Goal: Obtain resource: Download file/media

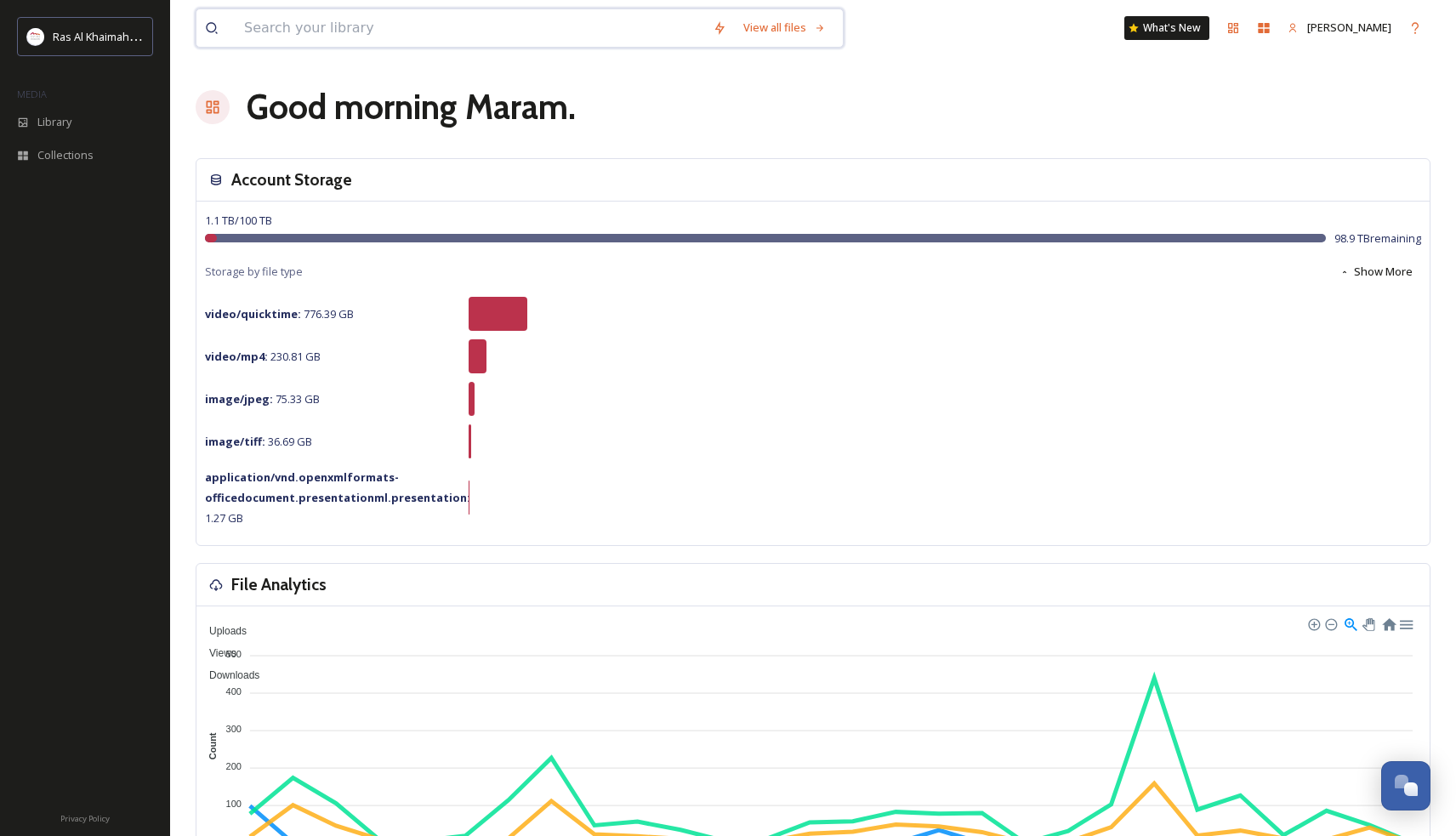
click at [367, 29] on input at bounding box center [470, 28] width 469 height 37
type input "a"
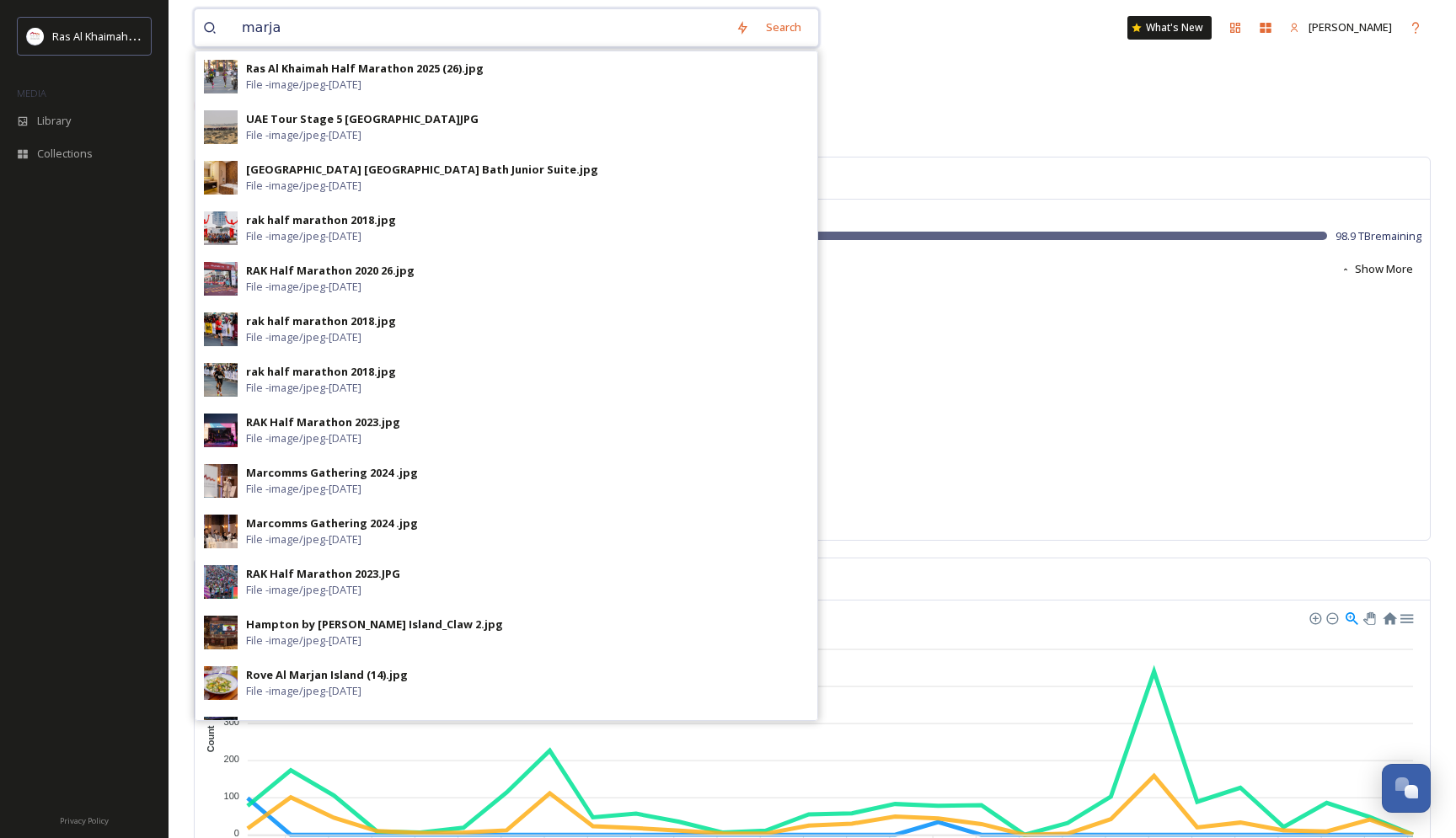
type input "marjan"
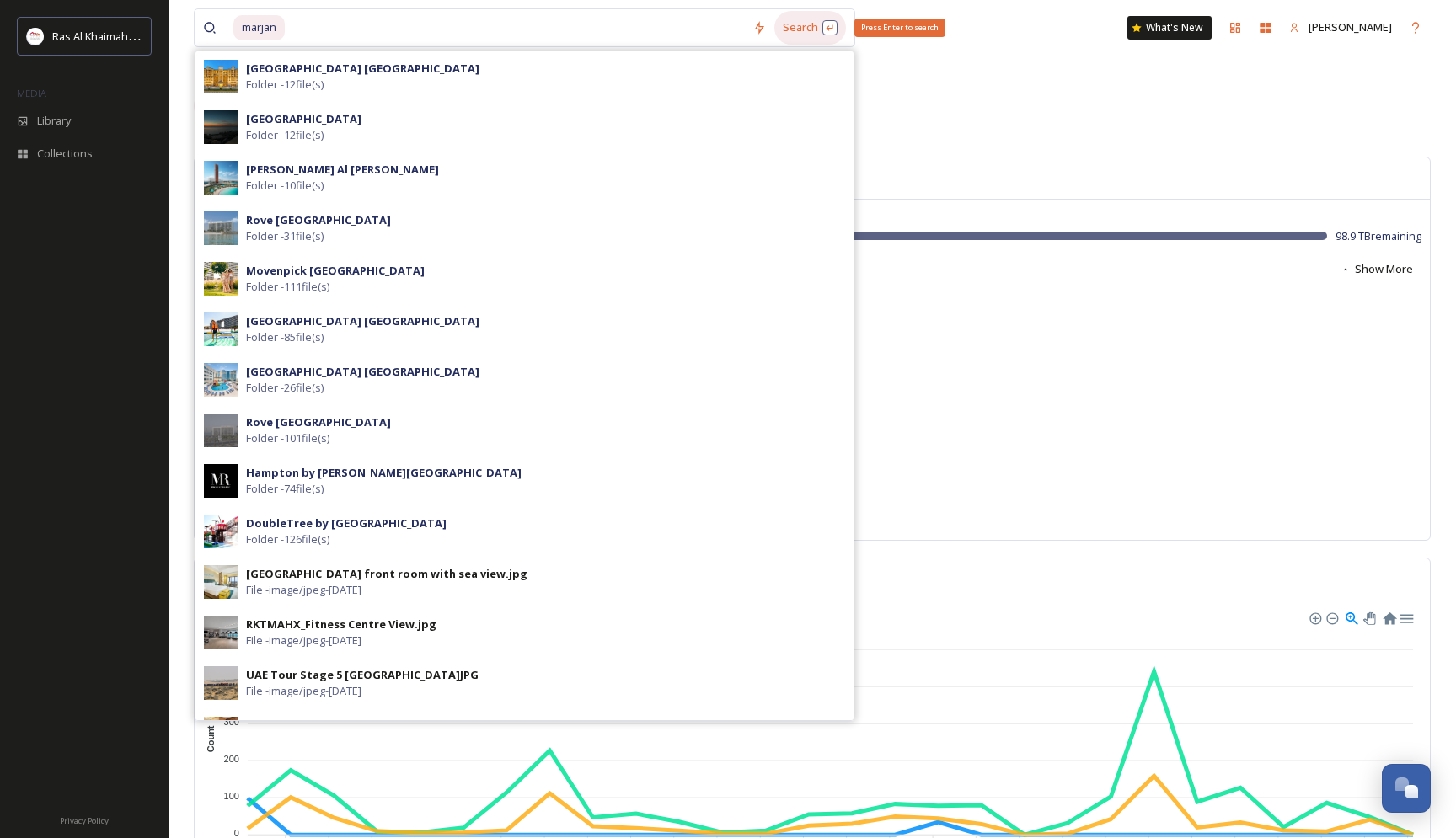
click at [794, 26] on div "Search Press Enter to search" at bounding box center [809, 28] width 71 height 33
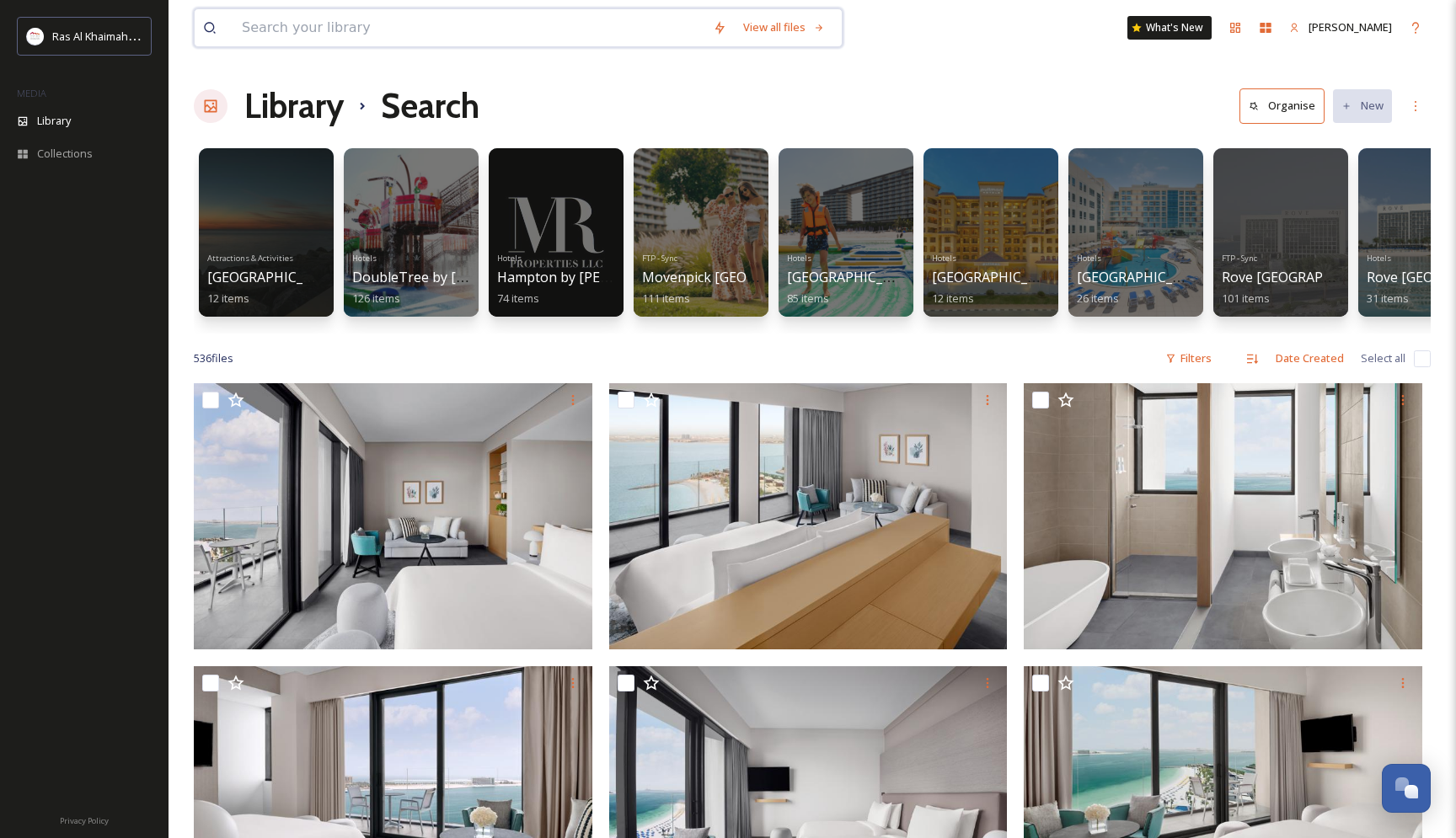
click at [394, 26] on input at bounding box center [468, 28] width 471 height 37
type input "ritz al wadi"
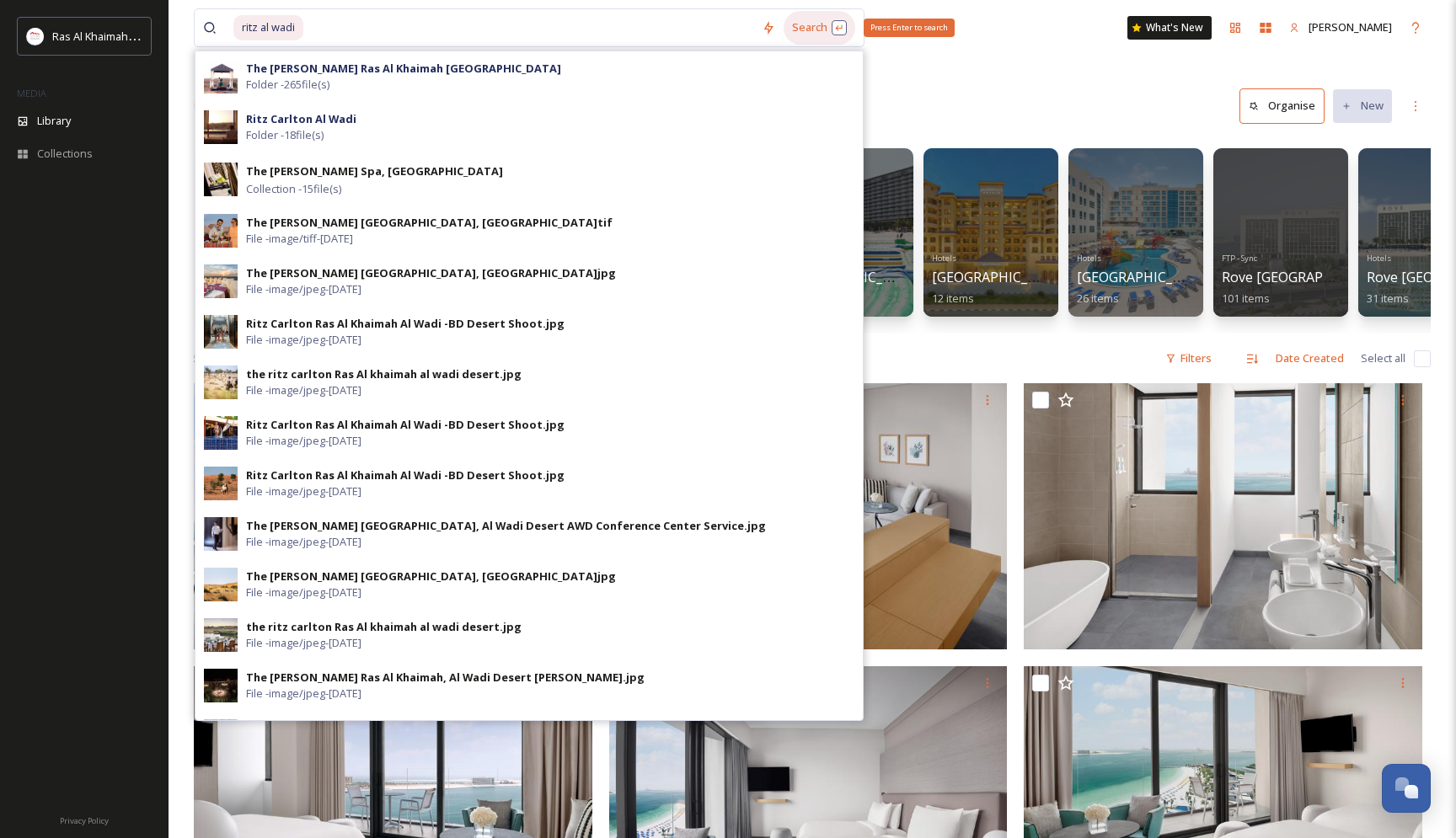
click at [820, 22] on div "Search Press Enter to search" at bounding box center [818, 28] width 71 height 33
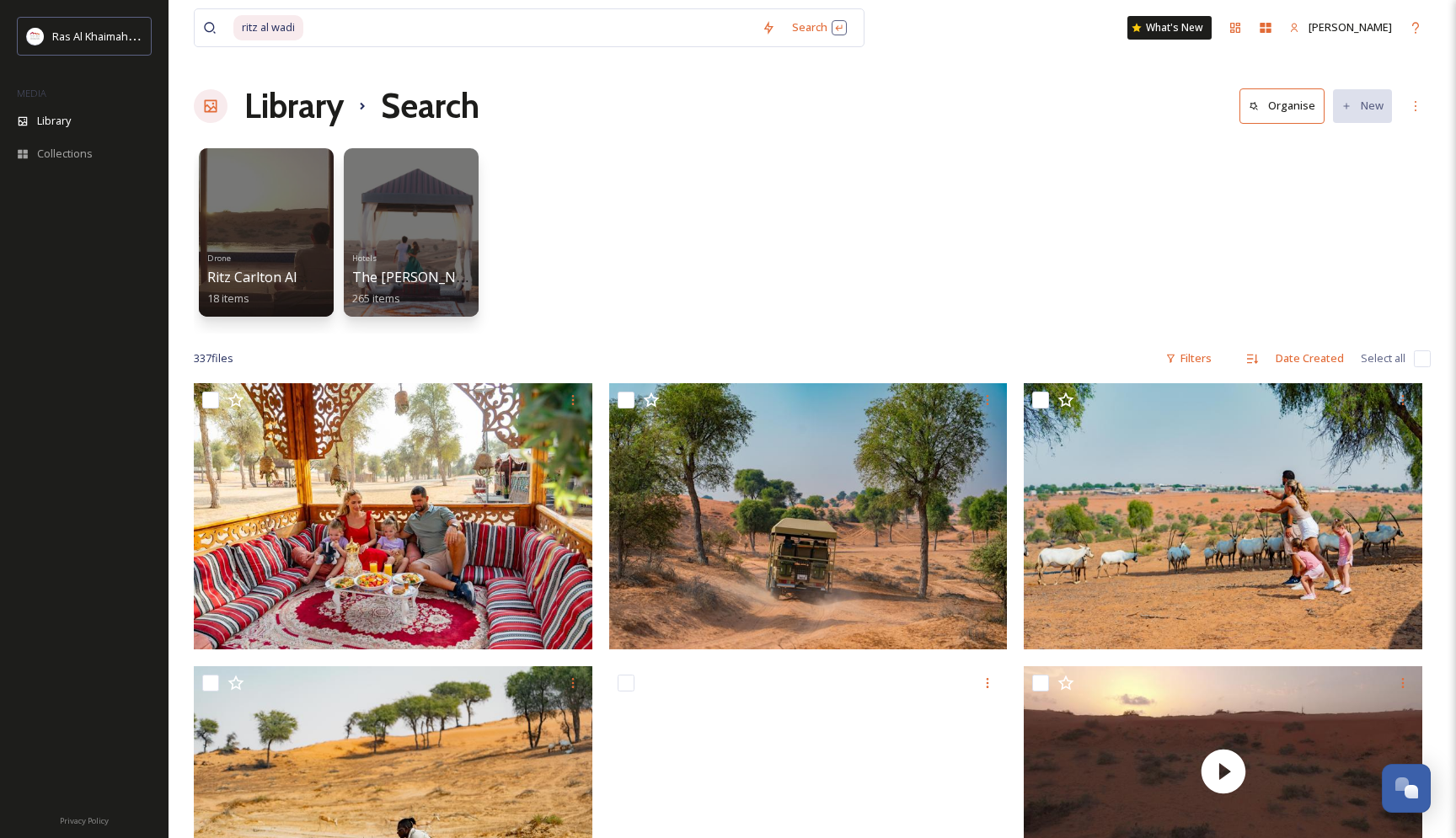
click at [1227, 263] on div "Drone Ritz Carlton Al Wadi 18 items Hotels The [PERSON_NAME] [GEOGRAPHIC_DATA] …" at bounding box center [812, 237] width 1236 height 194
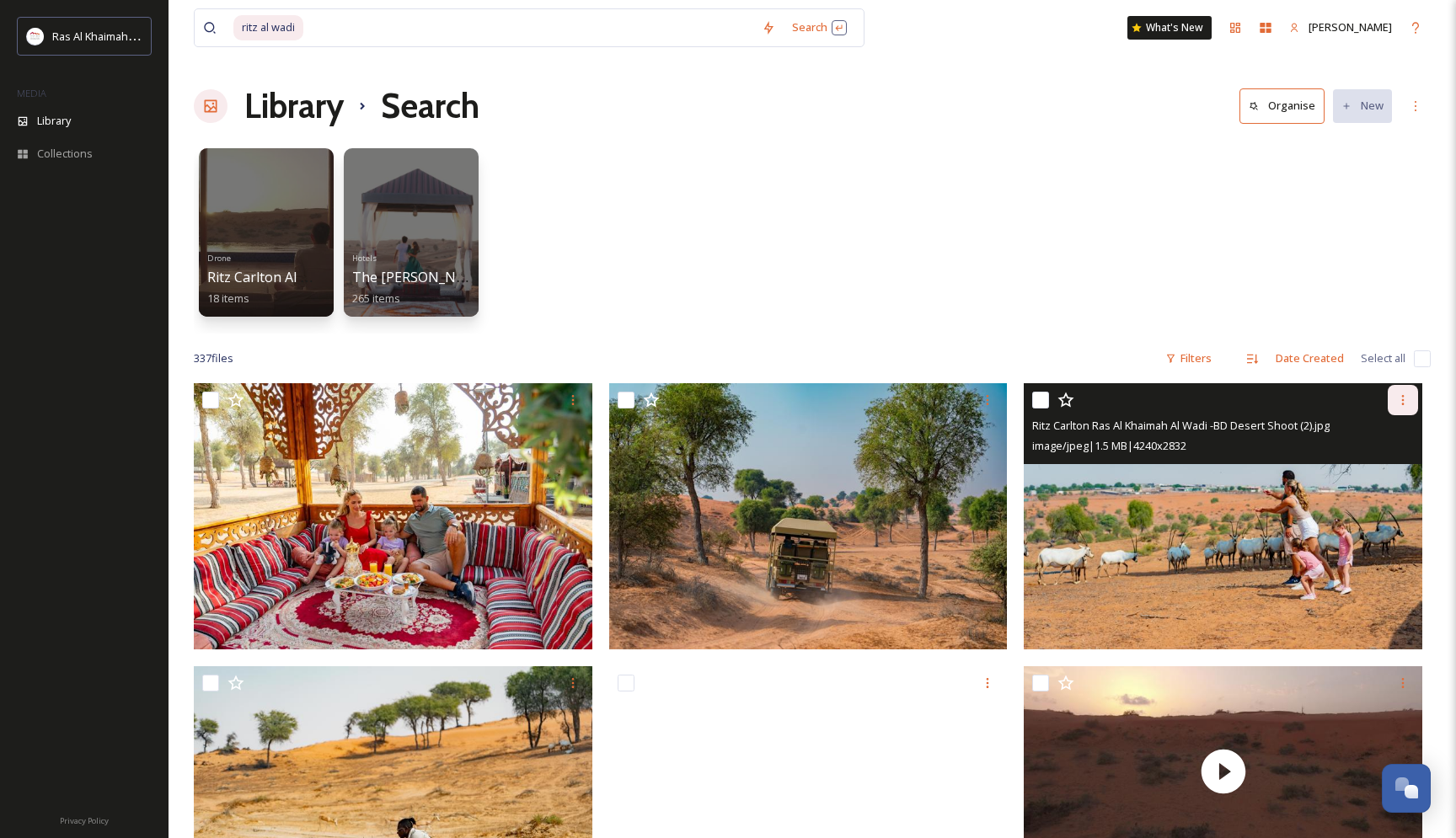
click at [1400, 403] on icon at bounding box center [1403, 400] width 13 height 13
click at [1372, 469] on span "Download" at bounding box center [1383, 469] width 51 height 16
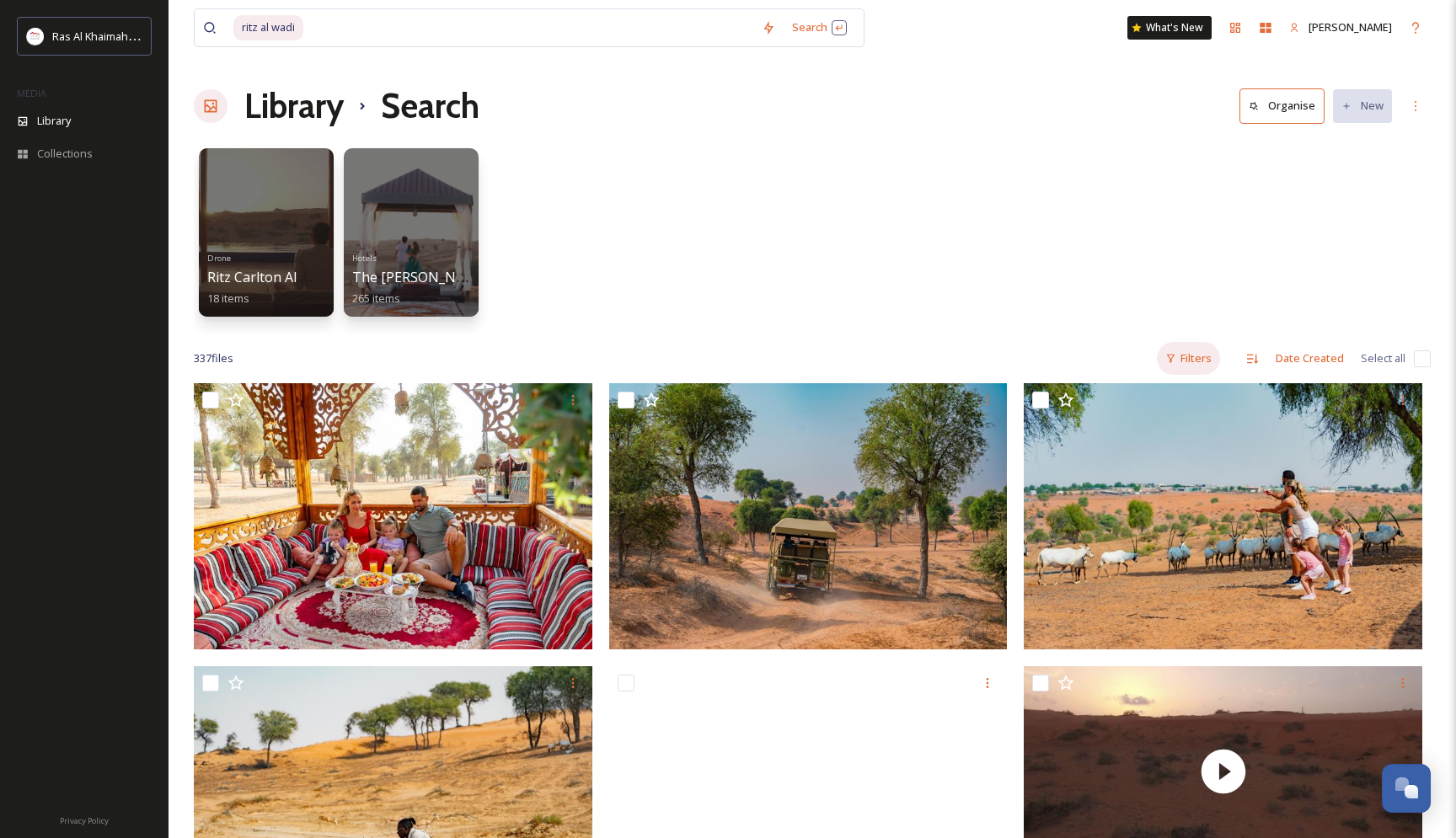
click at [1195, 358] on div "Filters" at bounding box center [1188, 358] width 63 height 33
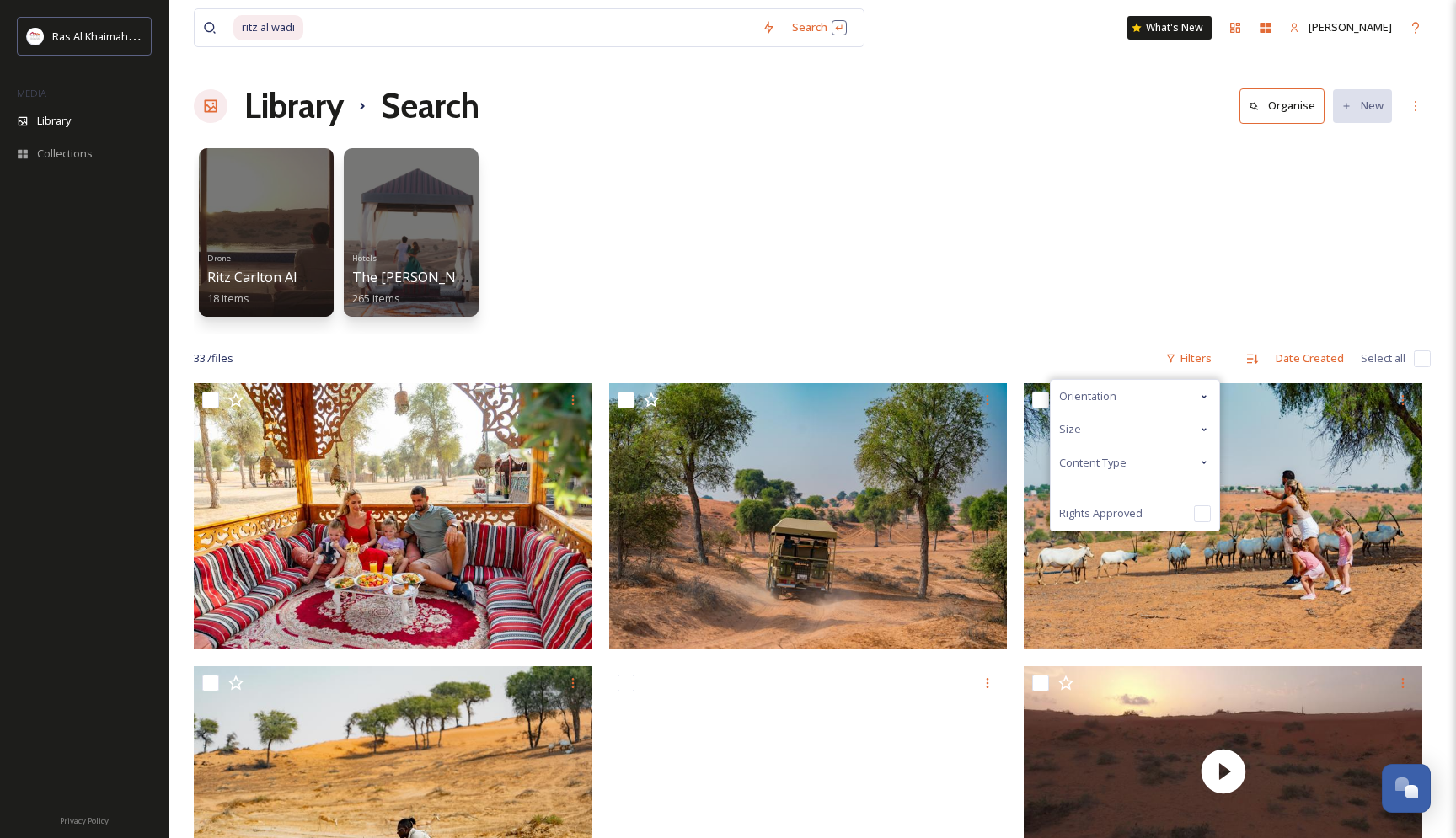
click at [1124, 464] on span "Content Type" at bounding box center [1092, 462] width 68 height 16
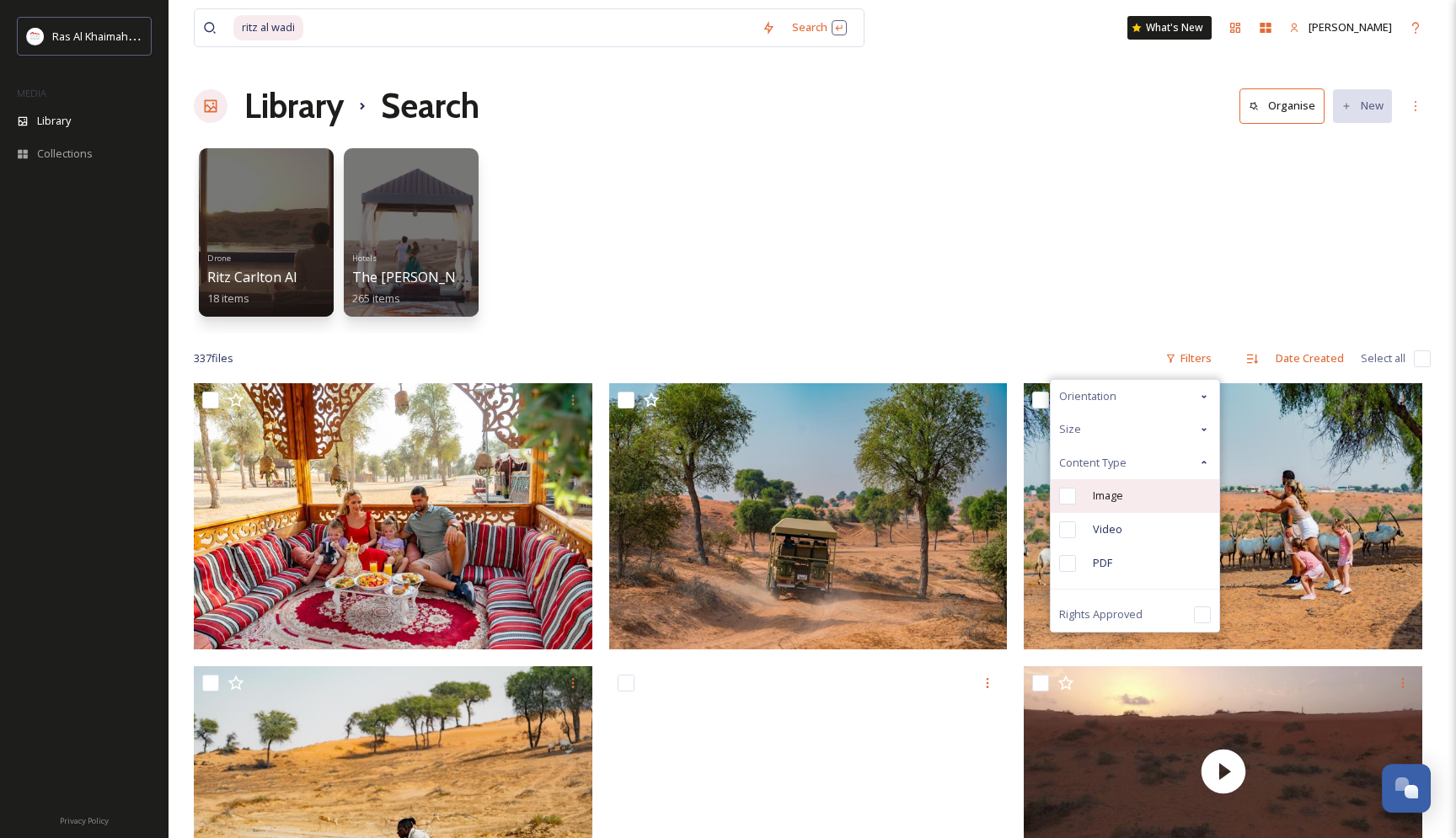
click at [1081, 496] on div "Image" at bounding box center [1134, 496] width 168 height 33
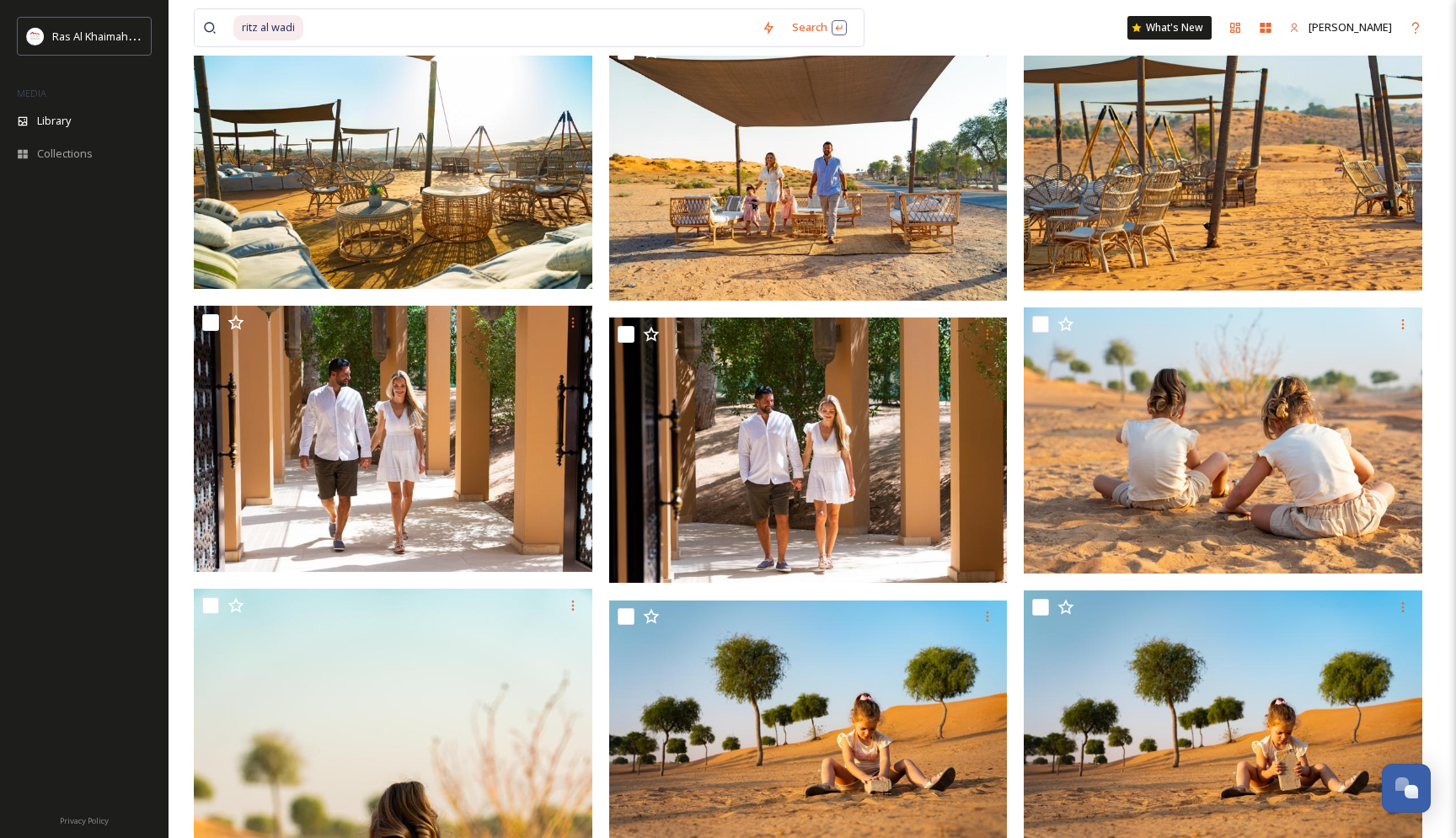
scroll to position [4040, 0]
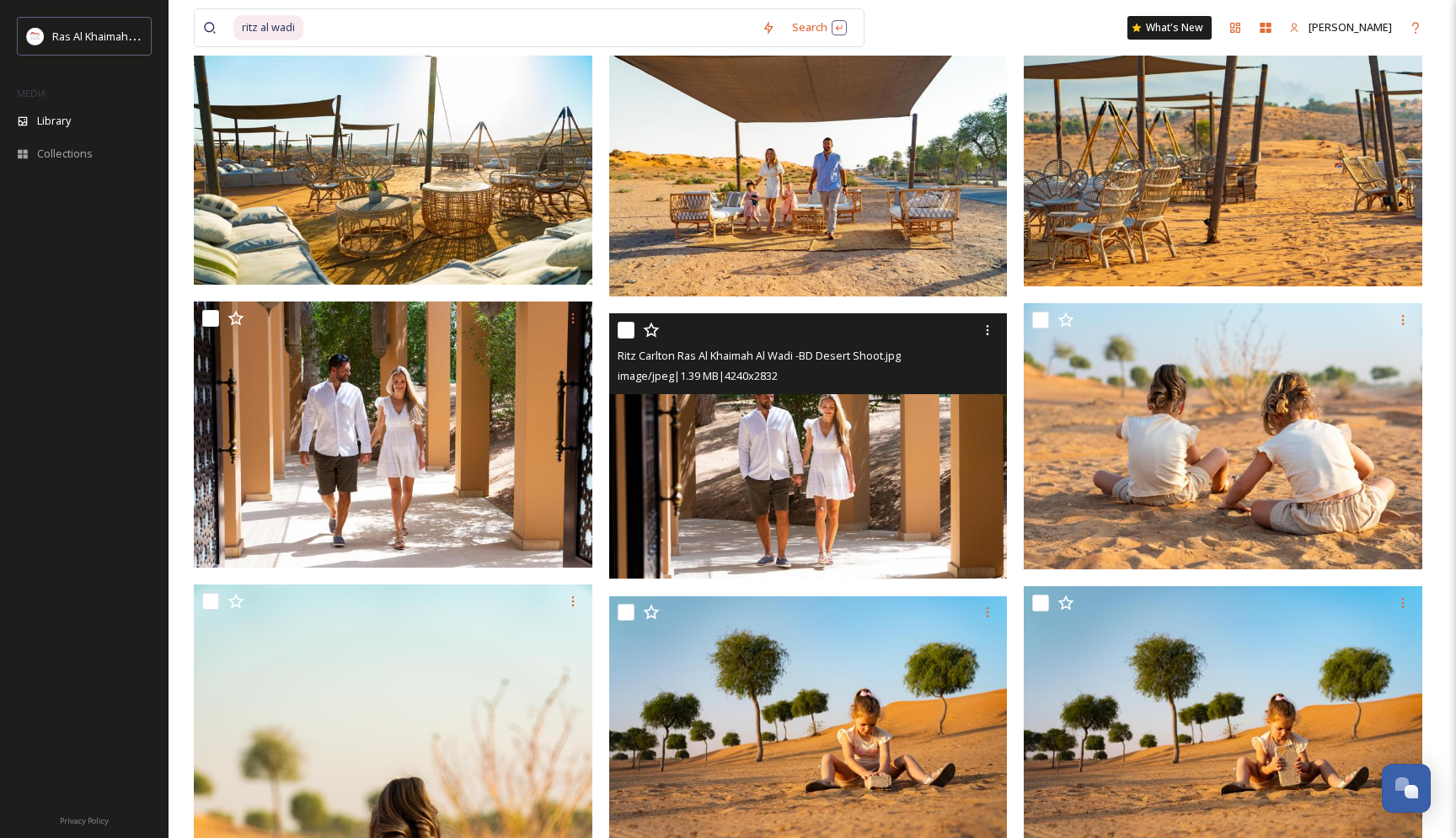
click at [788, 466] on img at bounding box center [808, 445] width 399 height 266
checkbox input "true"
click at [788, 466] on img at bounding box center [808, 445] width 399 height 266
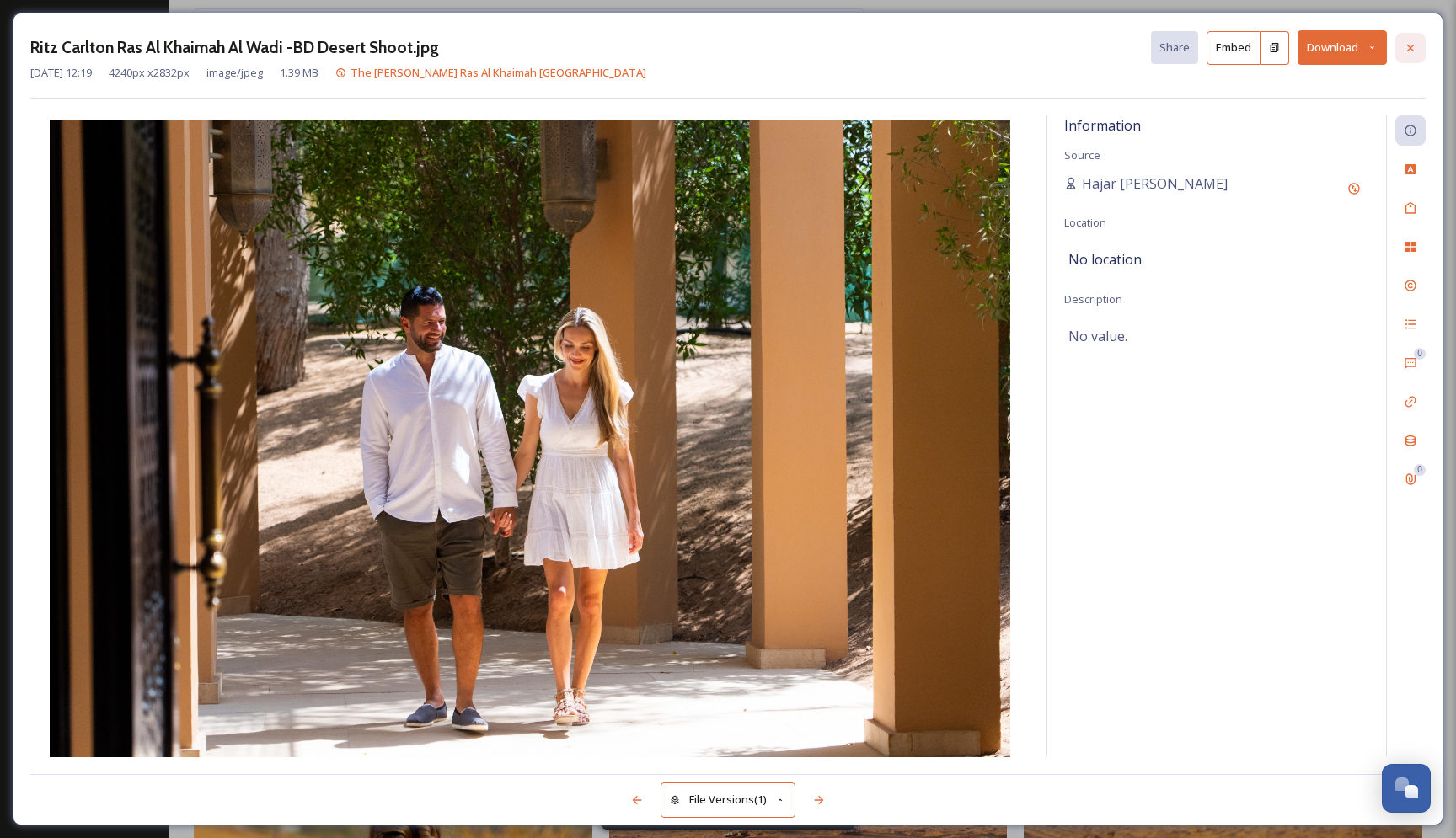
click at [1406, 48] on icon at bounding box center [1410, 48] width 13 height 13
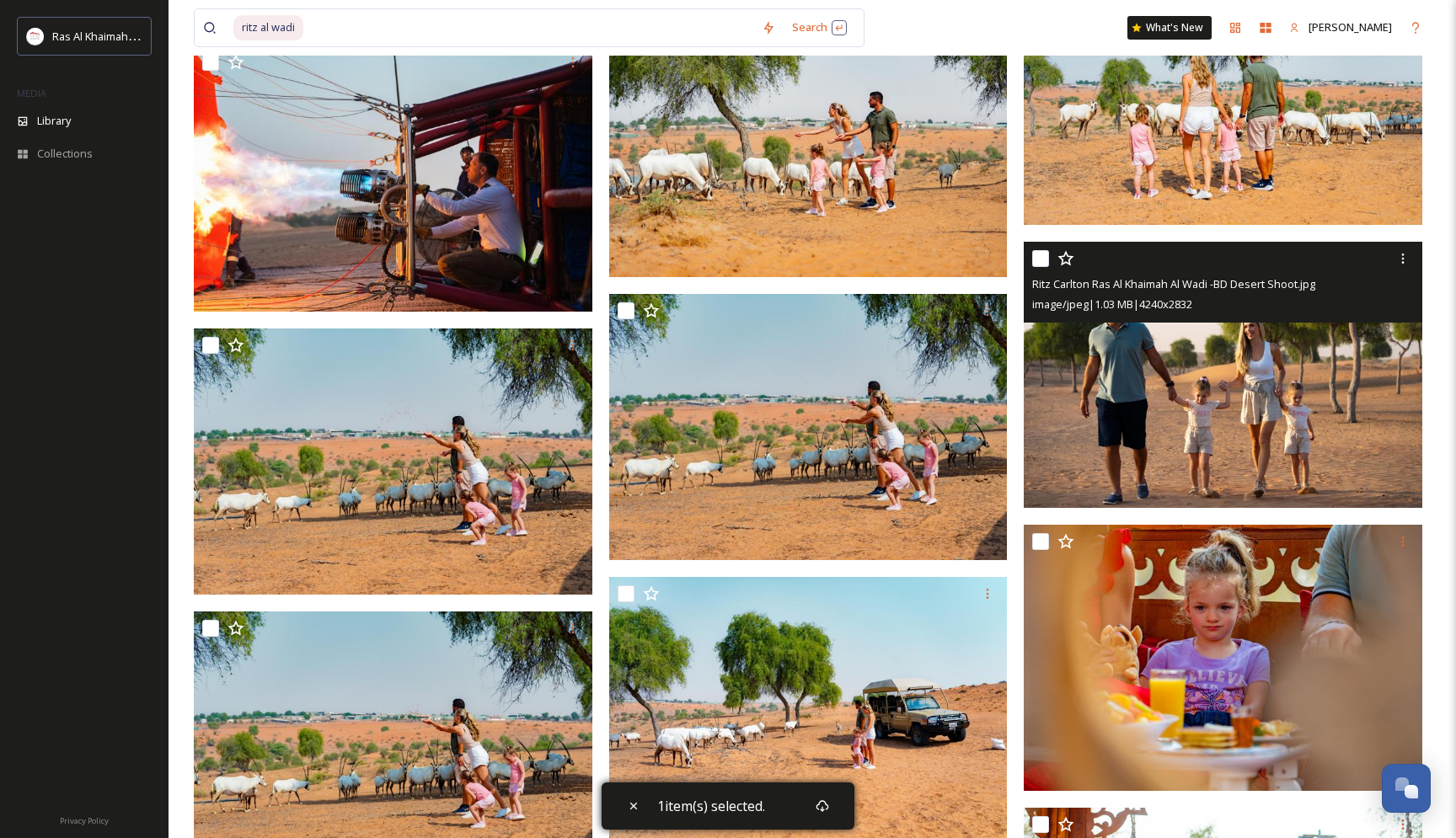
scroll to position [7347, 0]
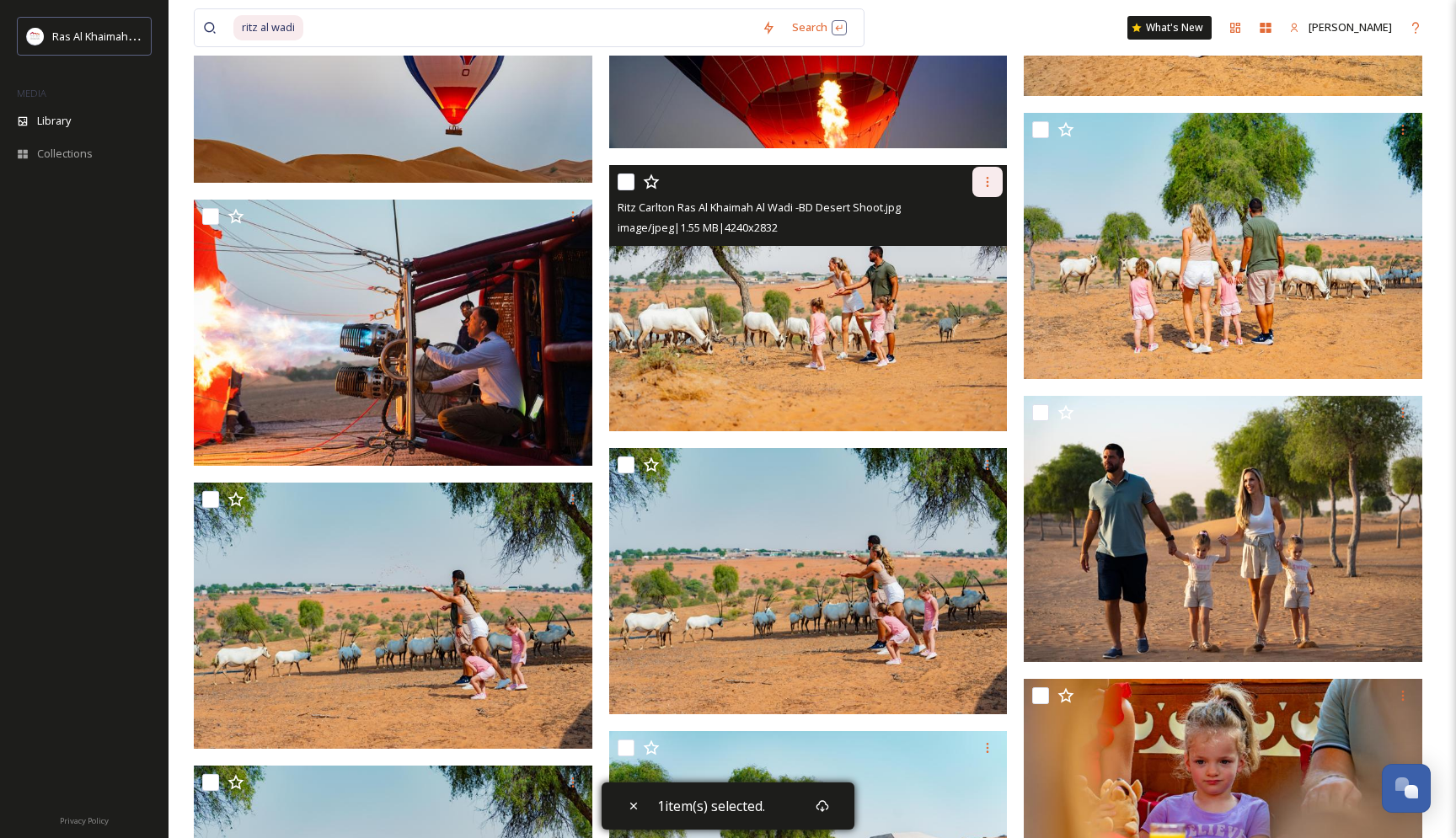
click at [994, 179] on icon at bounding box center [987, 182] width 13 height 13
click at [964, 252] on span "Download" at bounding box center [968, 252] width 51 height 16
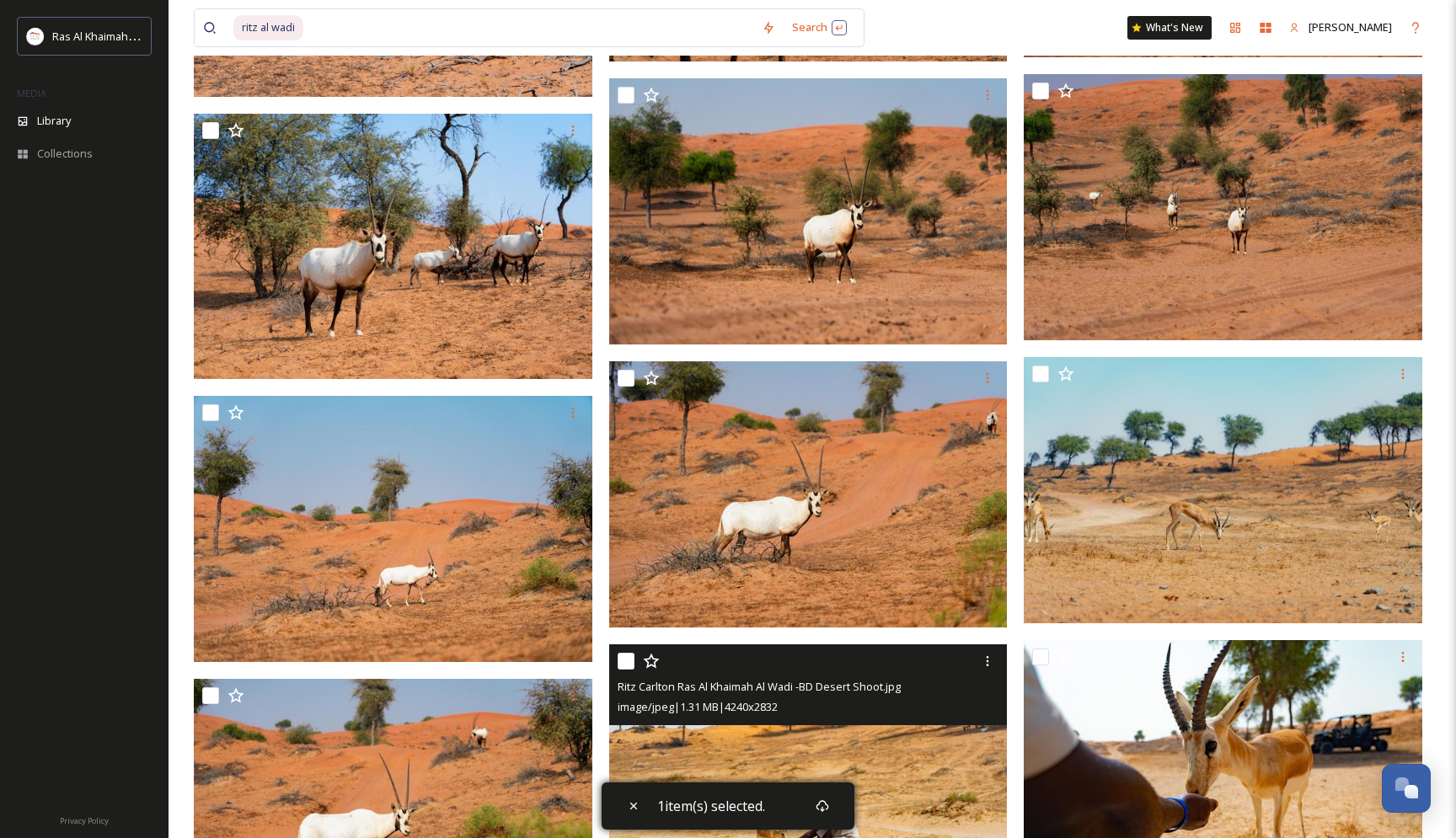
scroll to position [10513, 0]
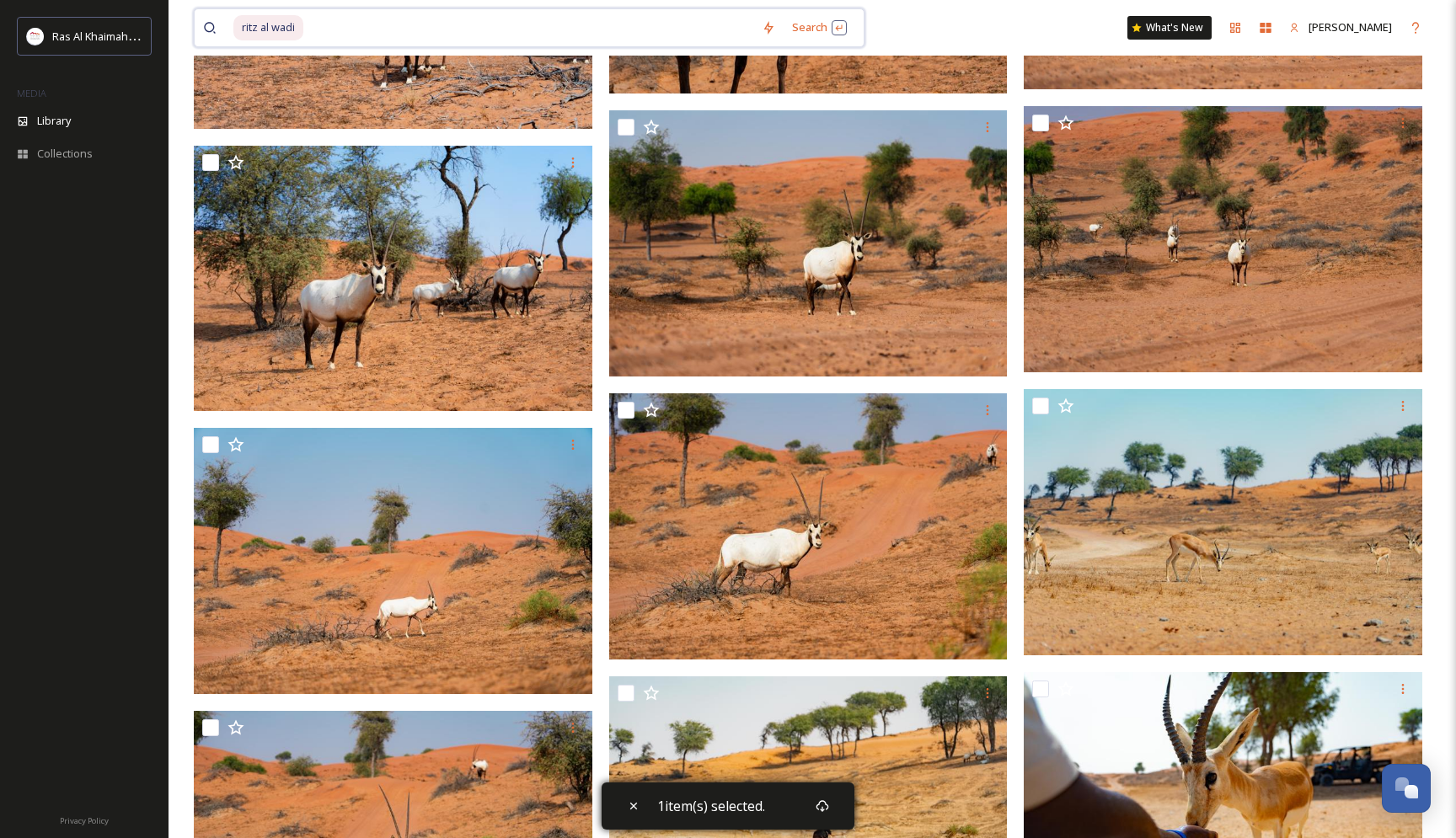
click at [349, 28] on input at bounding box center [528, 28] width 448 height 37
type input "r"
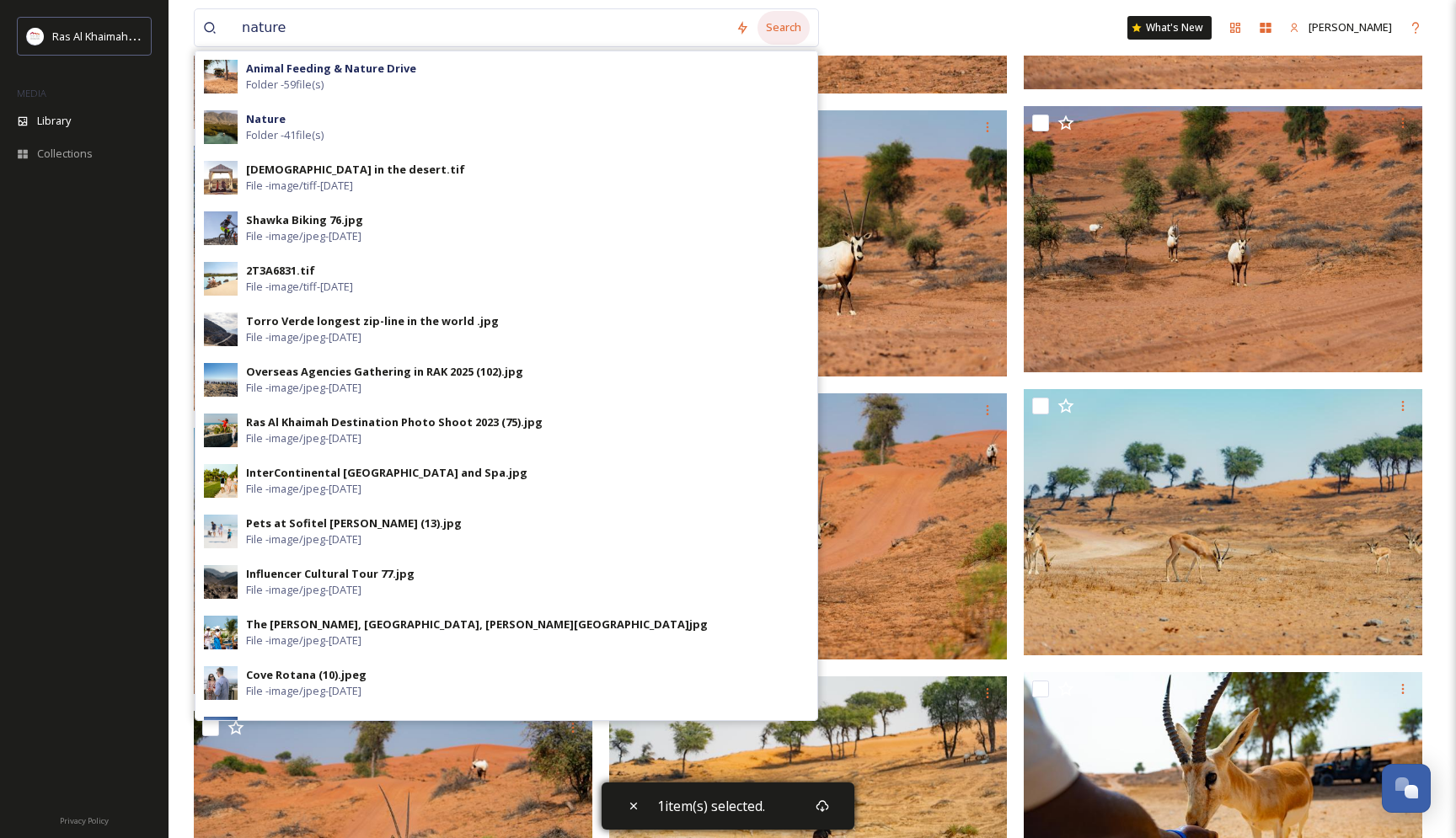
click at [782, 28] on div "Search" at bounding box center [783, 28] width 52 height 33
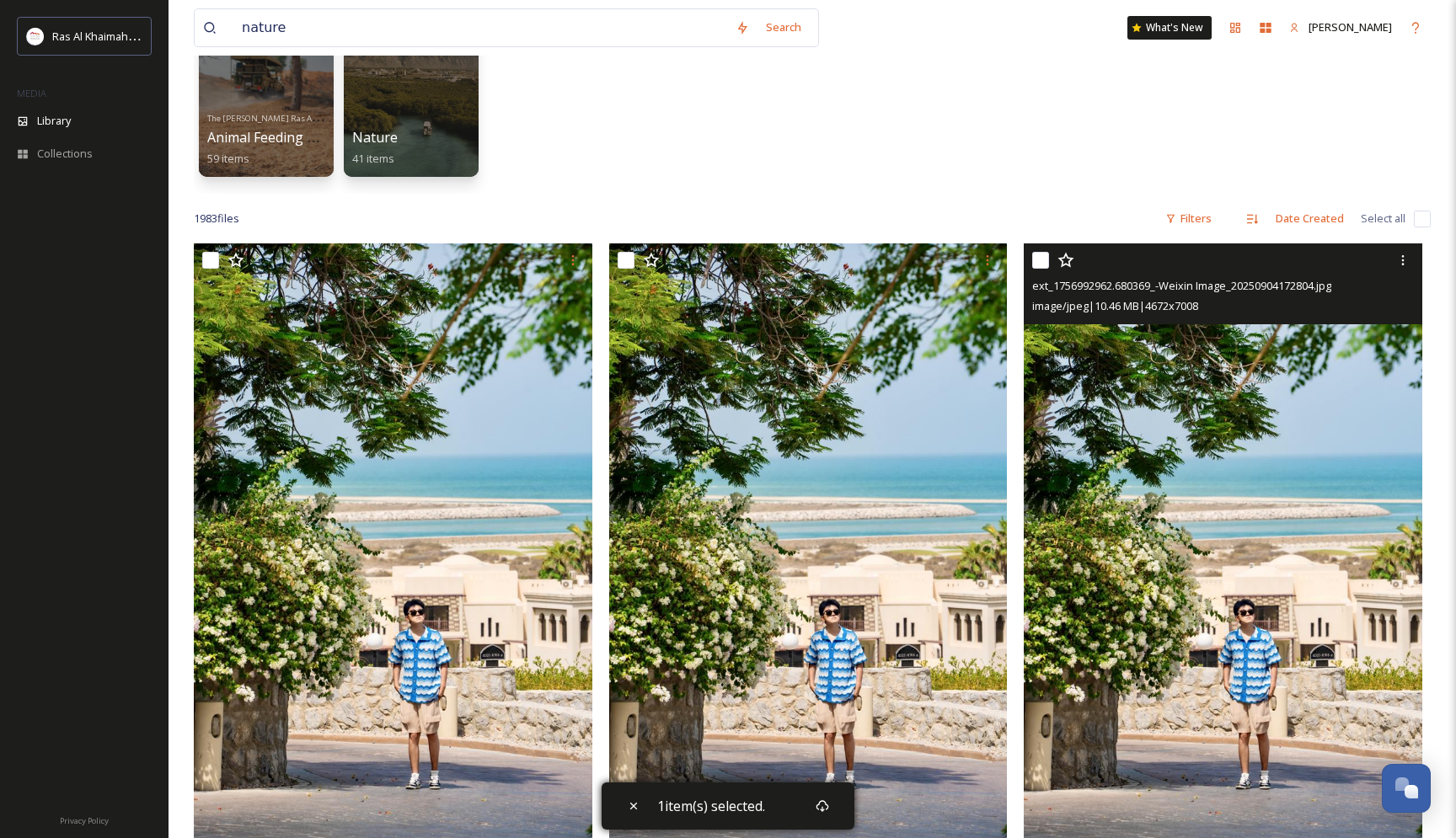
scroll to position [100, 0]
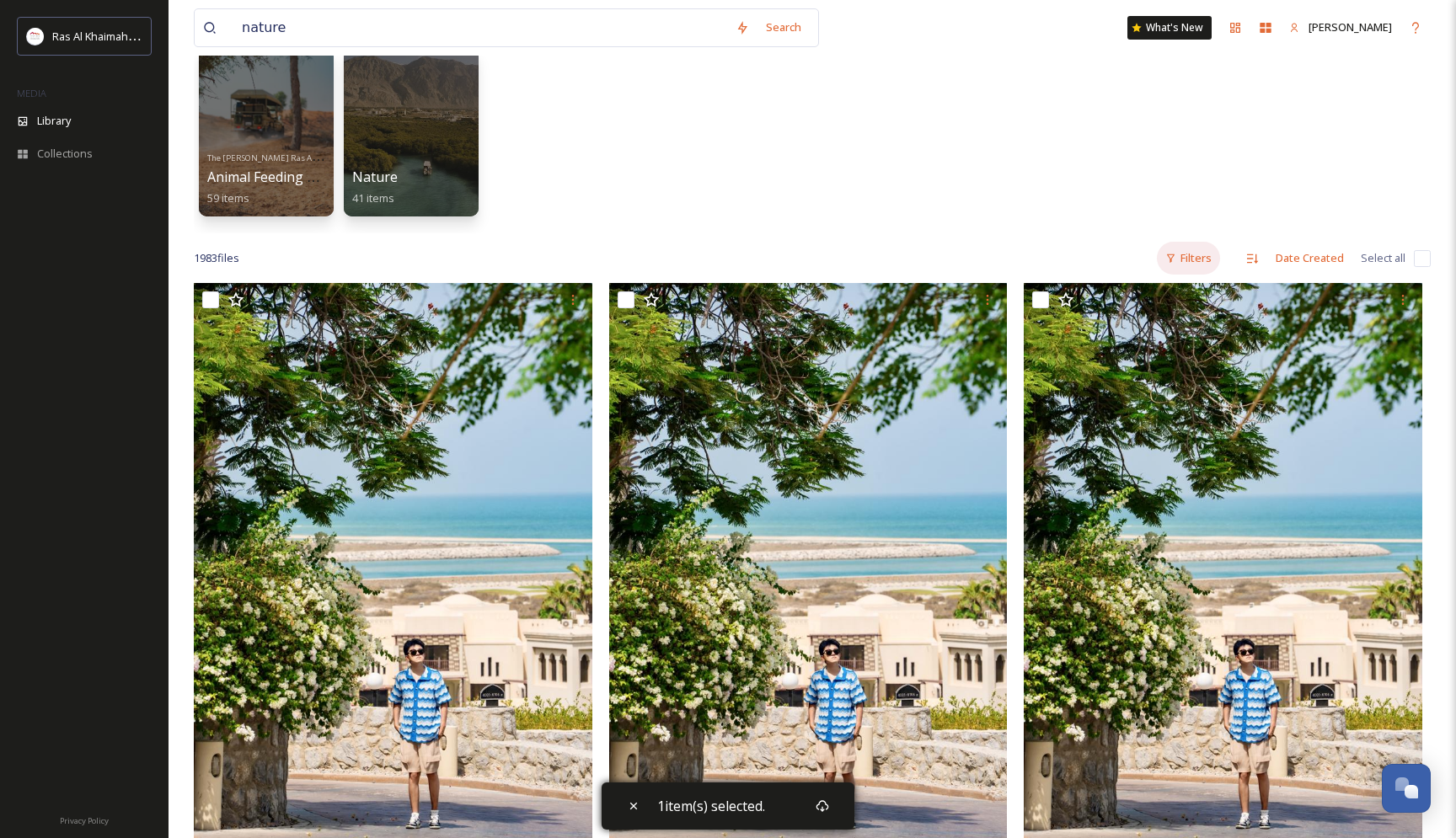
click at [1197, 263] on div "Filters" at bounding box center [1188, 258] width 63 height 33
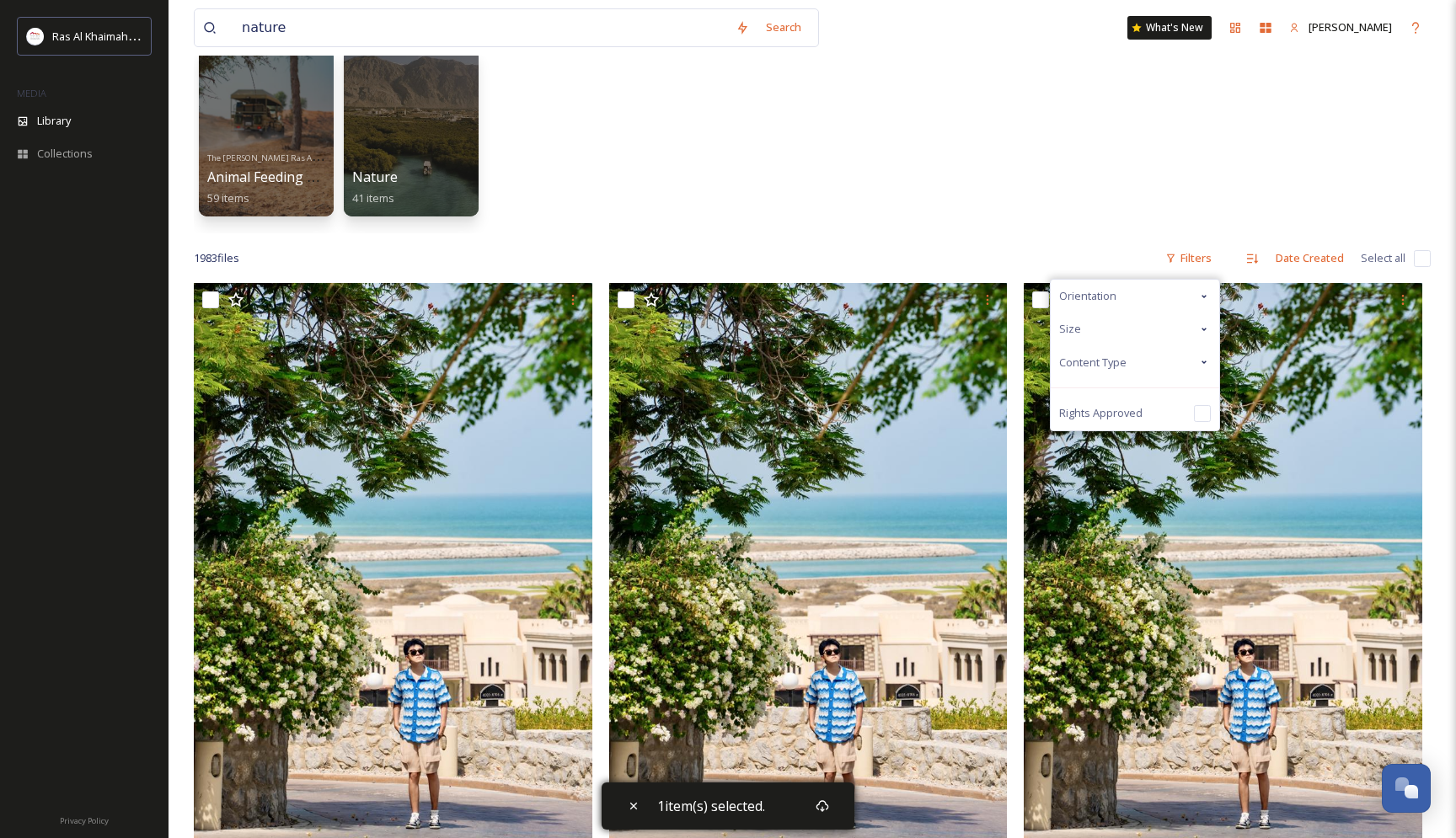
click at [1171, 360] on div "Content Type" at bounding box center [1134, 362] width 168 height 33
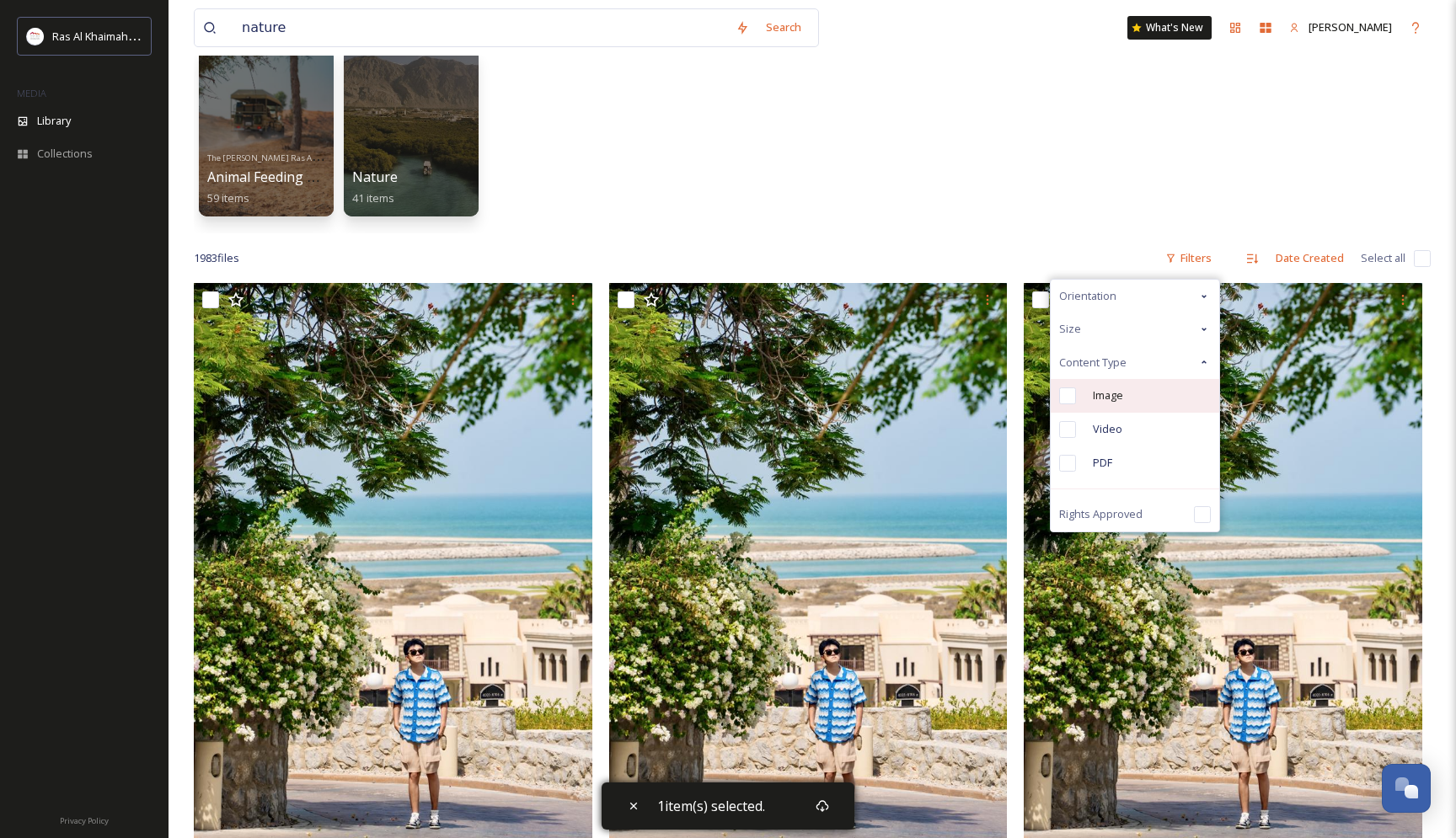
click at [1133, 393] on div "Image" at bounding box center [1134, 395] width 168 height 33
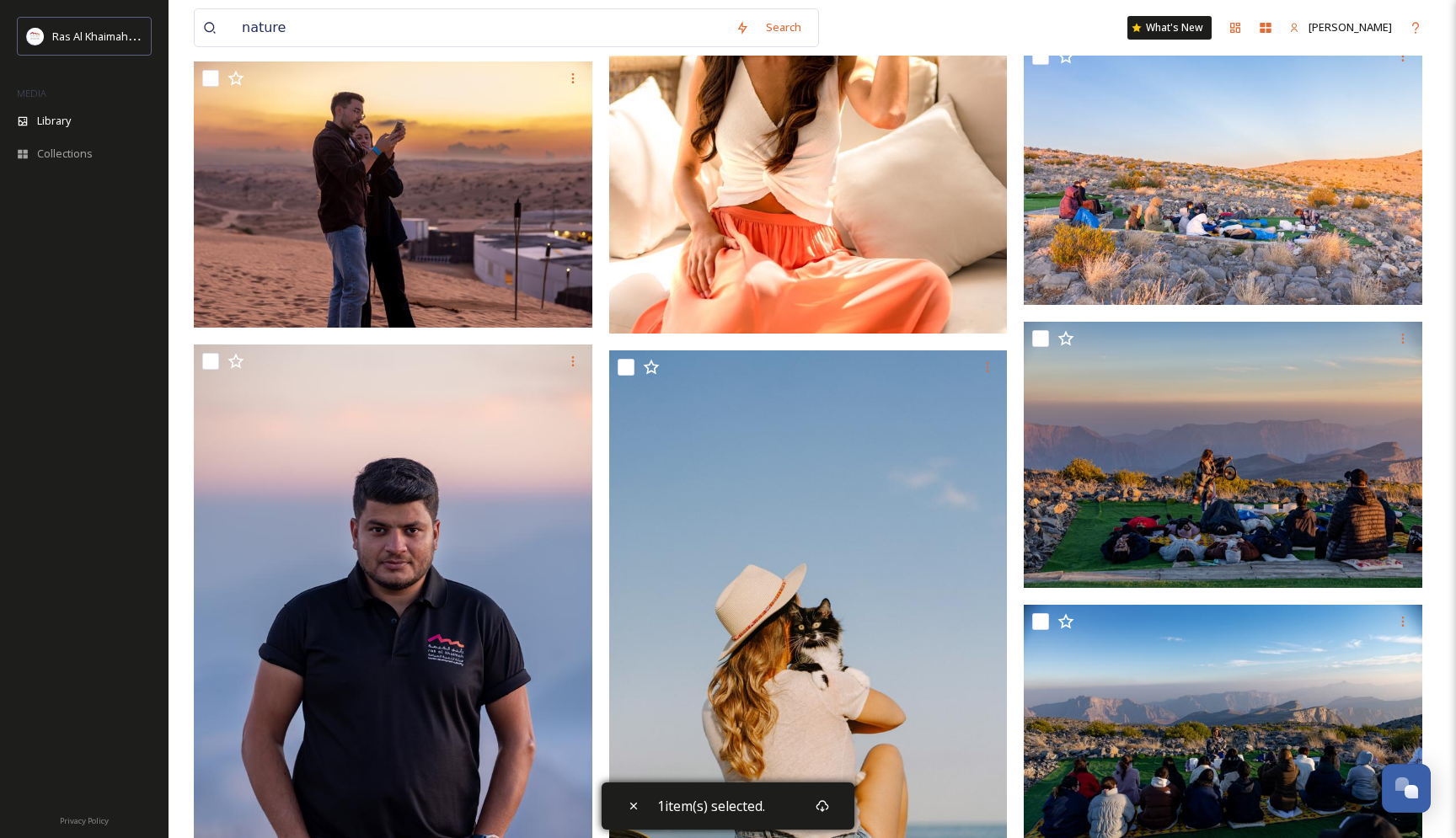
scroll to position [9647, 0]
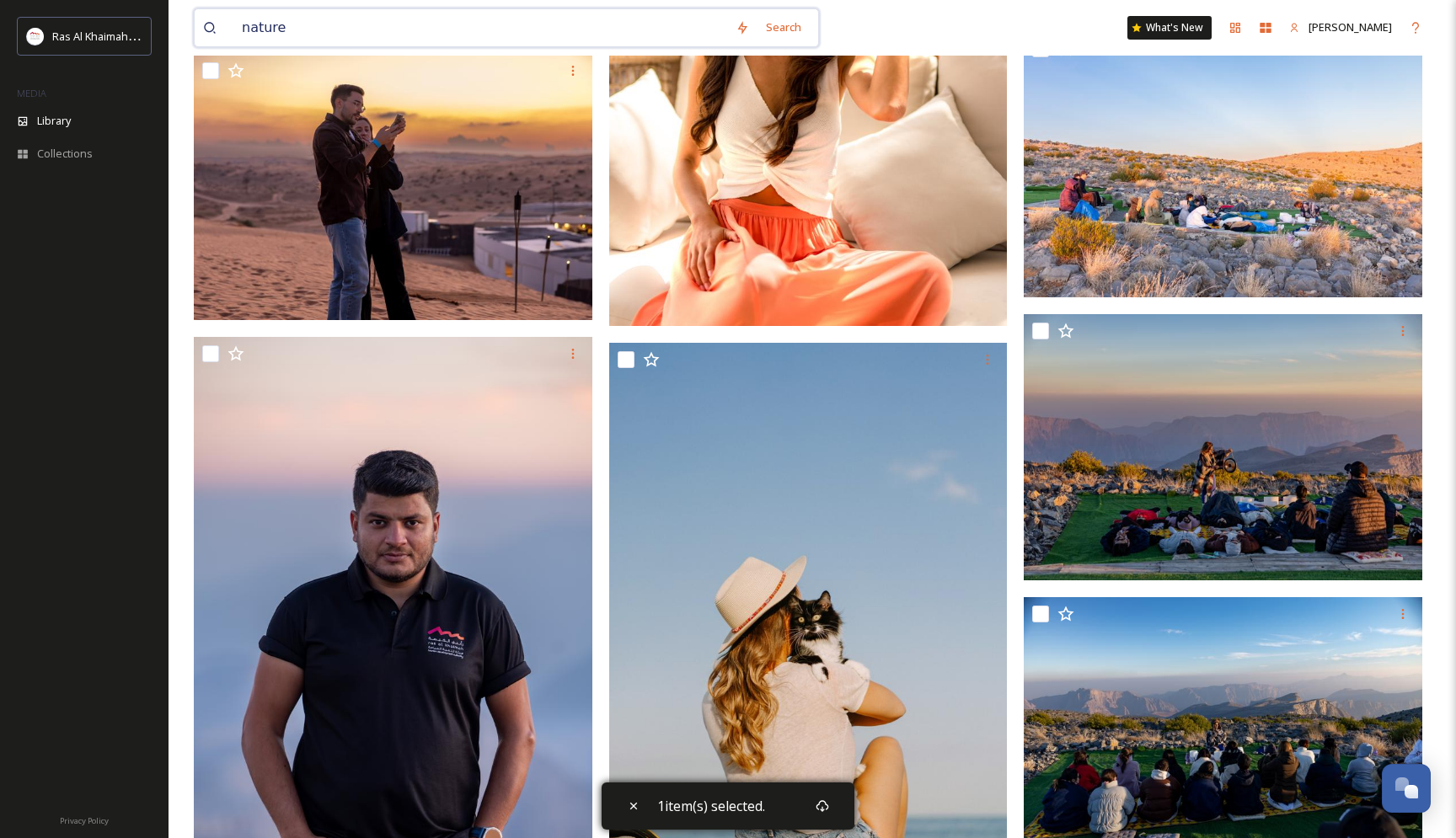
click at [338, 20] on input "nature" at bounding box center [480, 28] width 494 height 37
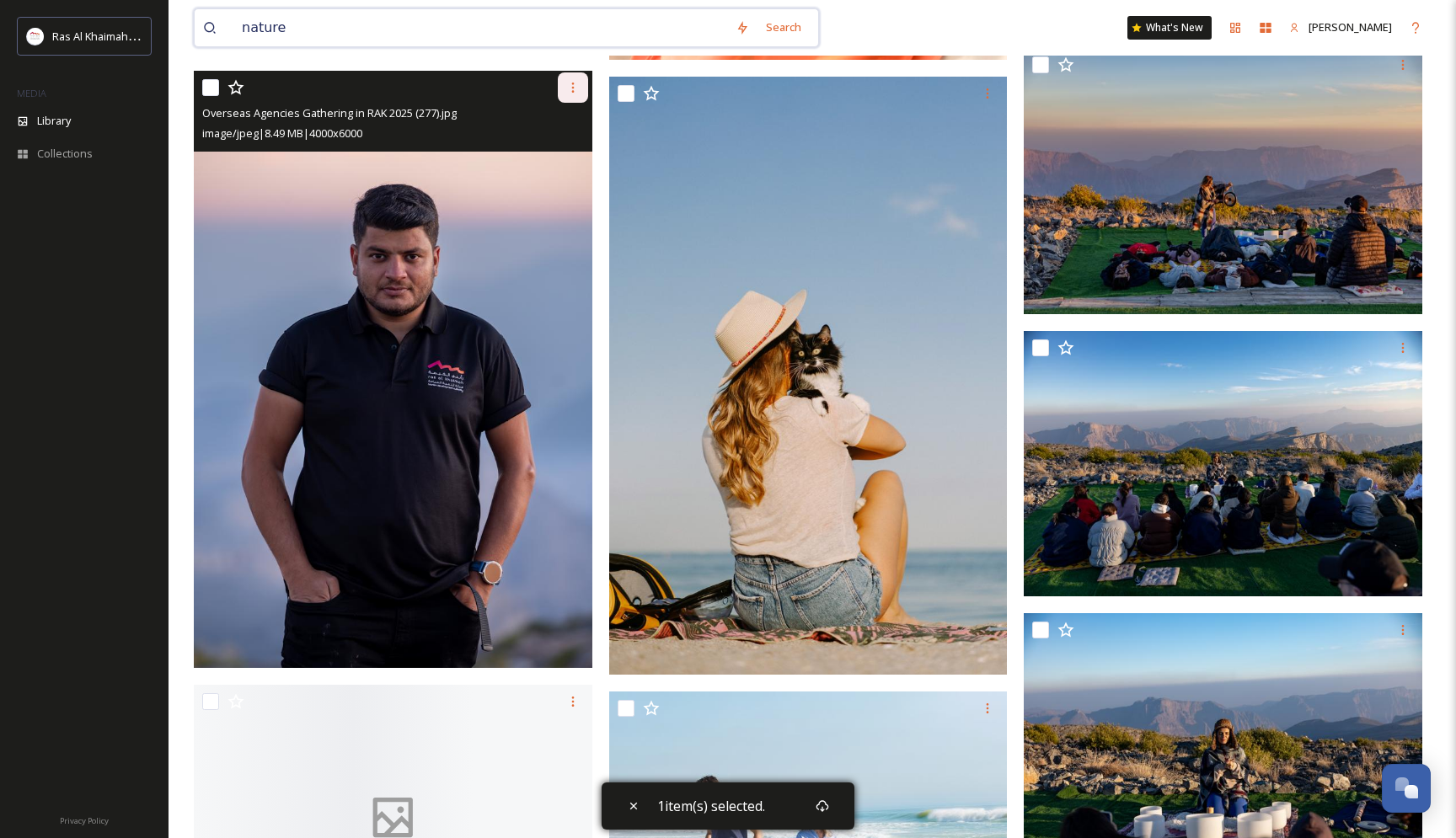
scroll to position [9920, 0]
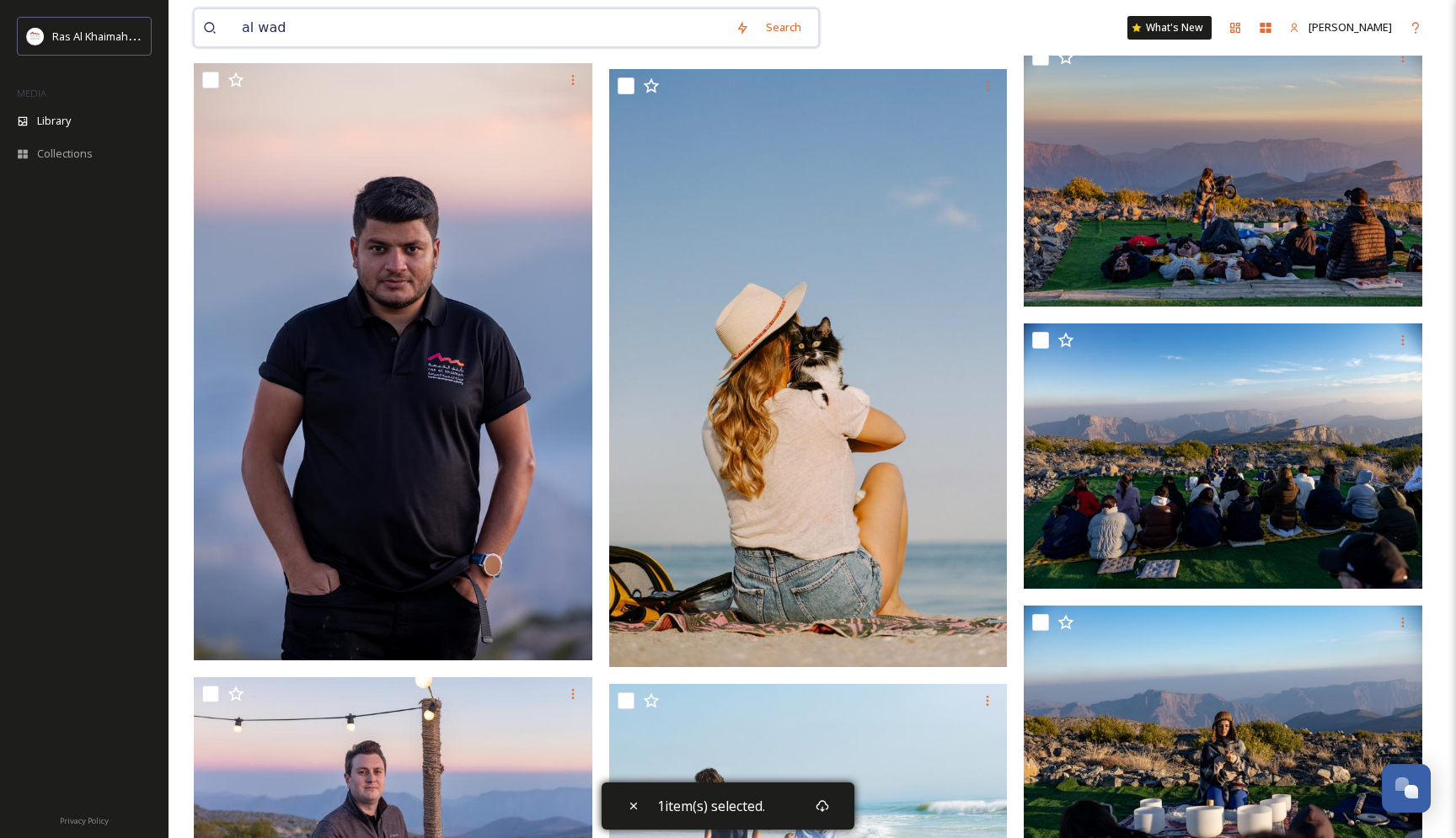
type input "al wadi"
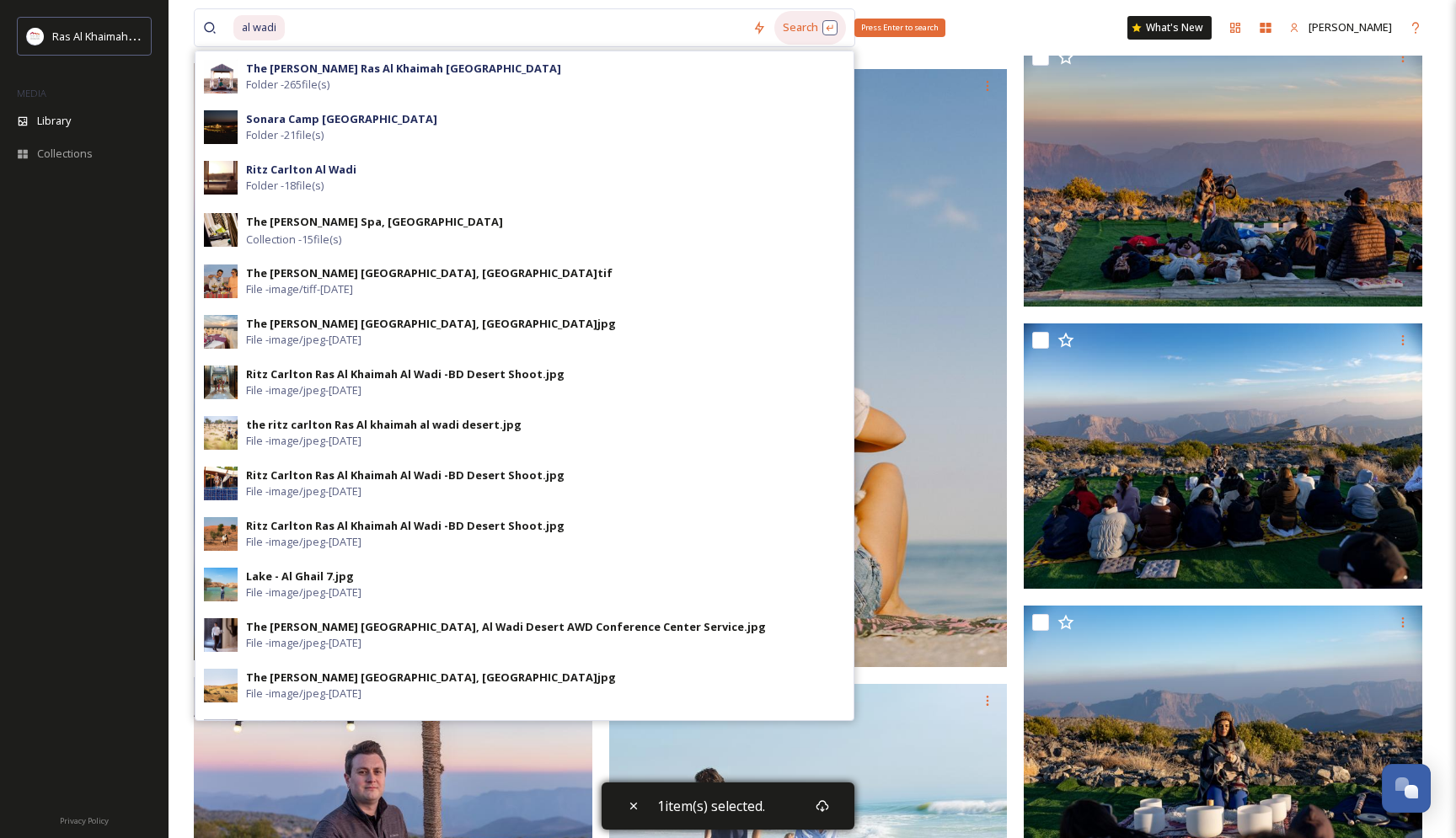
click at [805, 25] on div "Search Press Enter to search" at bounding box center [809, 28] width 71 height 33
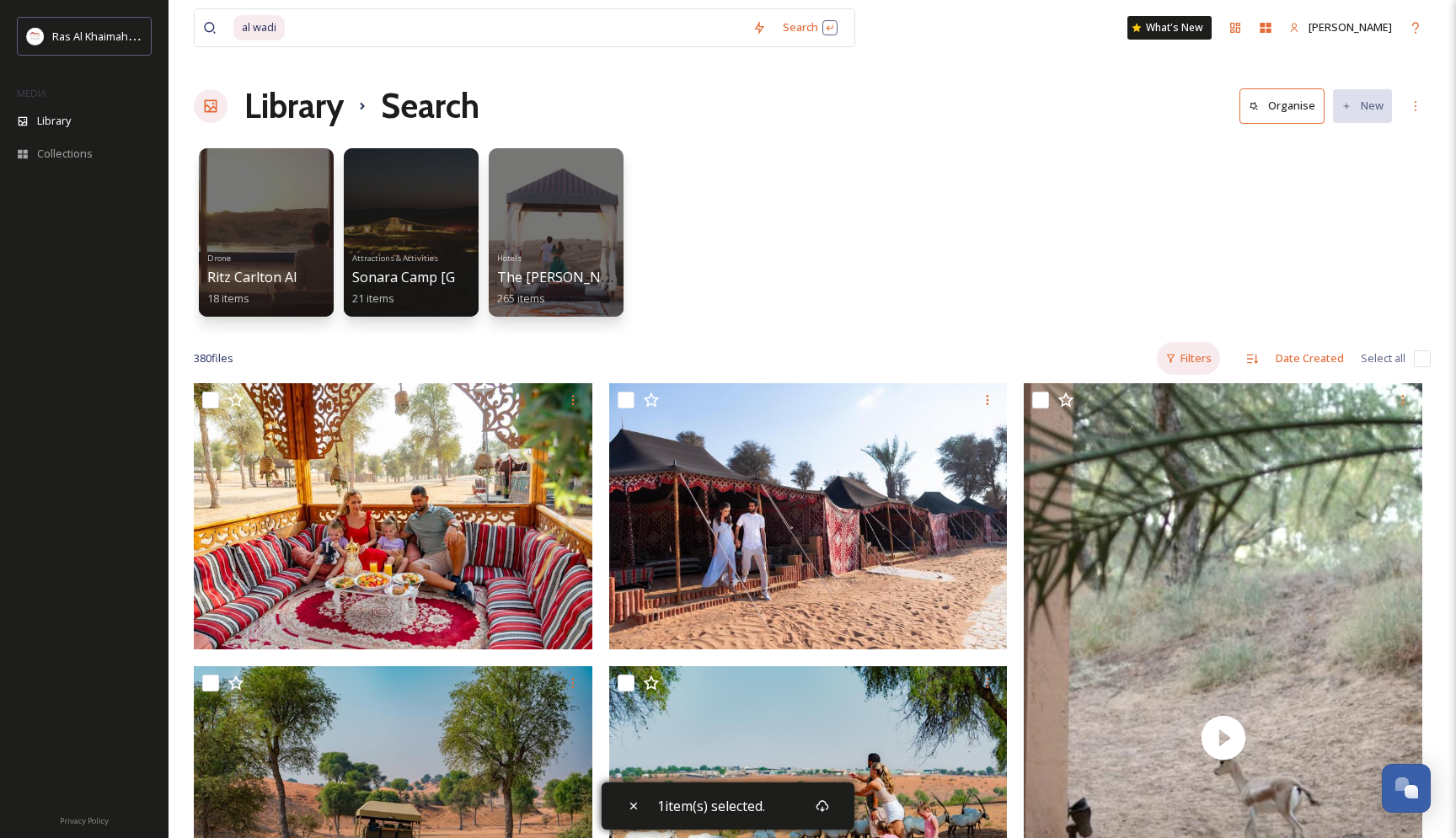
click at [1206, 349] on div "Filters" at bounding box center [1188, 358] width 63 height 33
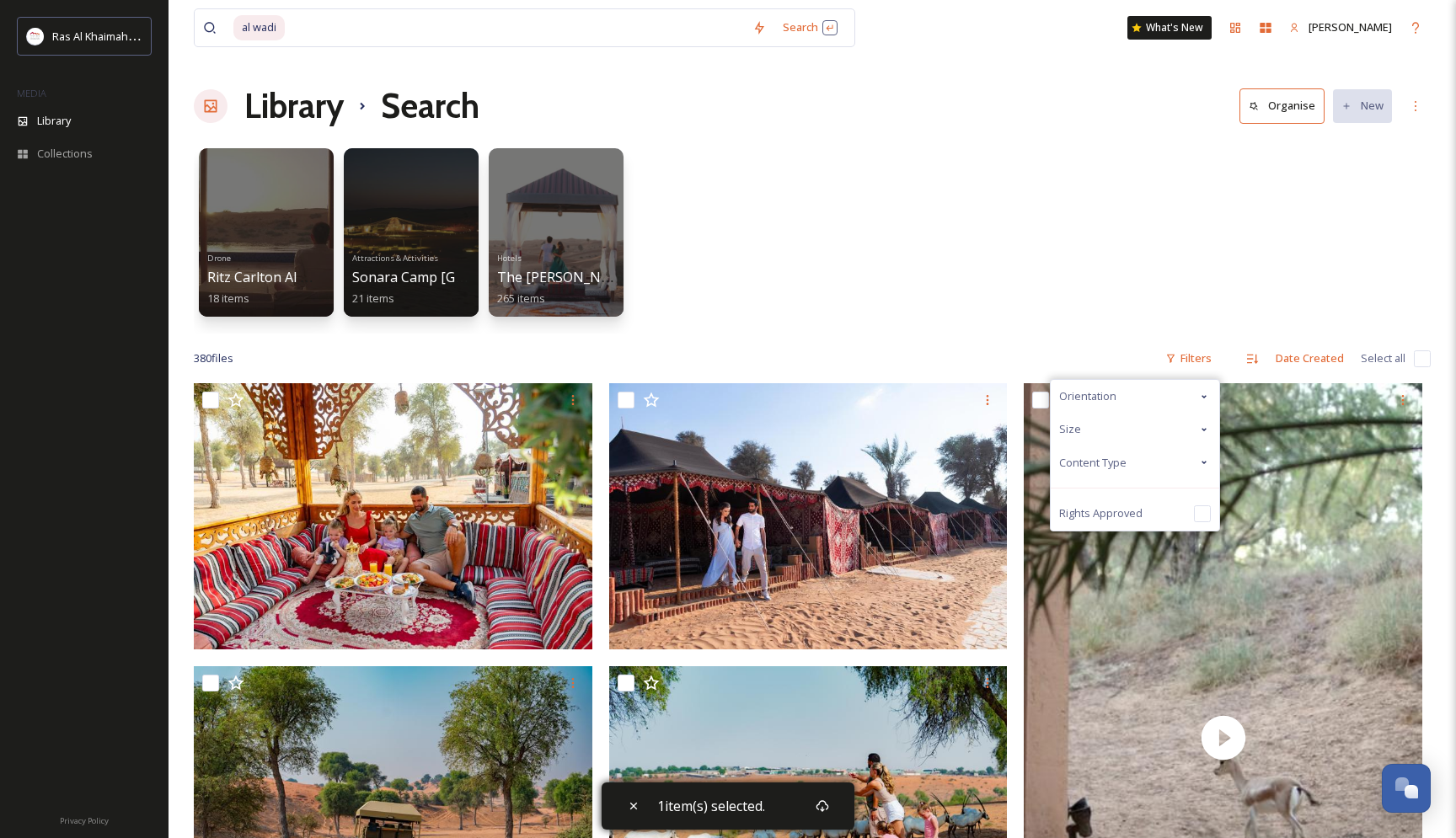
click at [1159, 427] on div "Size" at bounding box center [1134, 429] width 168 height 33
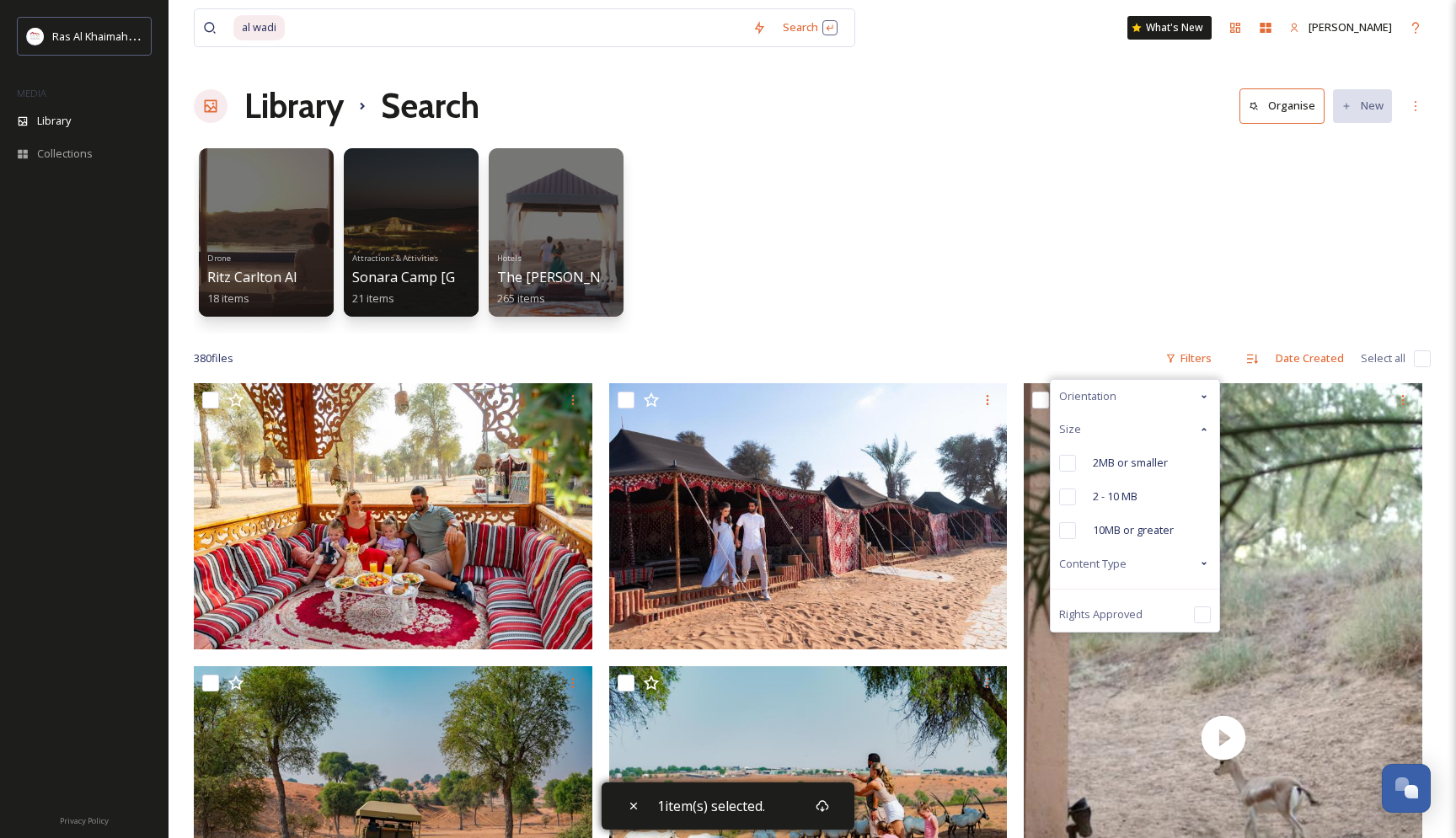
click at [1187, 433] on div "Size" at bounding box center [1134, 429] width 168 height 33
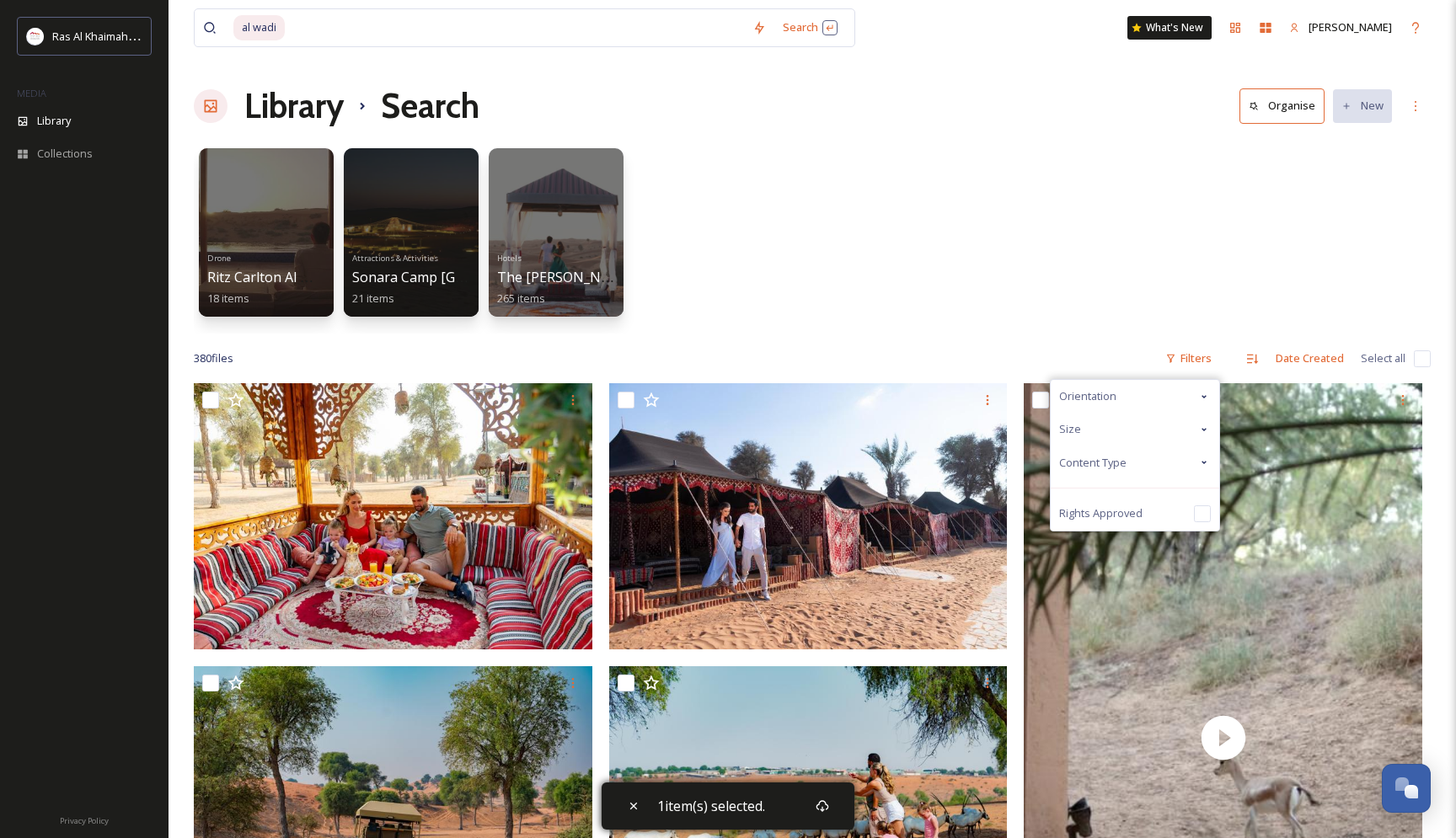
click at [1163, 463] on div "Content Type" at bounding box center [1134, 462] width 168 height 33
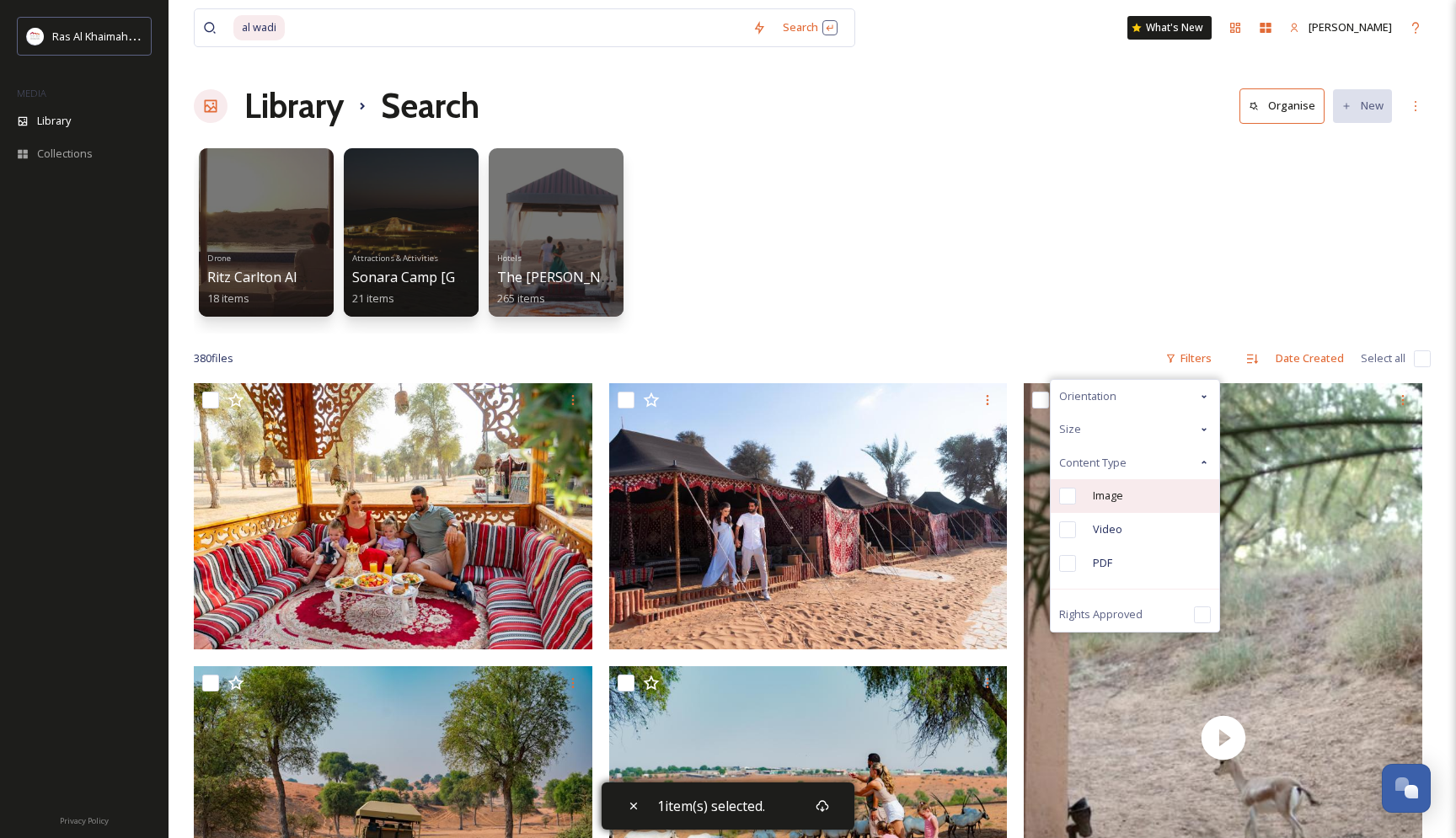
click at [1131, 502] on div "Image" at bounding box center [1134, 496] width 168 height 33
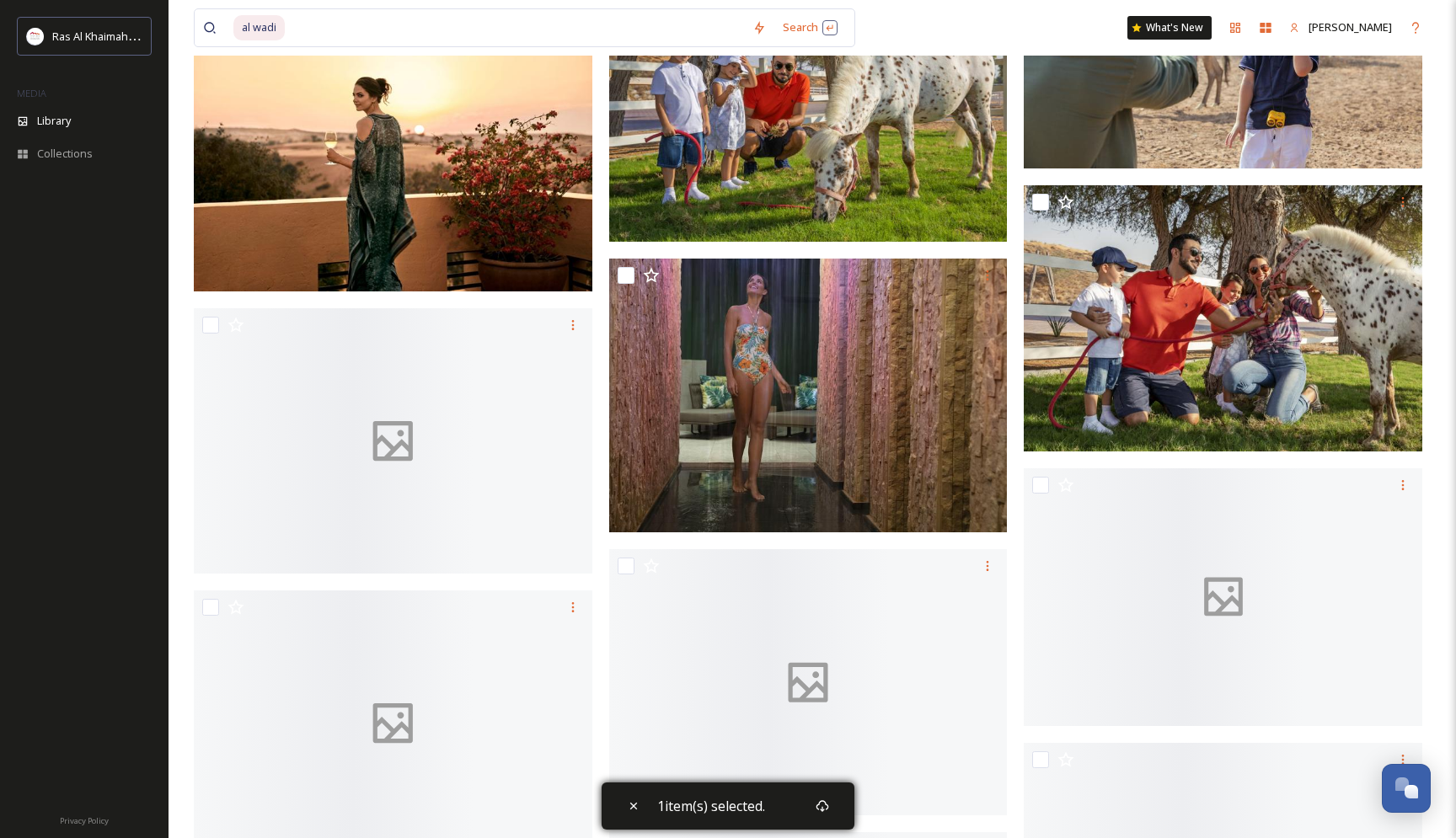
scroll to position [21553, 0]
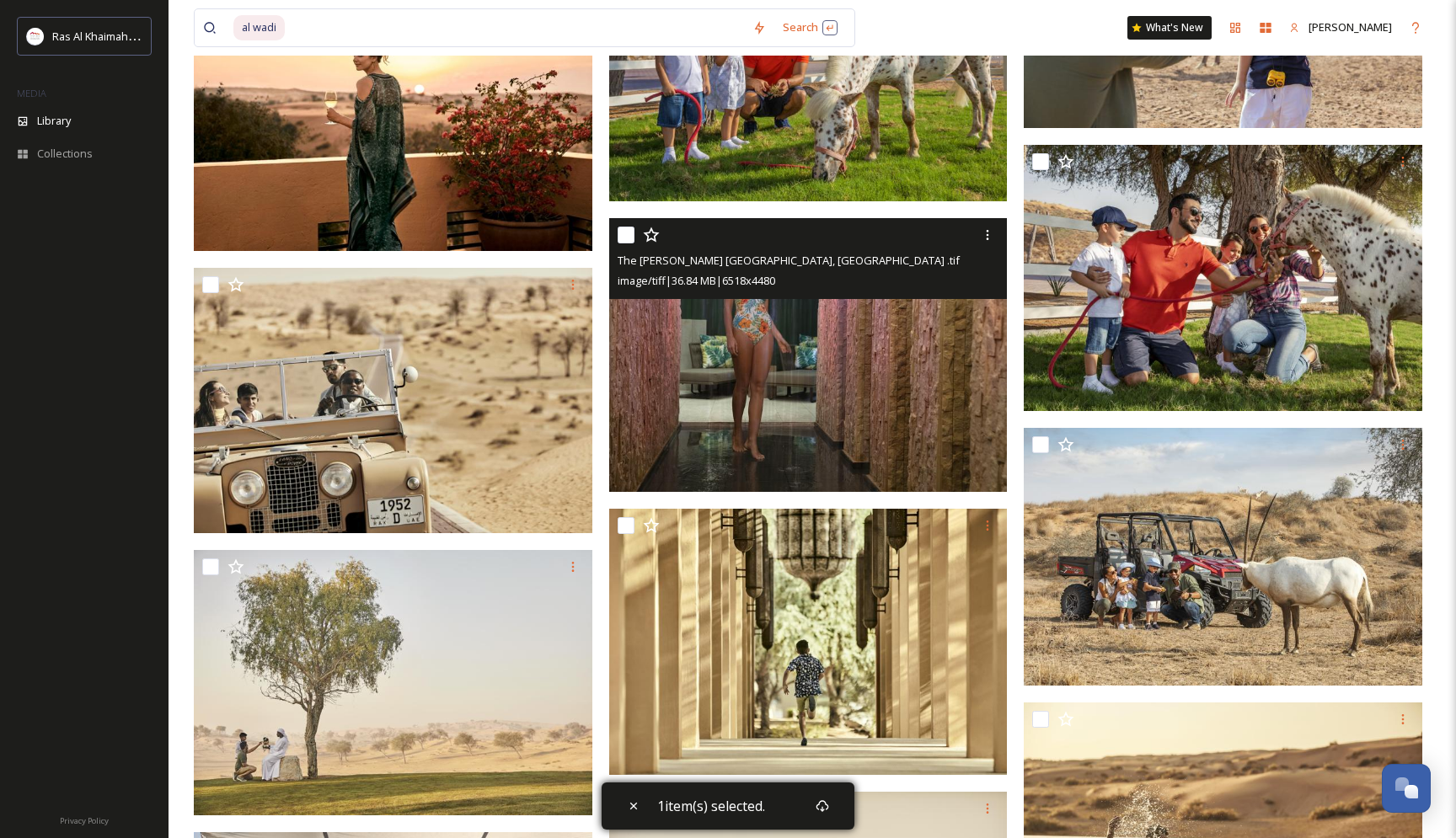
click at [854, 401] on img at bounding box center [808, 355] width 399 height 274
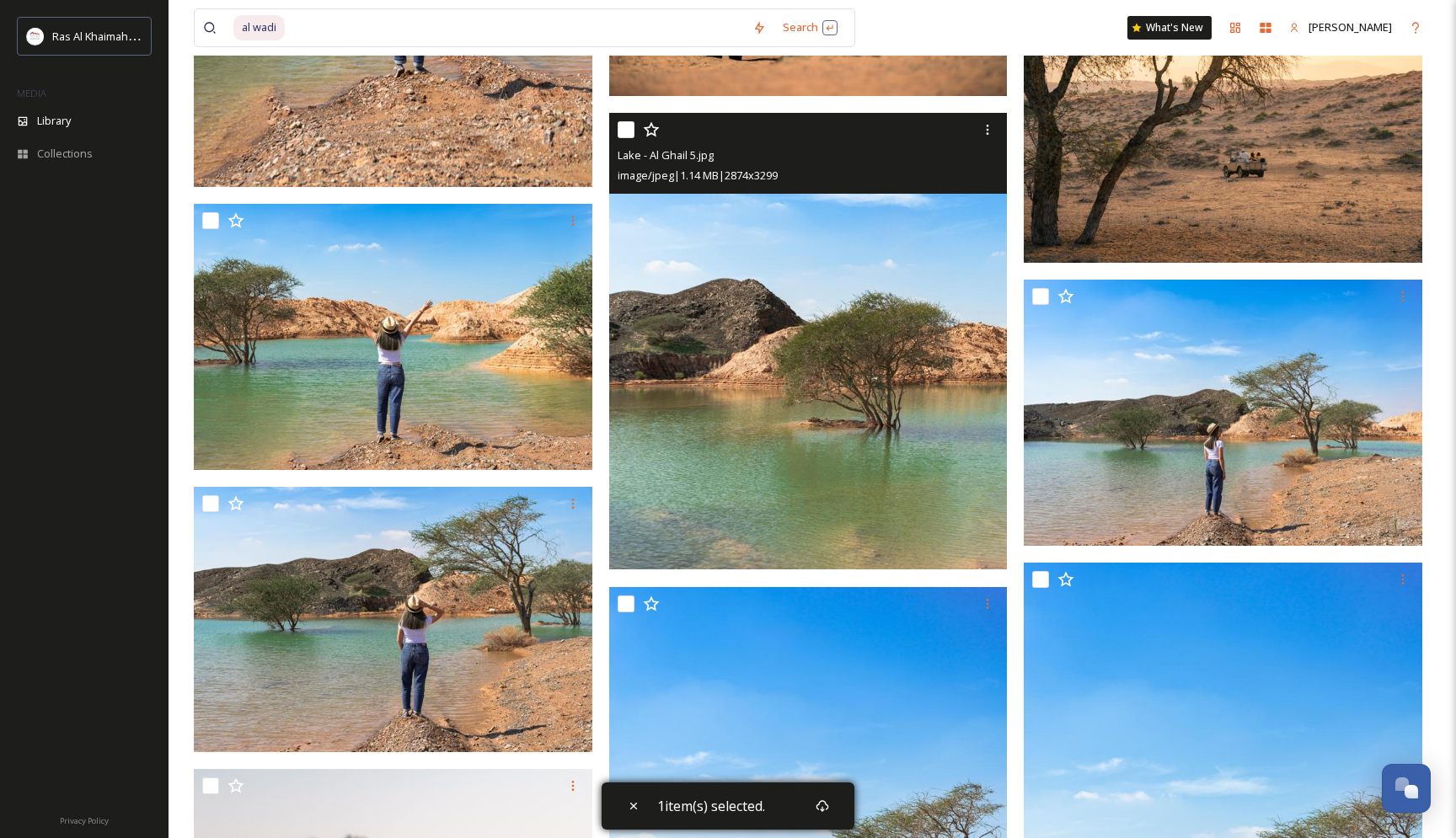
scroll to position [23926, 0]
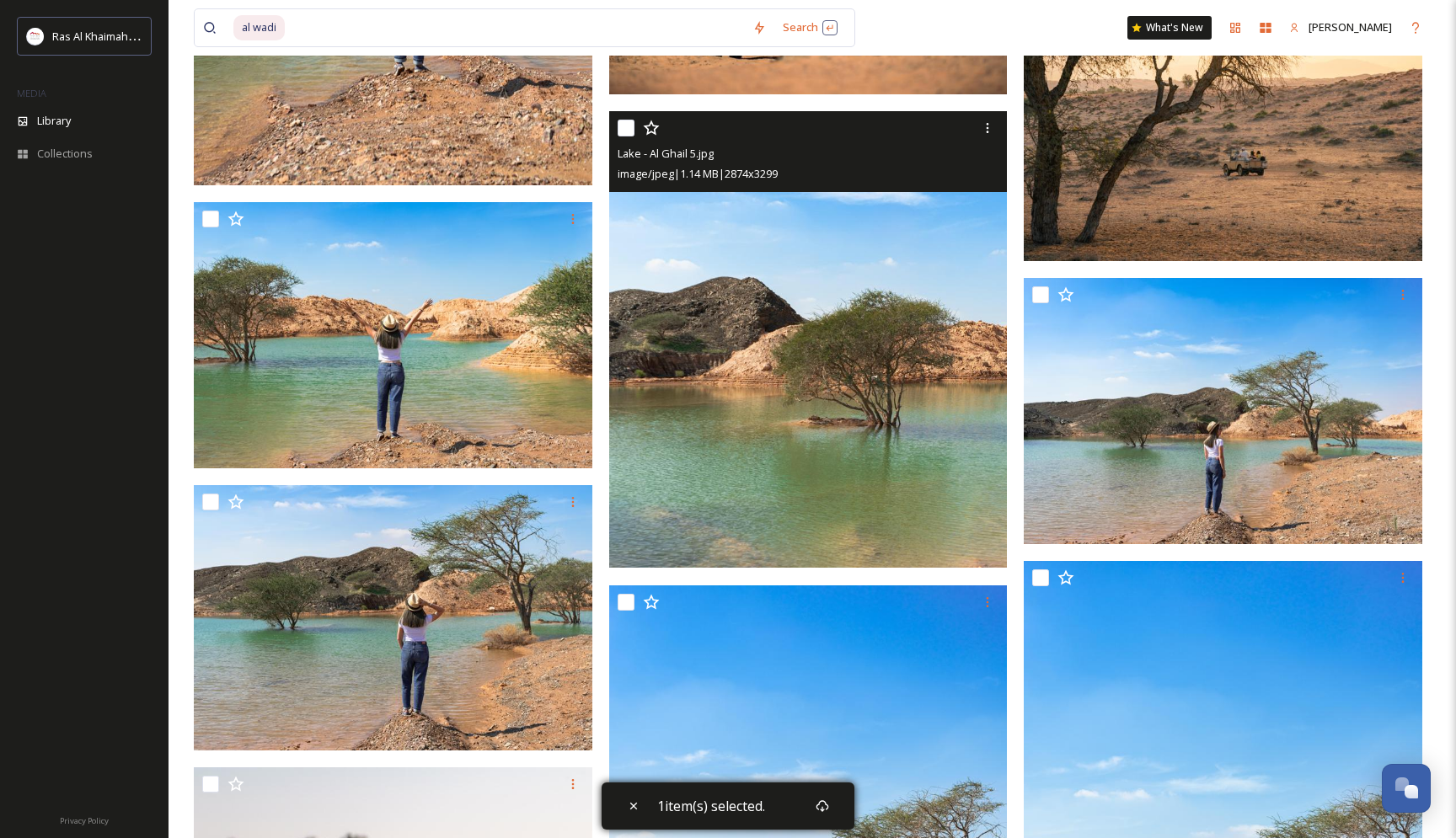
click at [813, 360] on img at bounding box center [808, 340] width 399 height 458
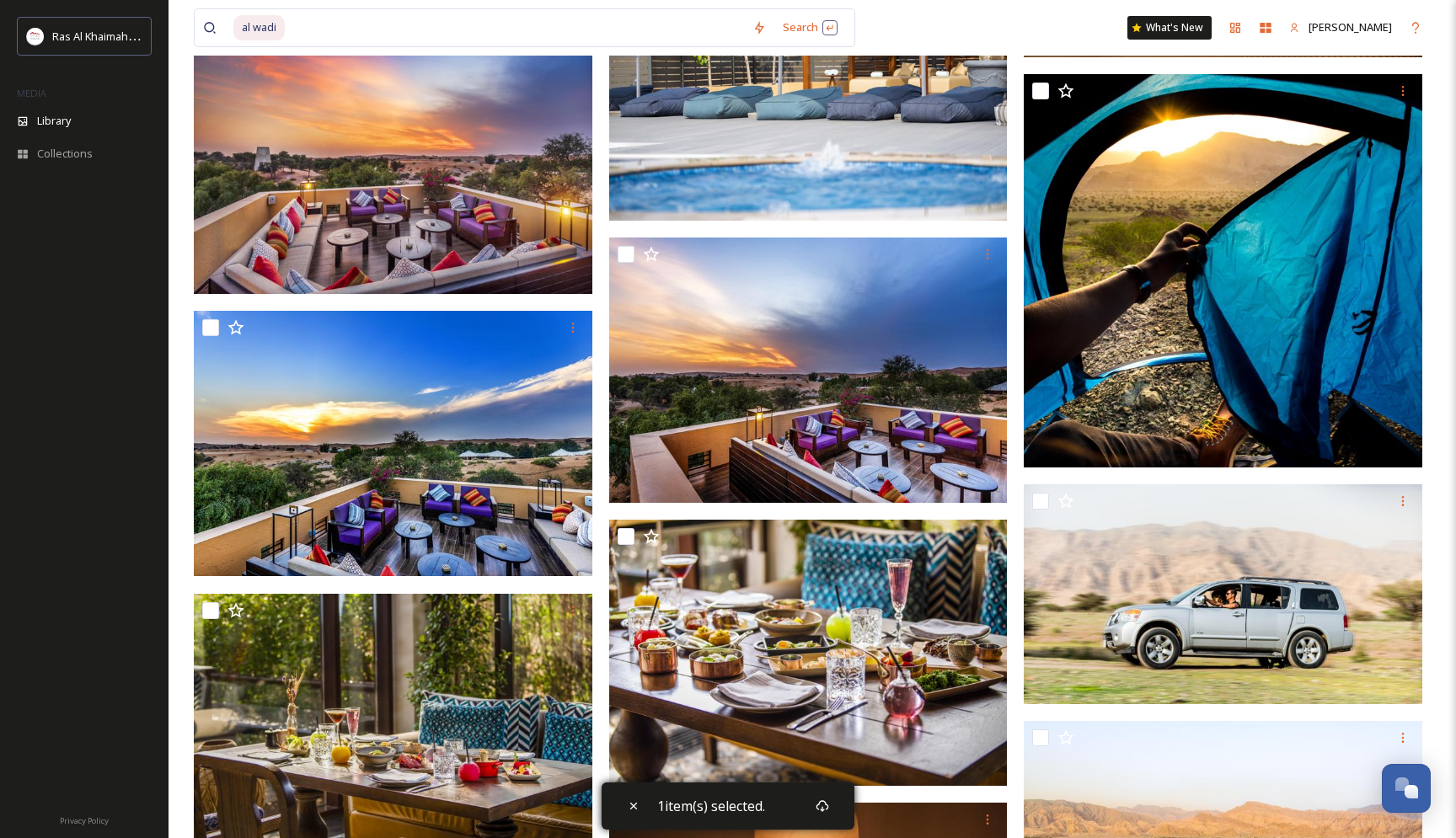
scroll to position [34535, 0]
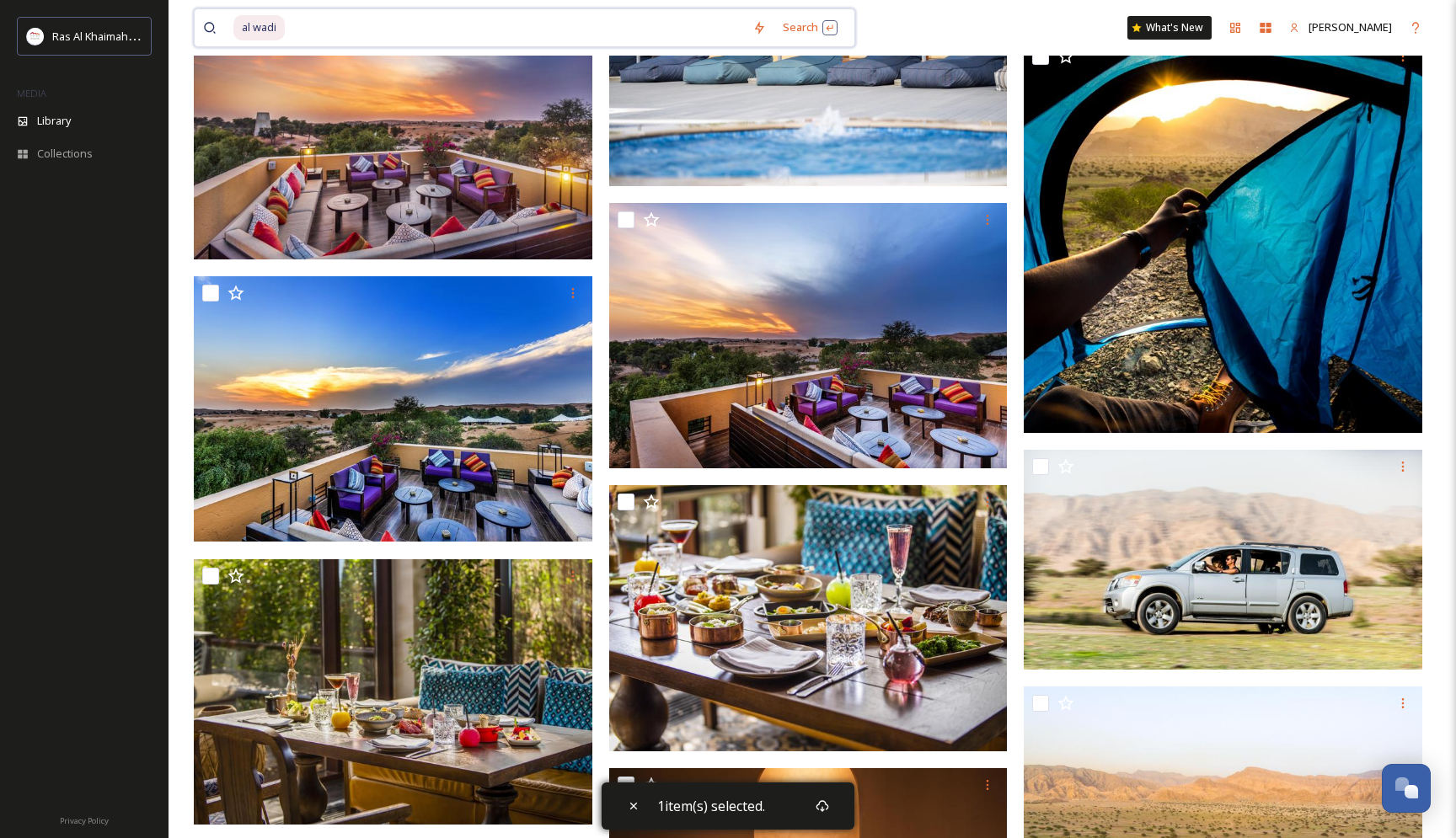
click at [367, 21] on input at bounding box center [515, 28] width 458 height 37
type input "a"
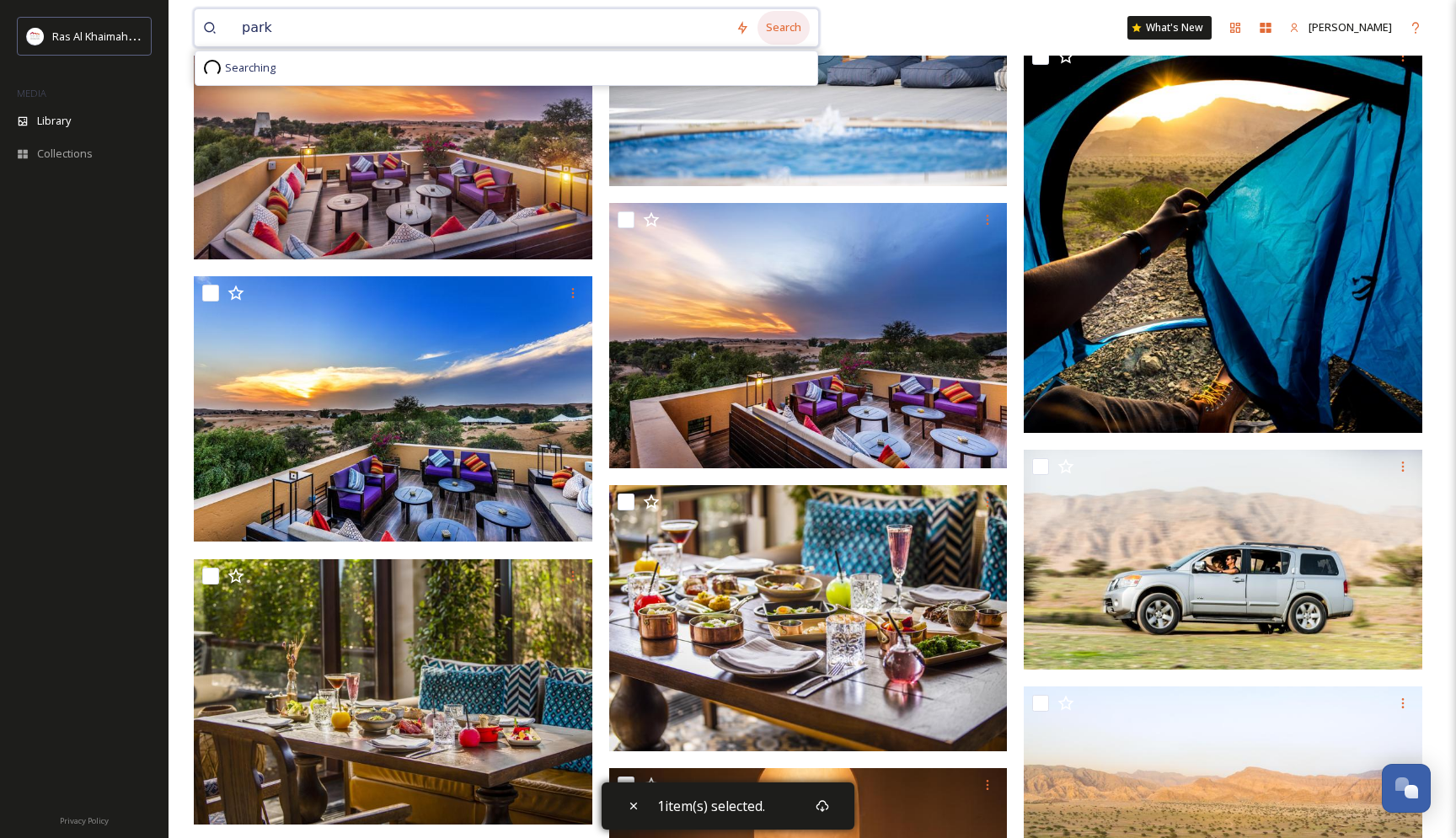
type input "park"
click at [787, 25] on div "Search" at bounding box center [783, 28] width 52 height 33
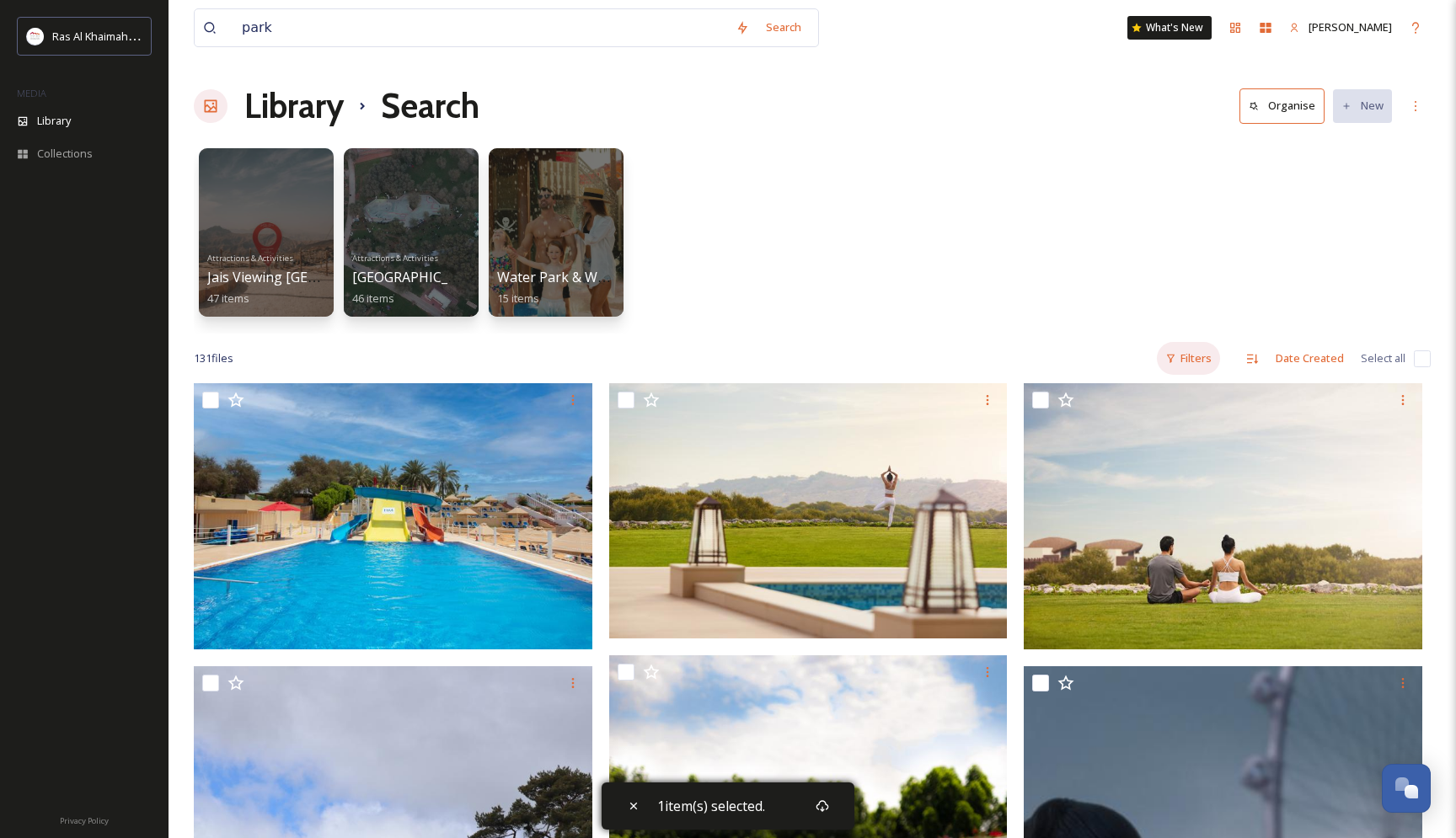
click at [1192, 359] on div "Filters" at bounding box center [1188, 358] width 63 height 33
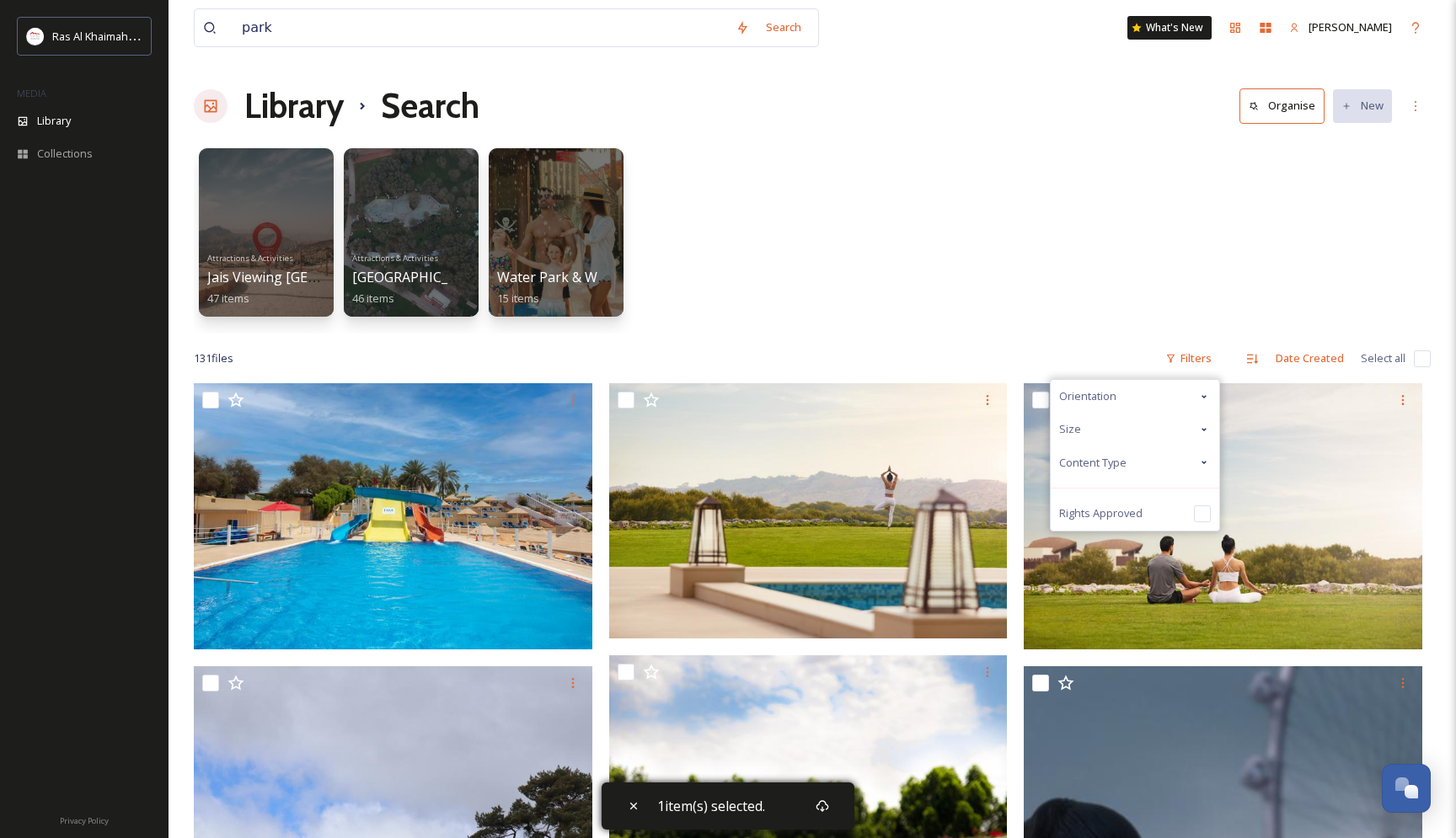
click at [1126, 459] on span "Content Type" at bounding box center [1092, 462] width 68 height 16
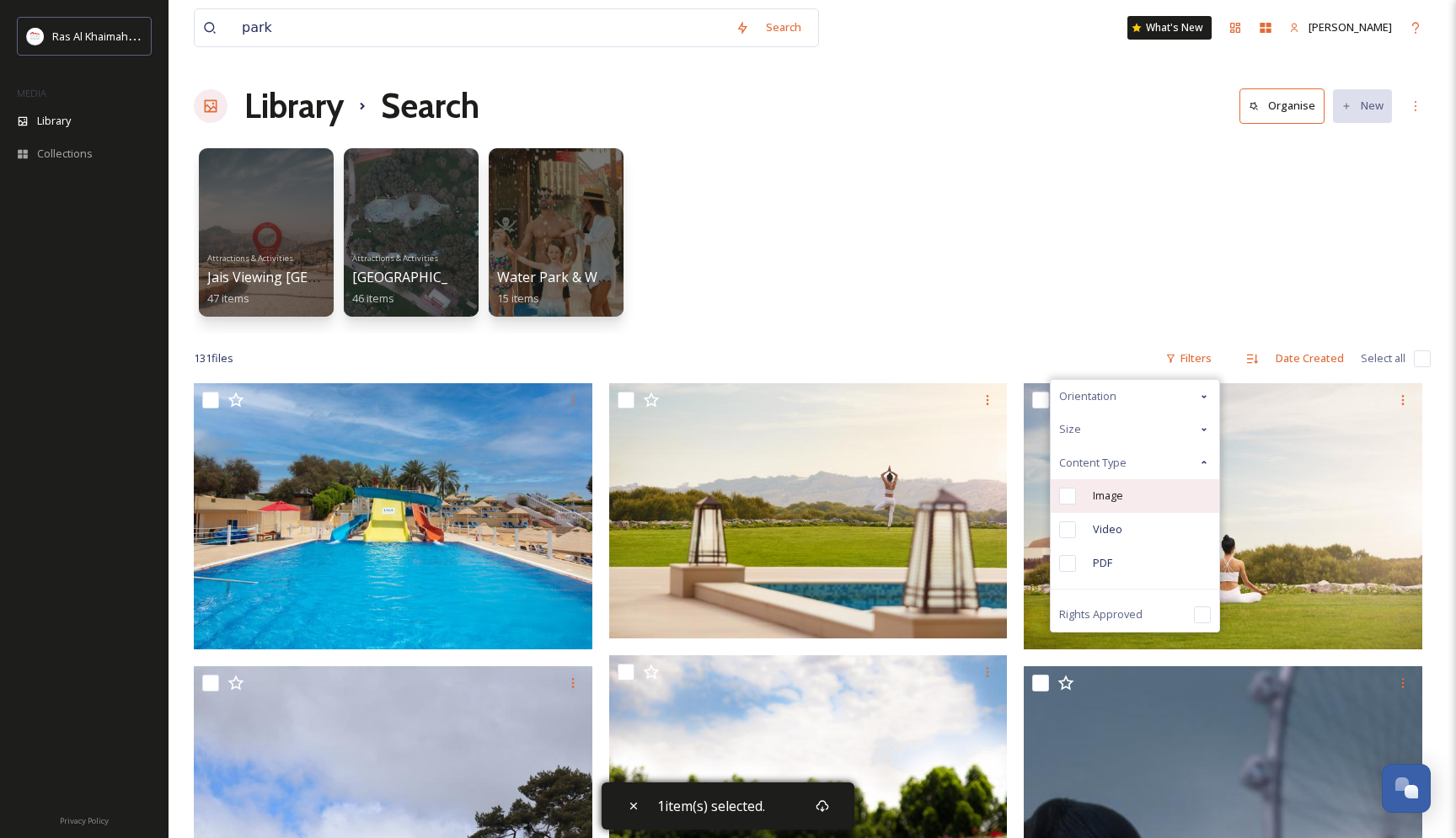
click at [1128, 497] on div "Image" at bounding box center [1134, 496] width 168 height 33
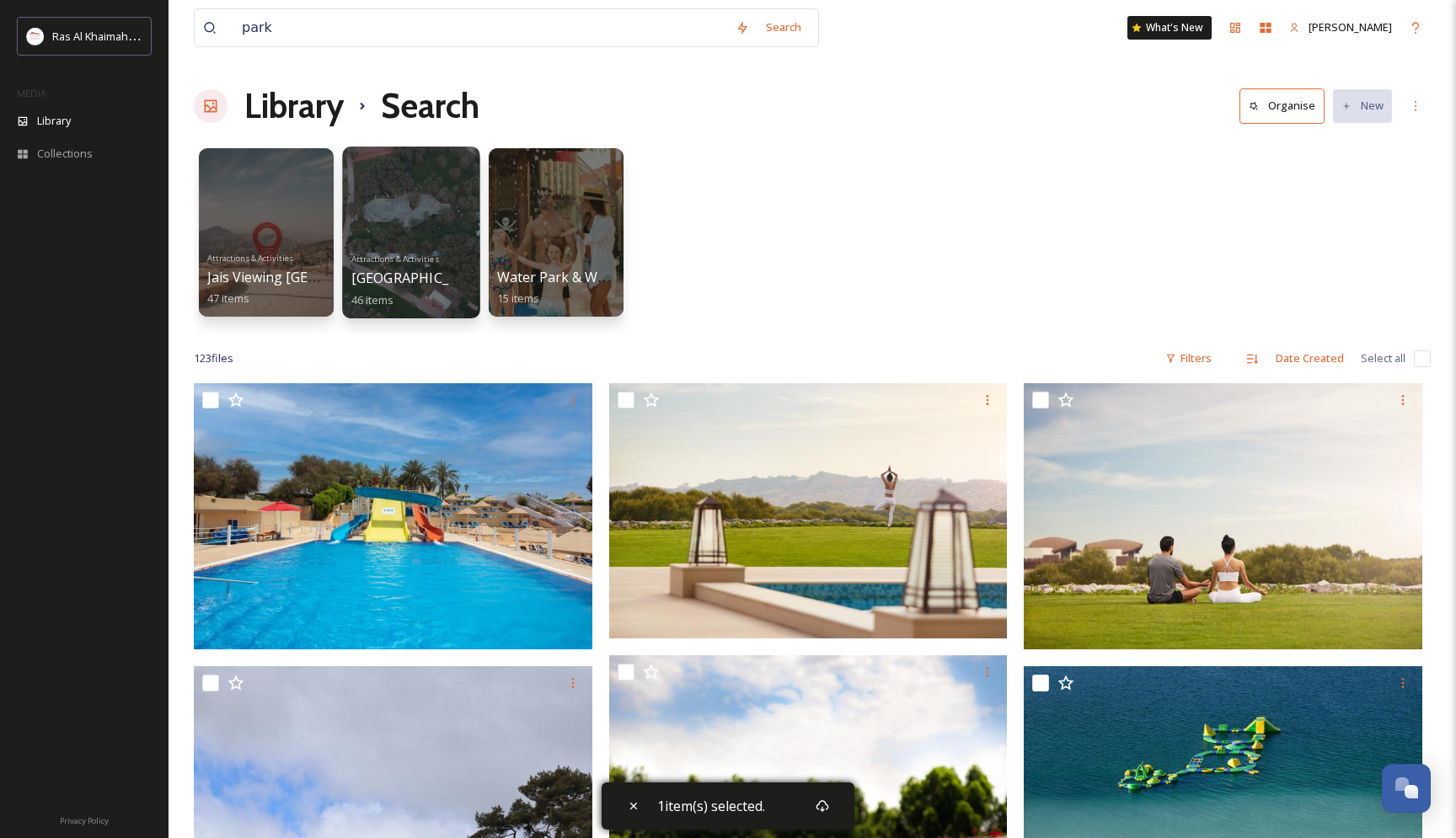
click at [418, 210] on div at bounding box center [410, 232] width 137 height 172
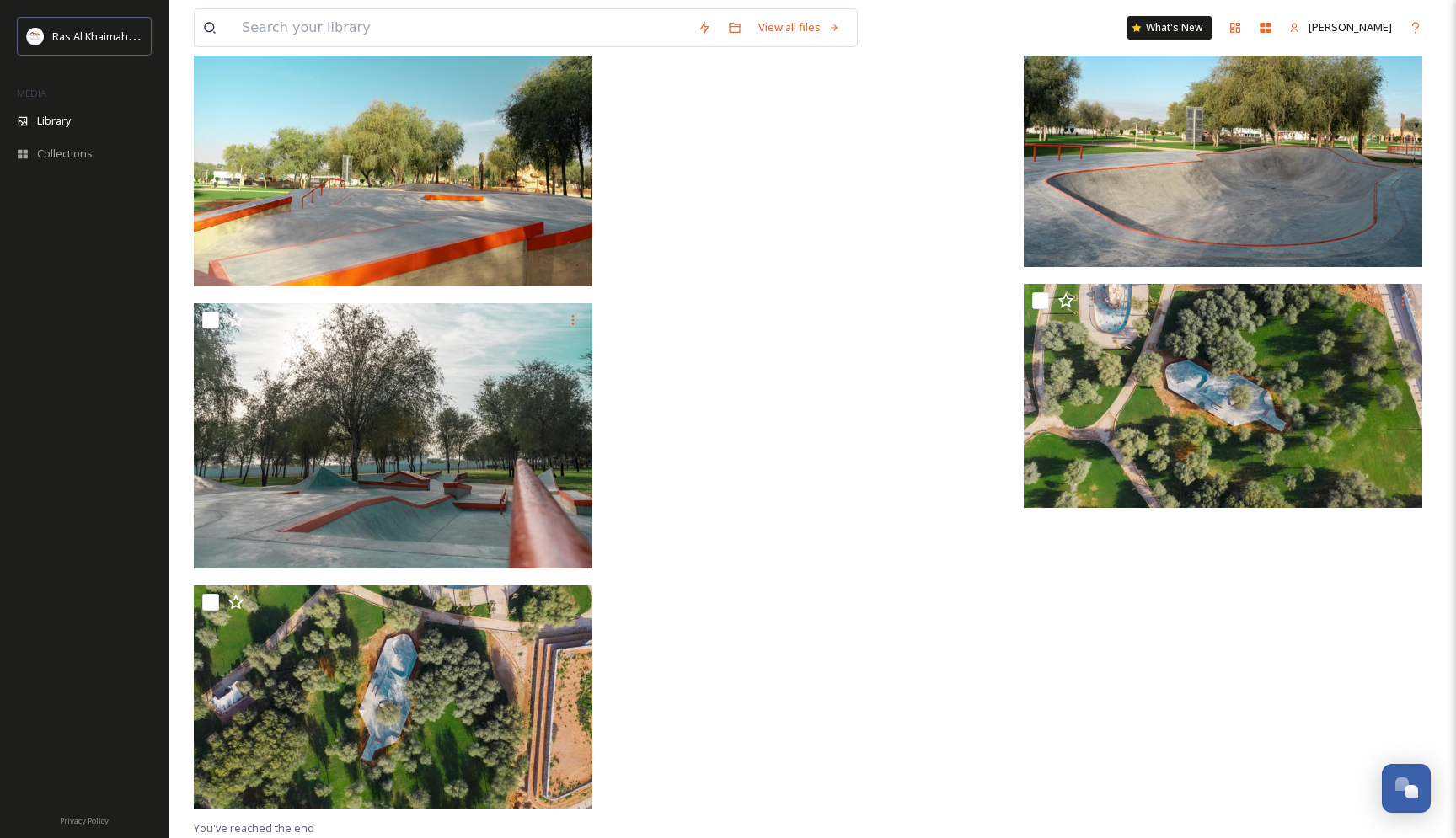
scroll to position [5126, 0]
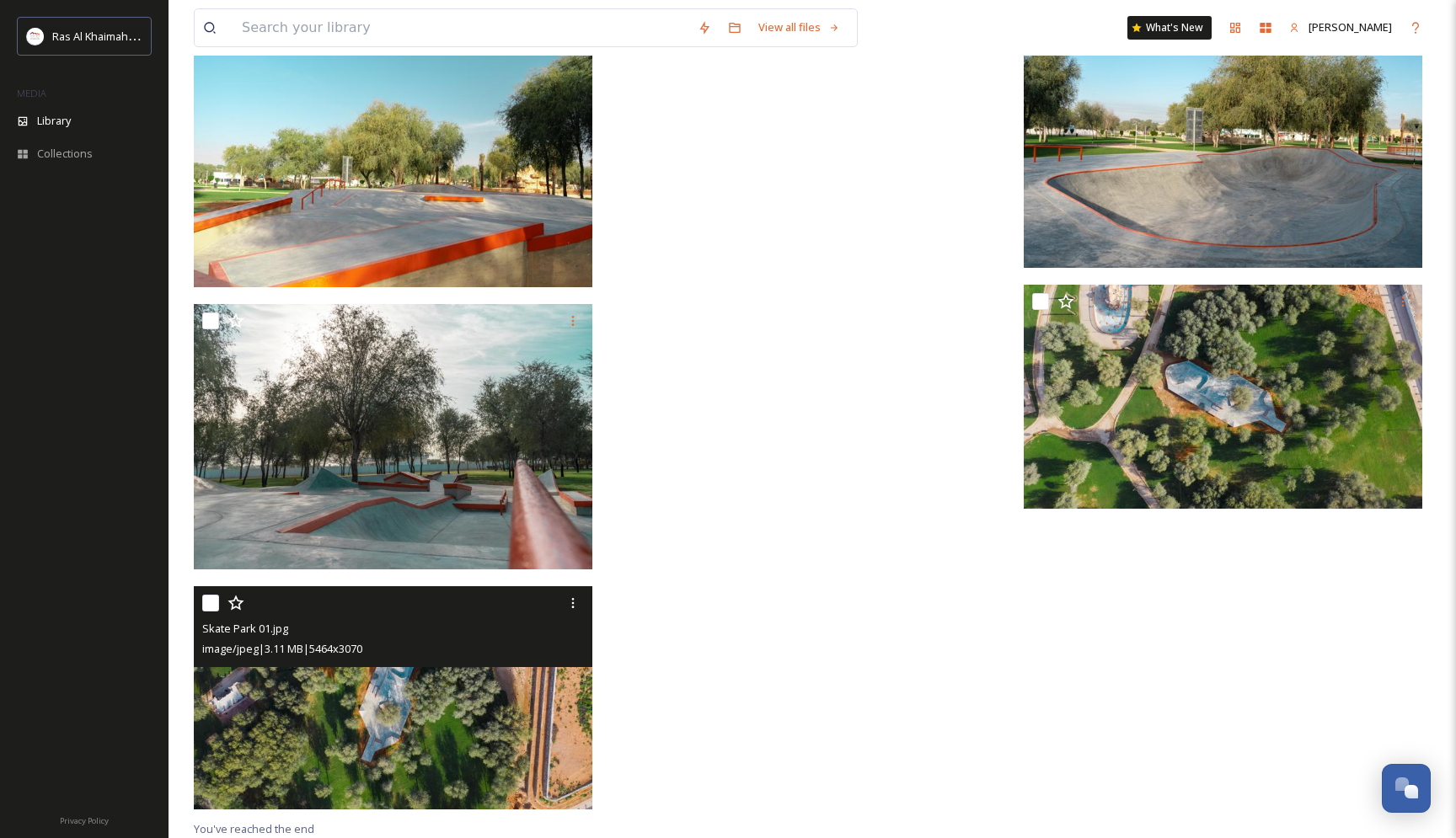
click at [462, 711] on img at bounding box center [393, 697] width 399 height 224
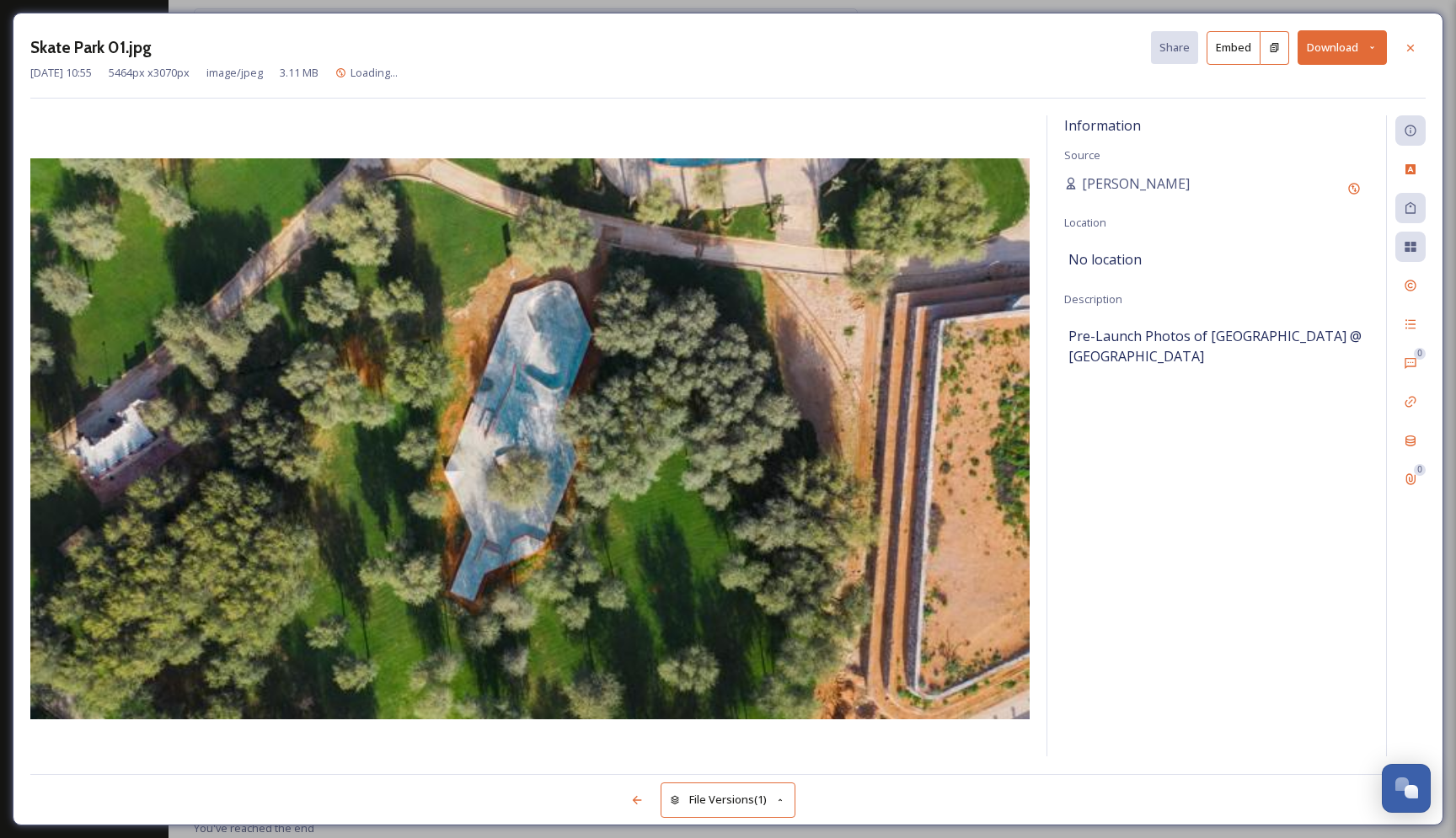
scroll to position [4886, 0]
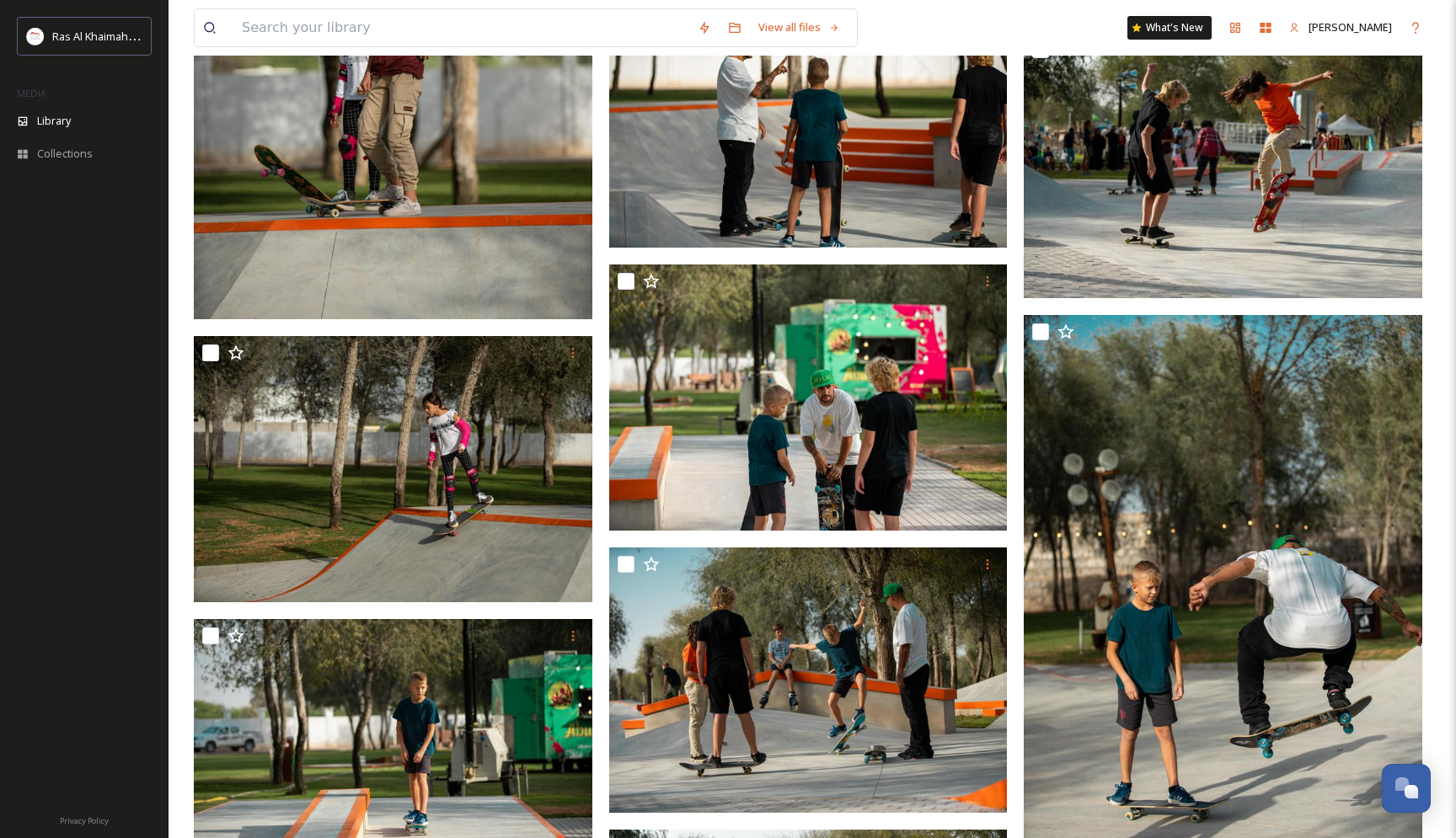
scroll to position [587, 0]
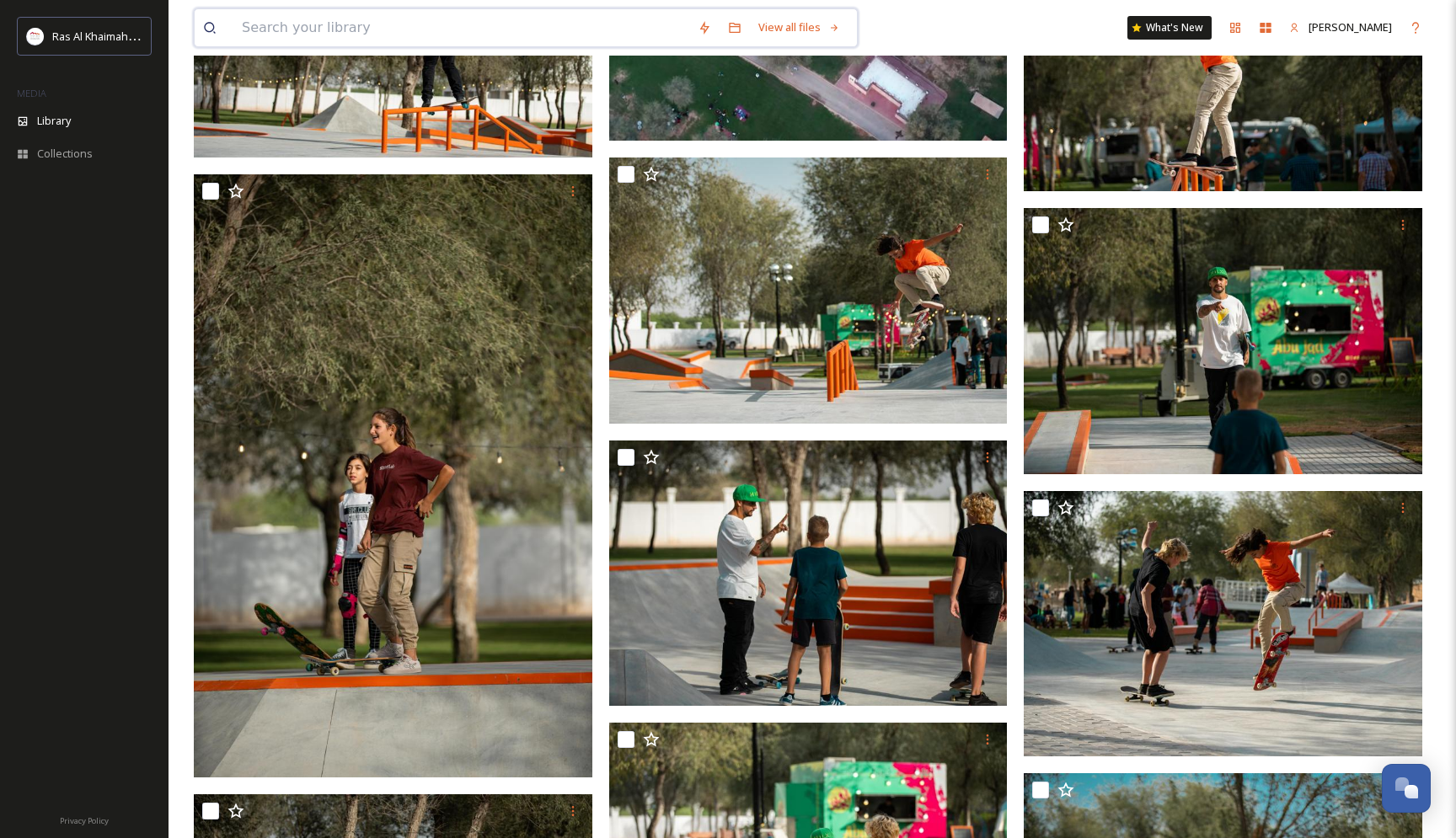
click at [370, 33] on input at bounding box center [461, 28] width 456 height 37
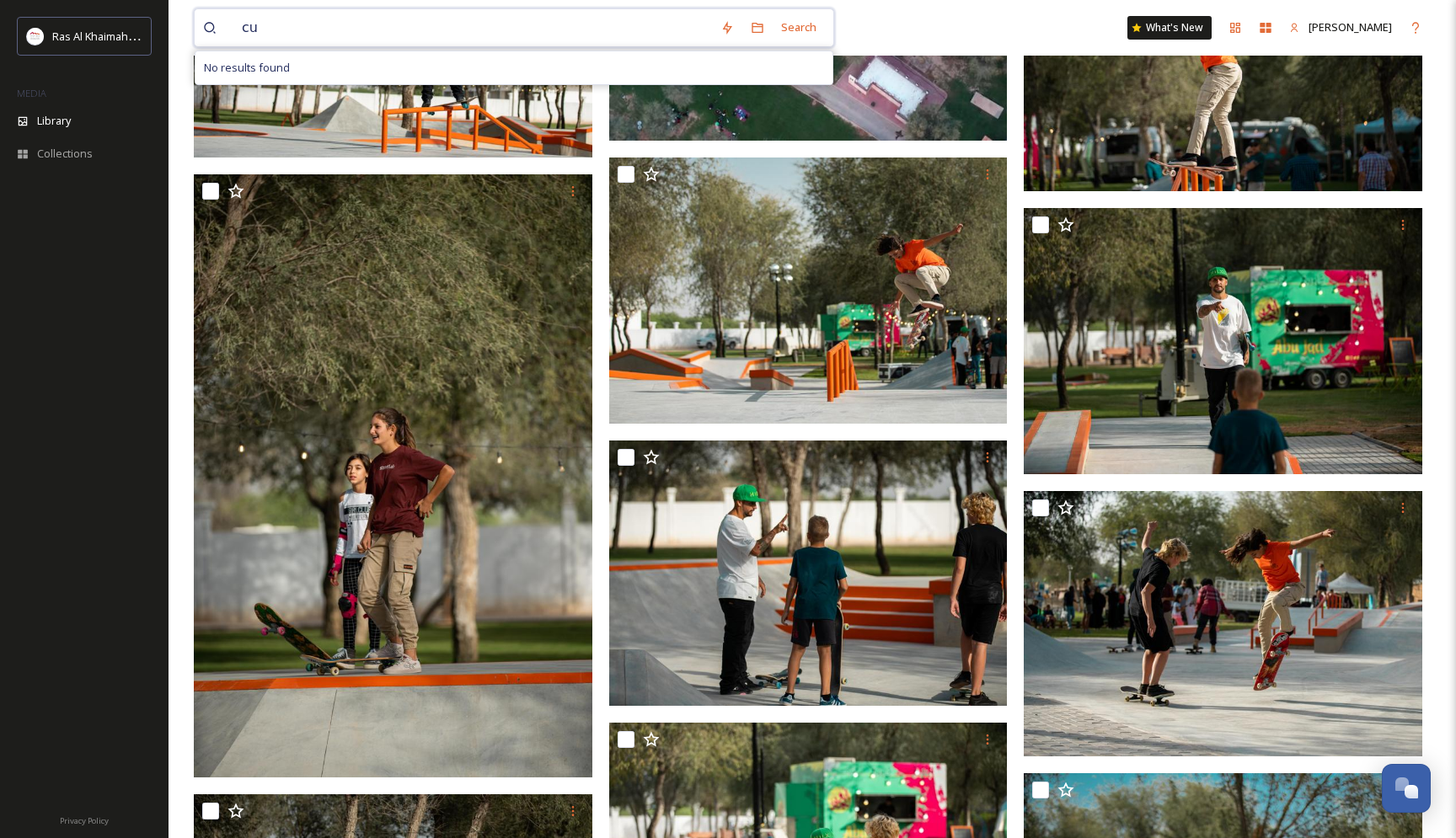
type input "c"
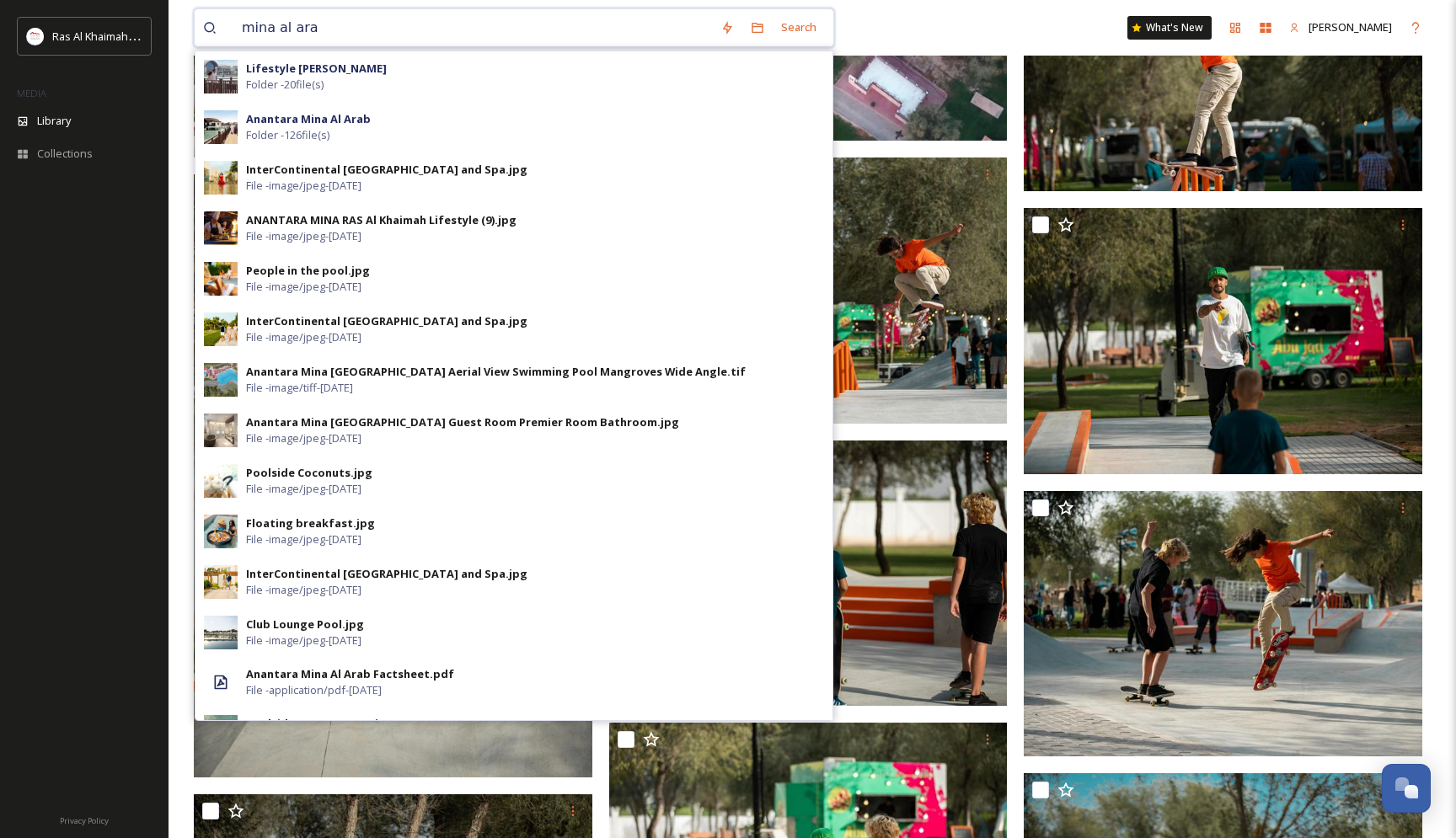
type input "mina al arab"
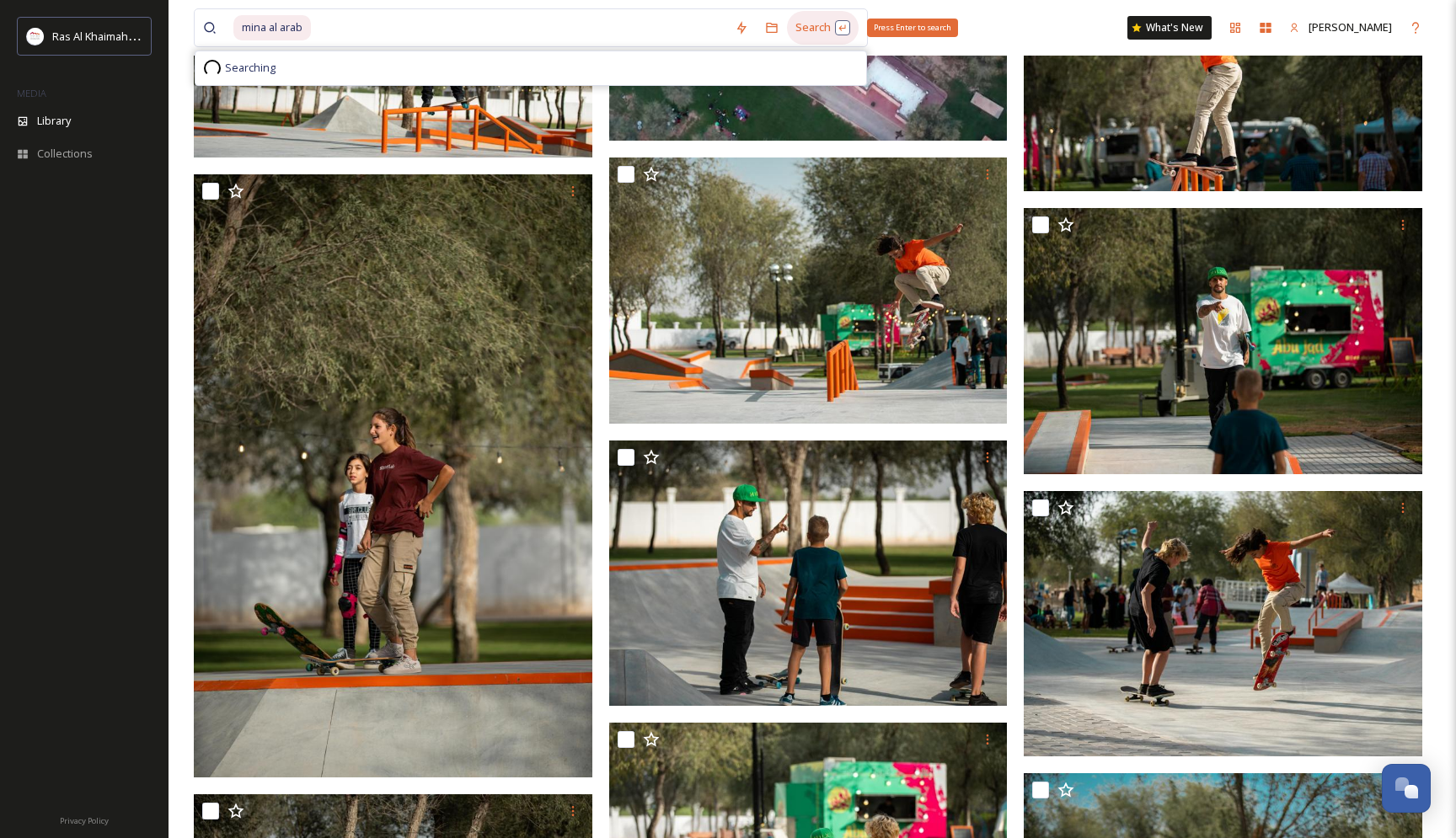
click at [797, 33] on div "Search Press Enter to search" at bounding box center [822, 28] width 71 height 33
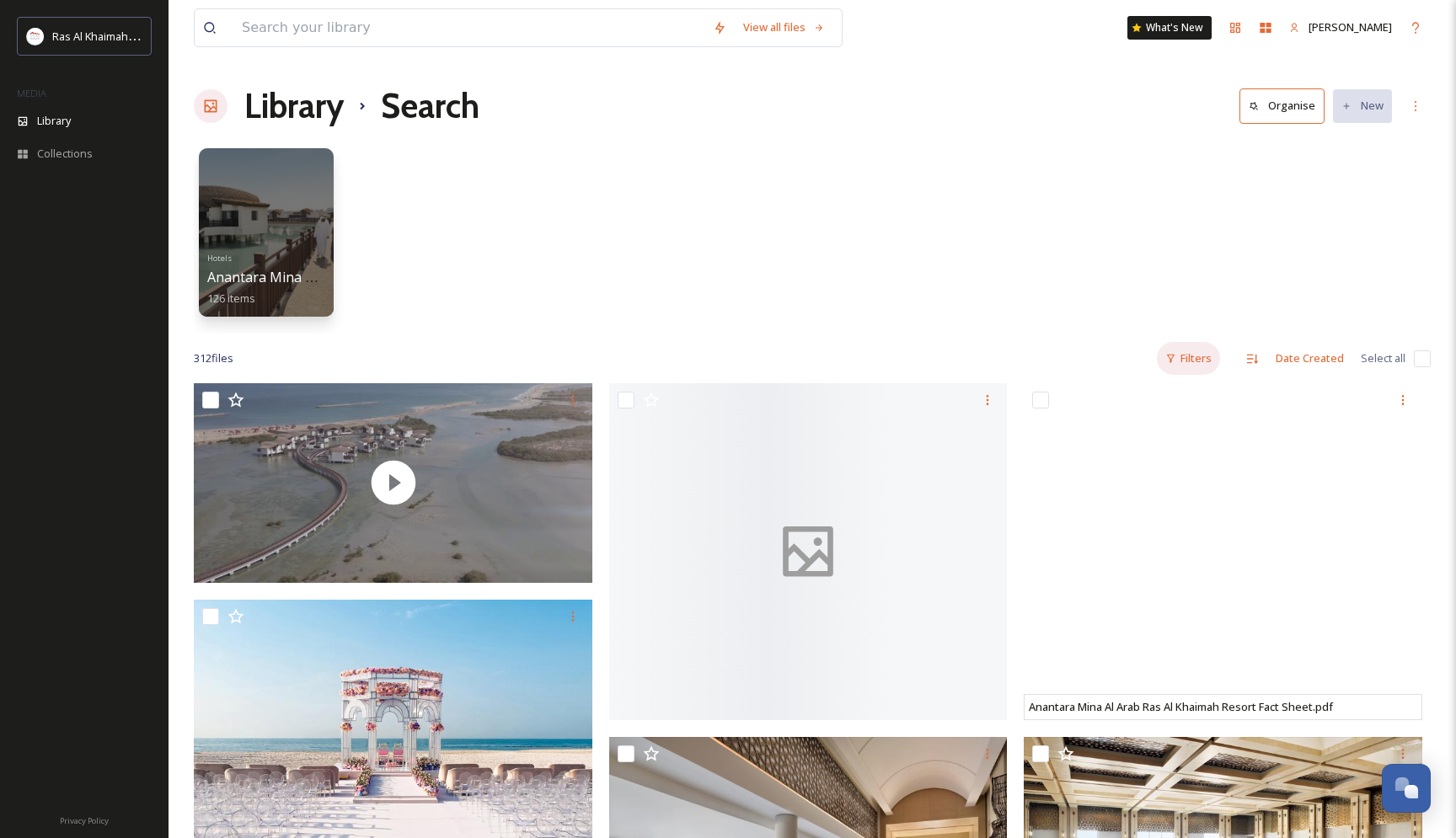
click at [1197, 366] on div "Filters" at bounding box center [1188, 358] width 63 height 33
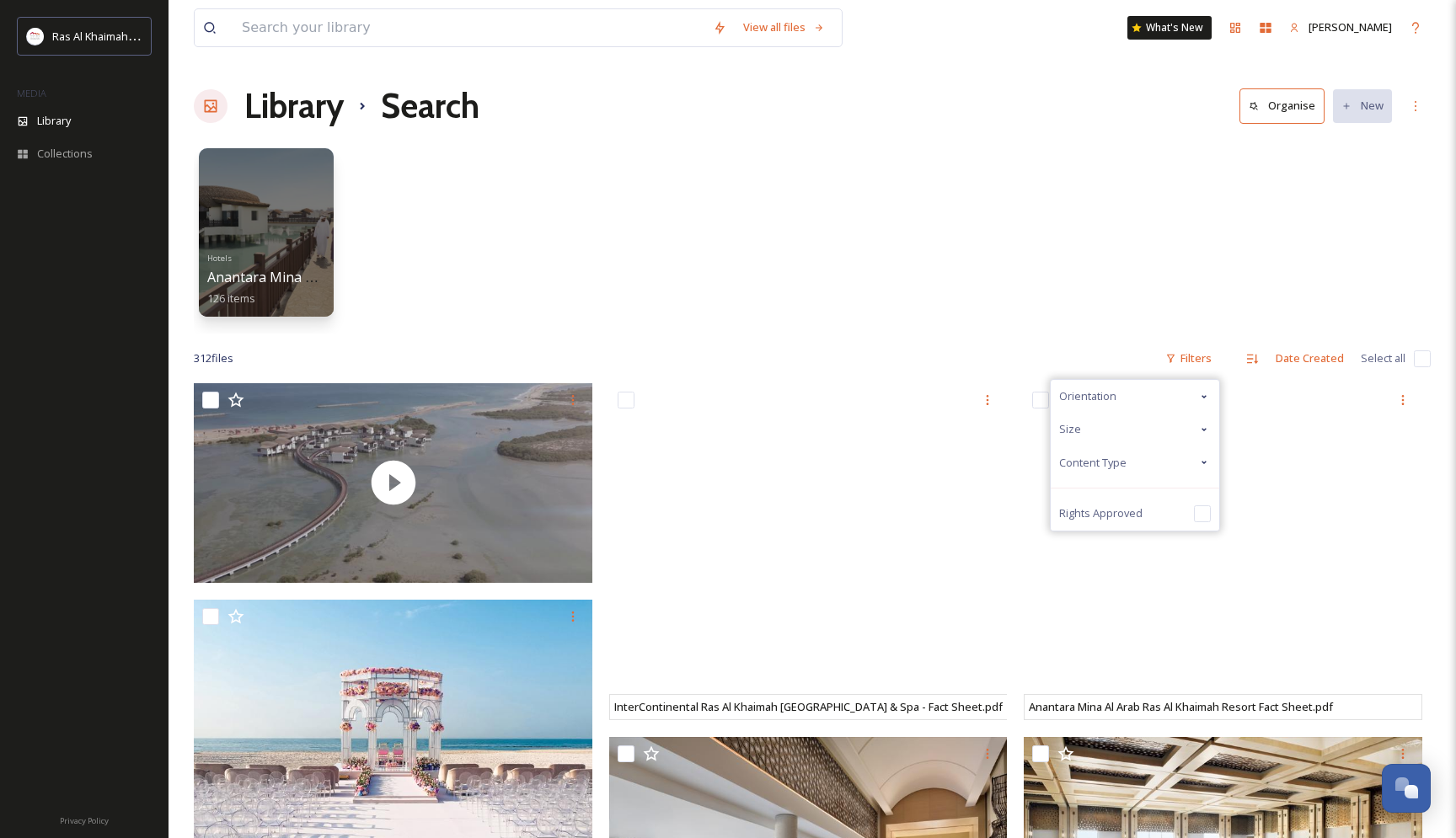
click at [1141, 458] on div "Content Type" at bounding box center [1134, 462] width 168 height 33
click at [1124, 481] on div "Image" at bounding box center [1134, 496] width 168 height 33
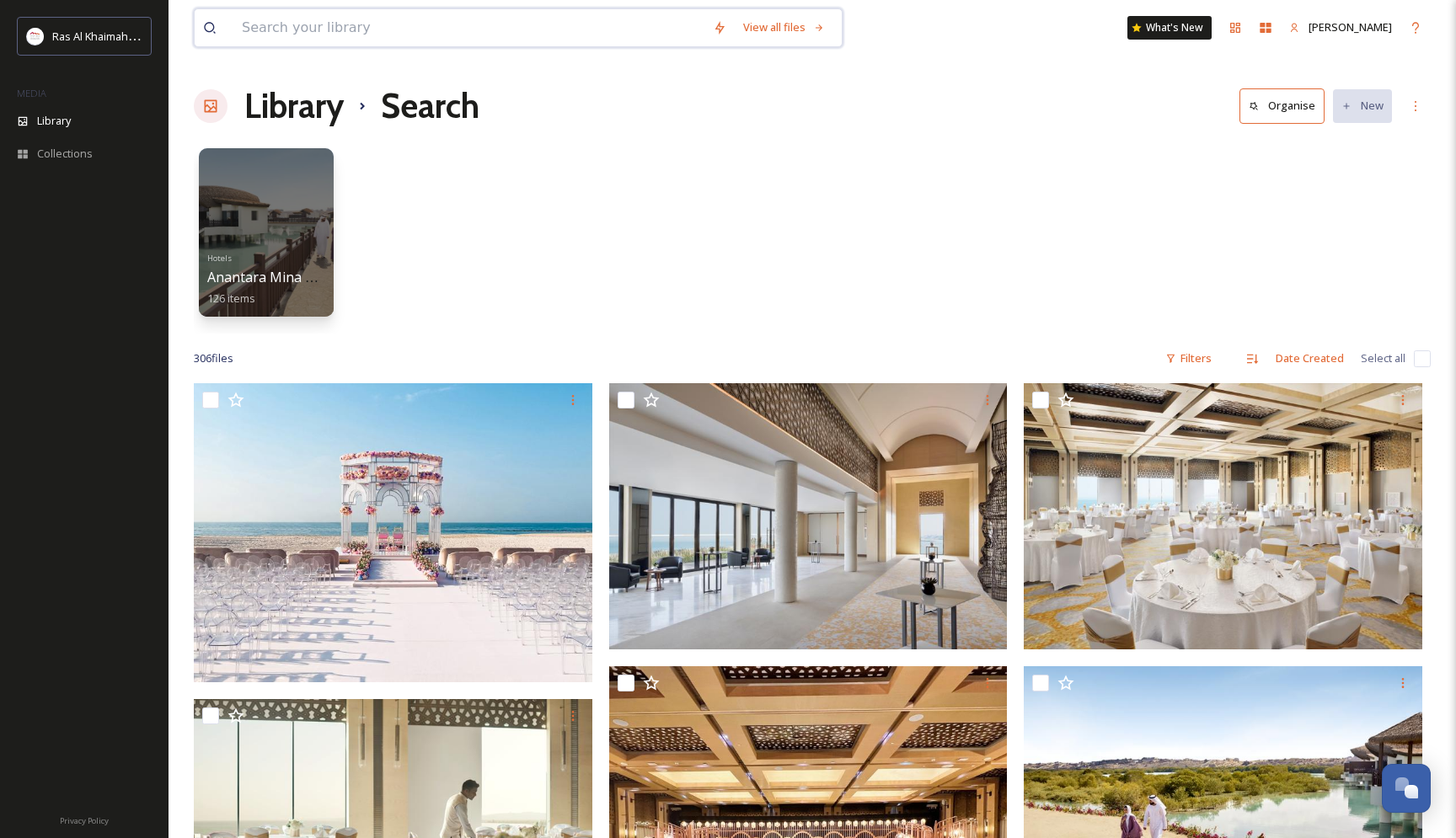
click at [384, 24] on input at bounding box center [468, 28] width 471 height 37
type input "corniche"
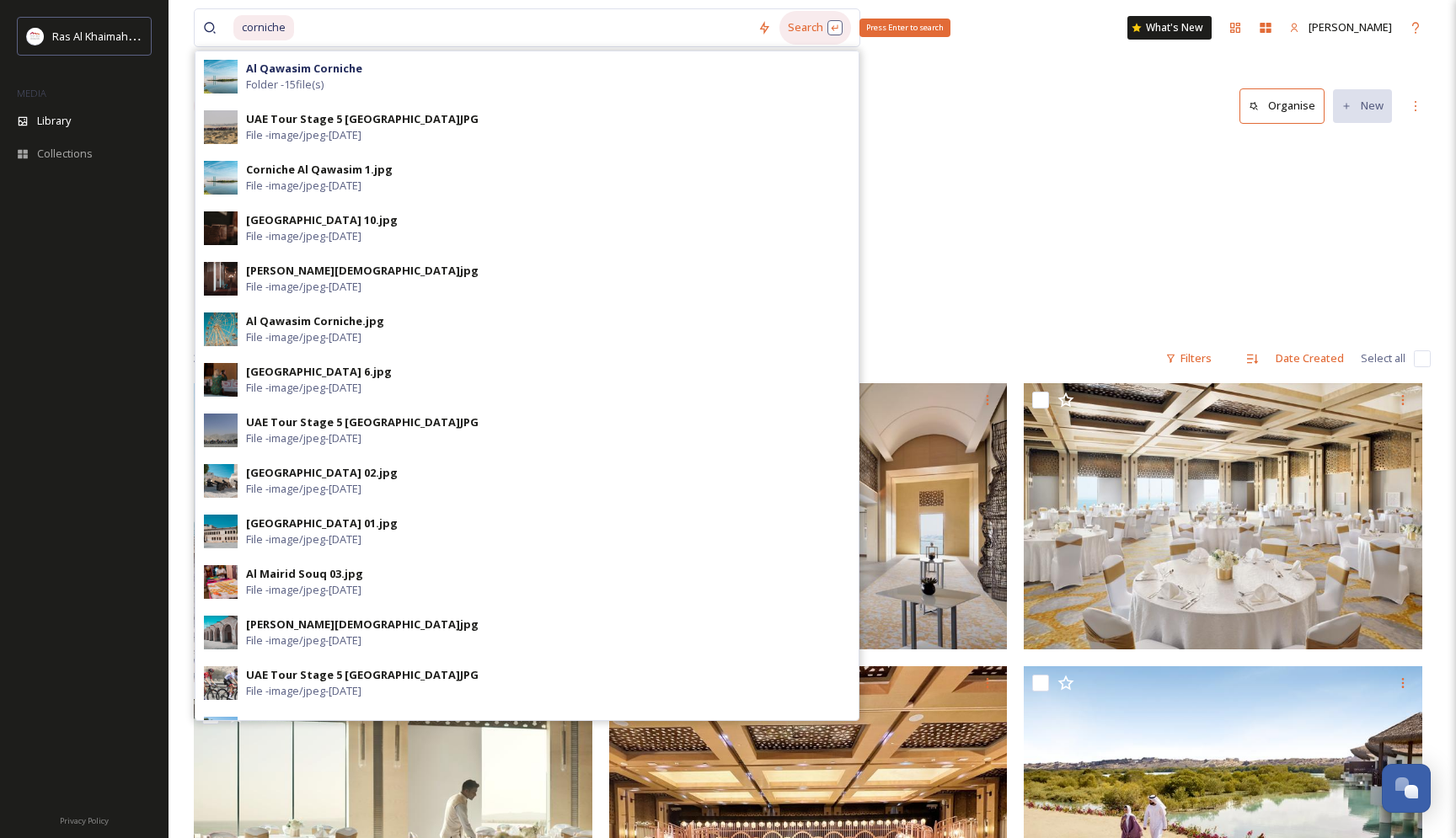
click at [804, 22] on div "Search Press Enter to search" at bounding box center [815, 28] width 71 height 33
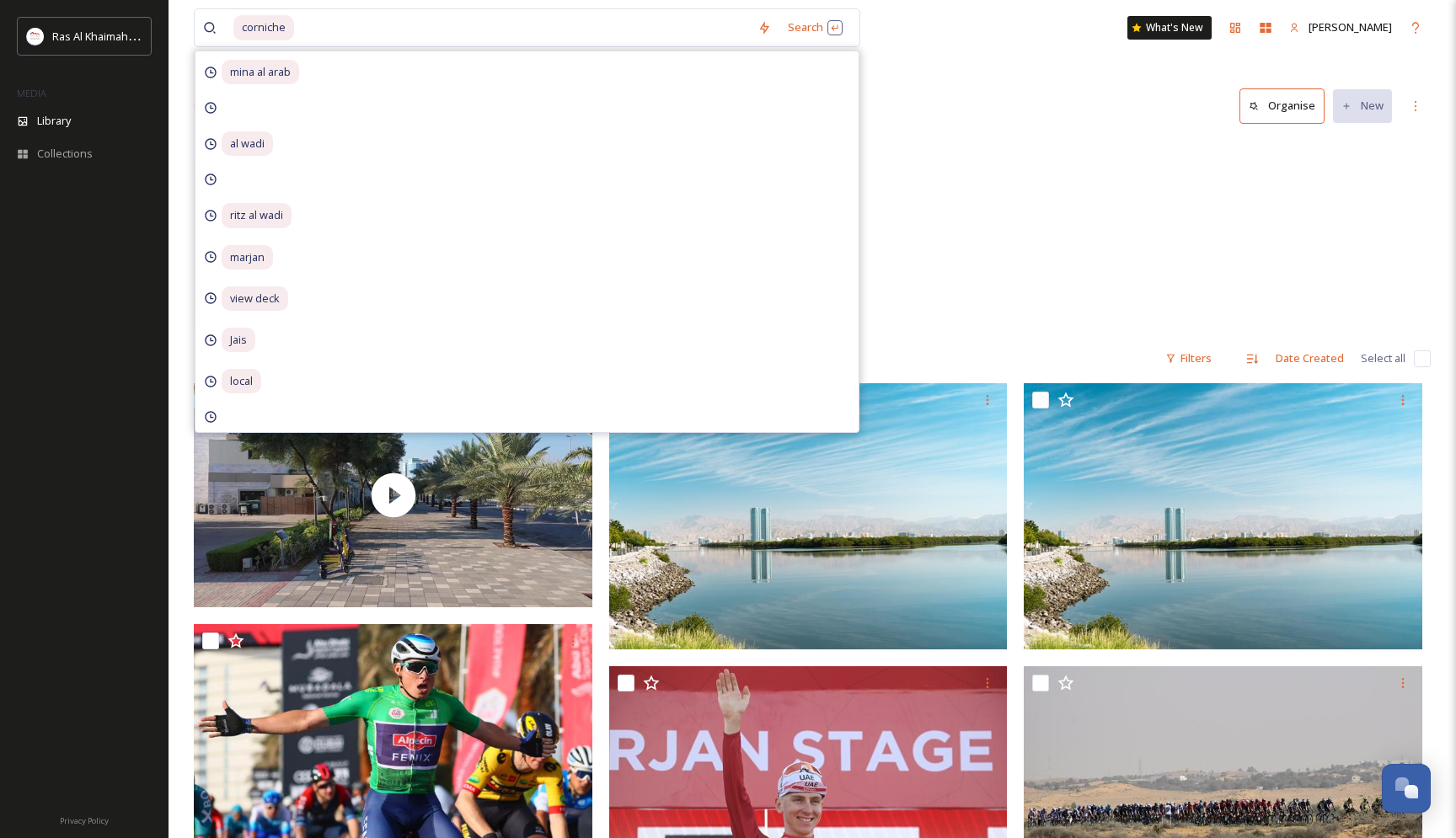
click at [1044, 204] on div "Attractions & Activities Al Qawasim Corniche 15 items" at bounding box center [812, 237] width 1236 height 194
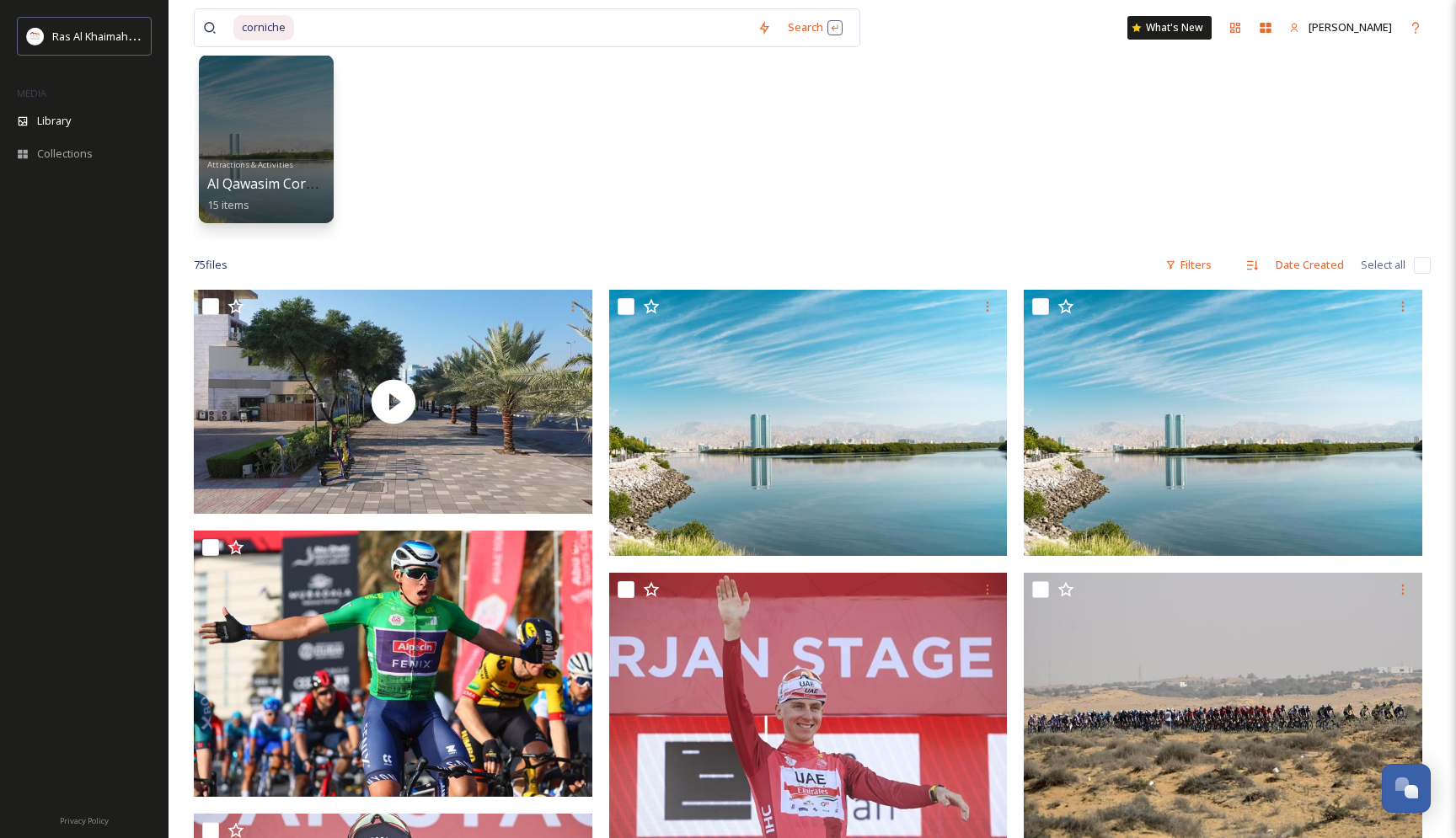
scroll to position [93, 0]
click at [1206, 261] on div "Filters" at bounding box center [1188, 264] width 63 height 33
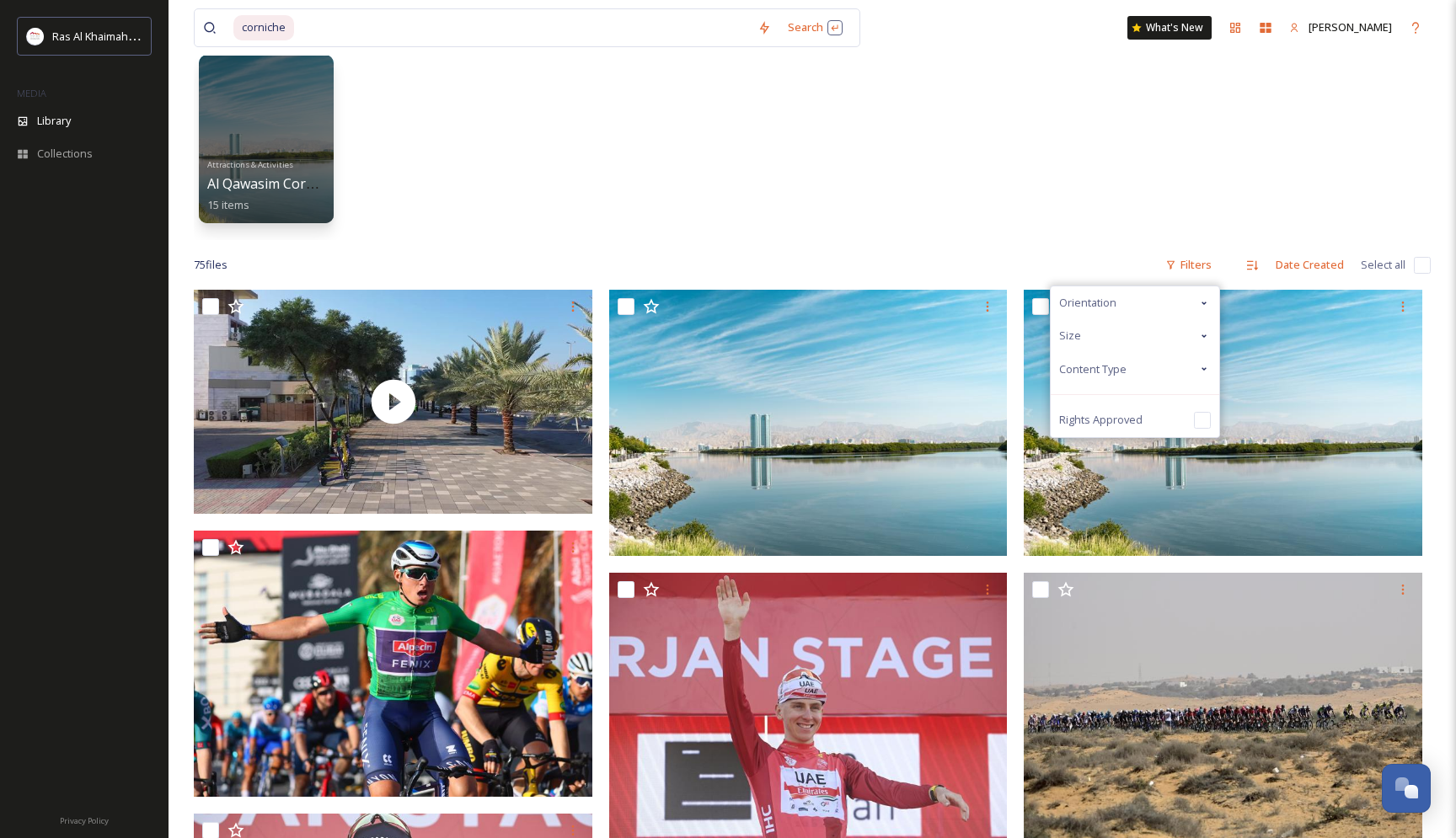
click at [1160, 370] on div "Content Type" at bounding box center [1134, 369] width 168 height 33
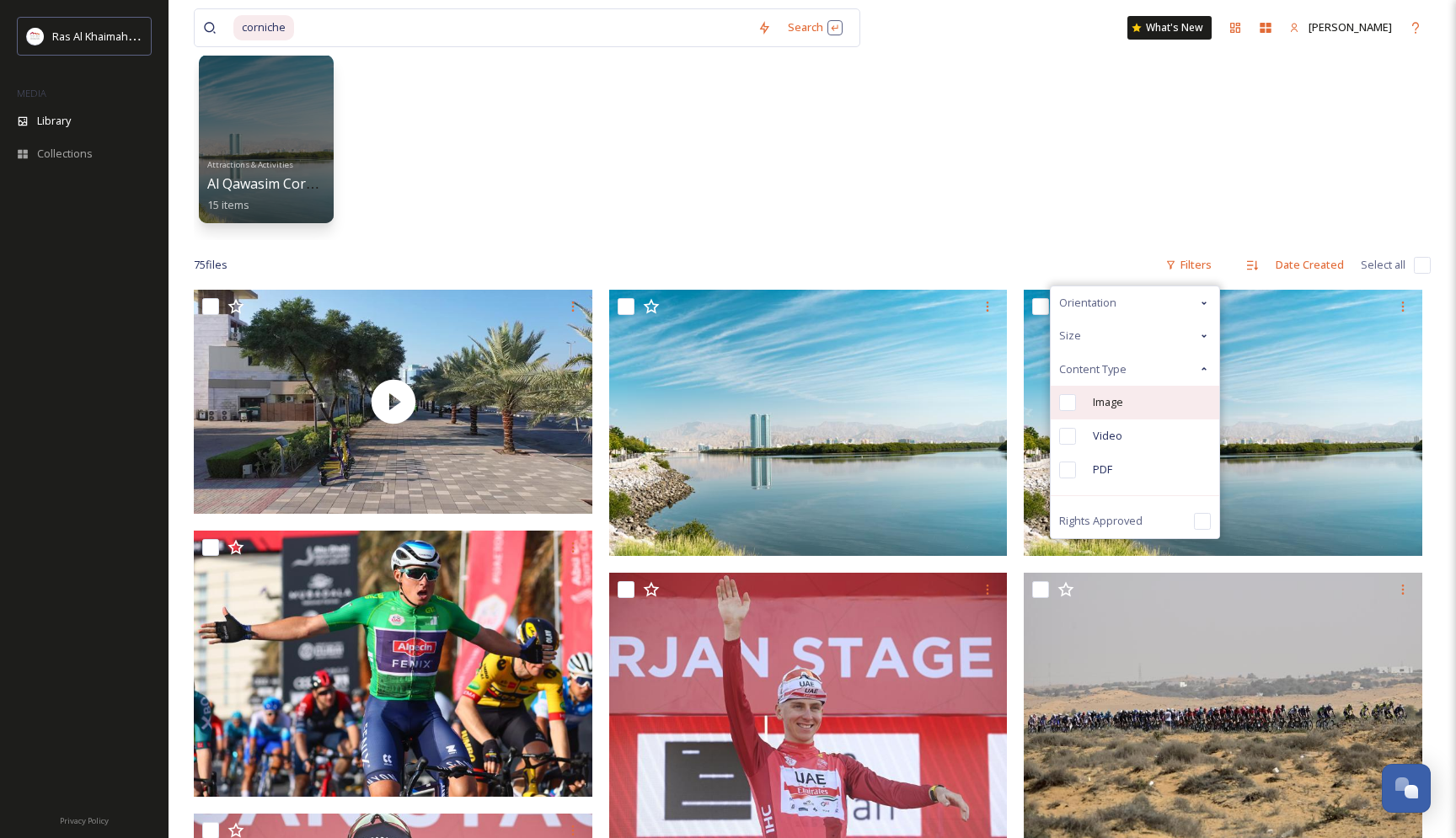
click at [1137, 407] on div "Image" at bounding box center [1134, 401] width 168 height 33
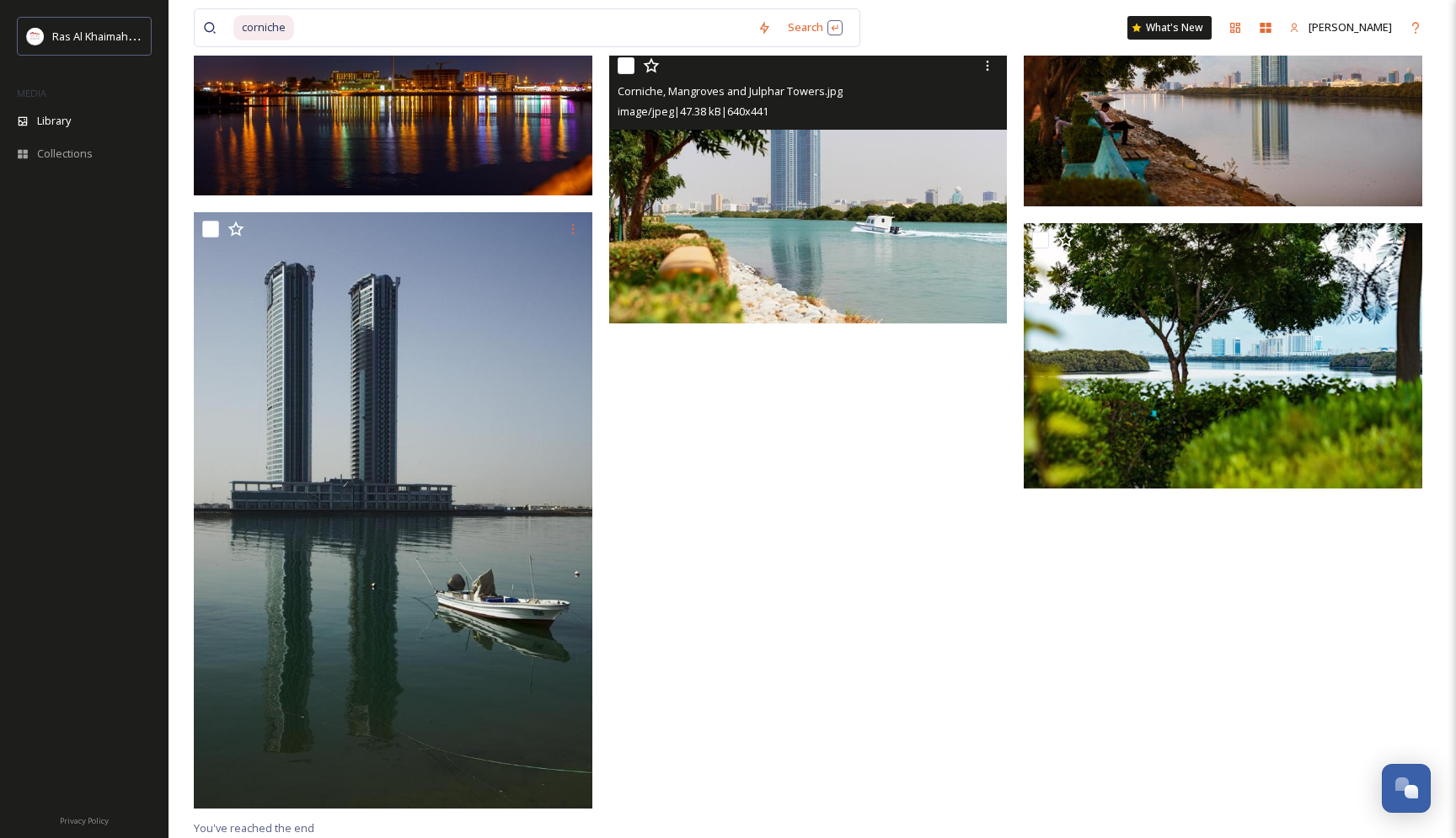
scroll to position [7620, 0]
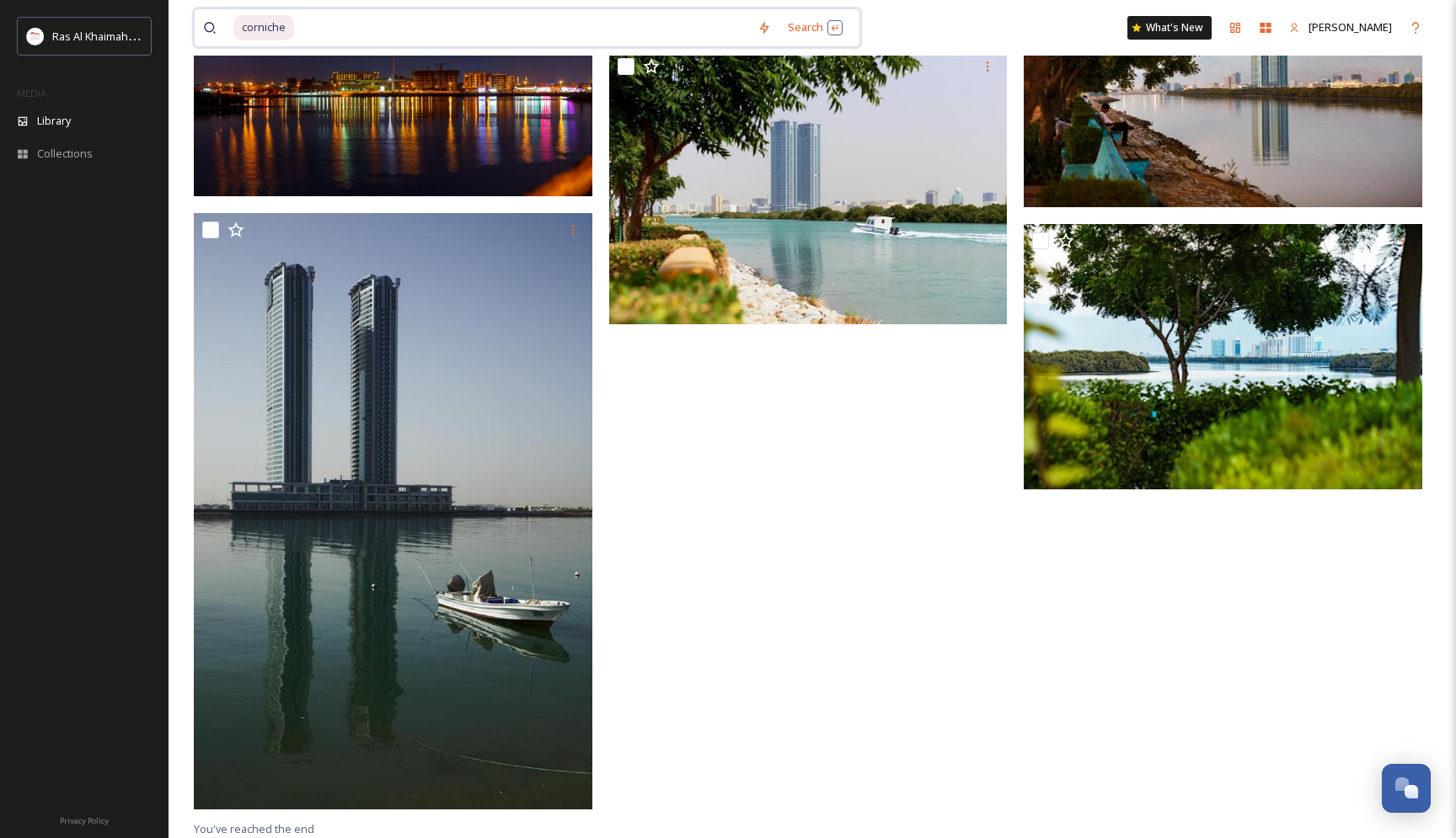
click at [399, 27] on input at bounding box center [522, 28] width 453 height 37
type input "c"
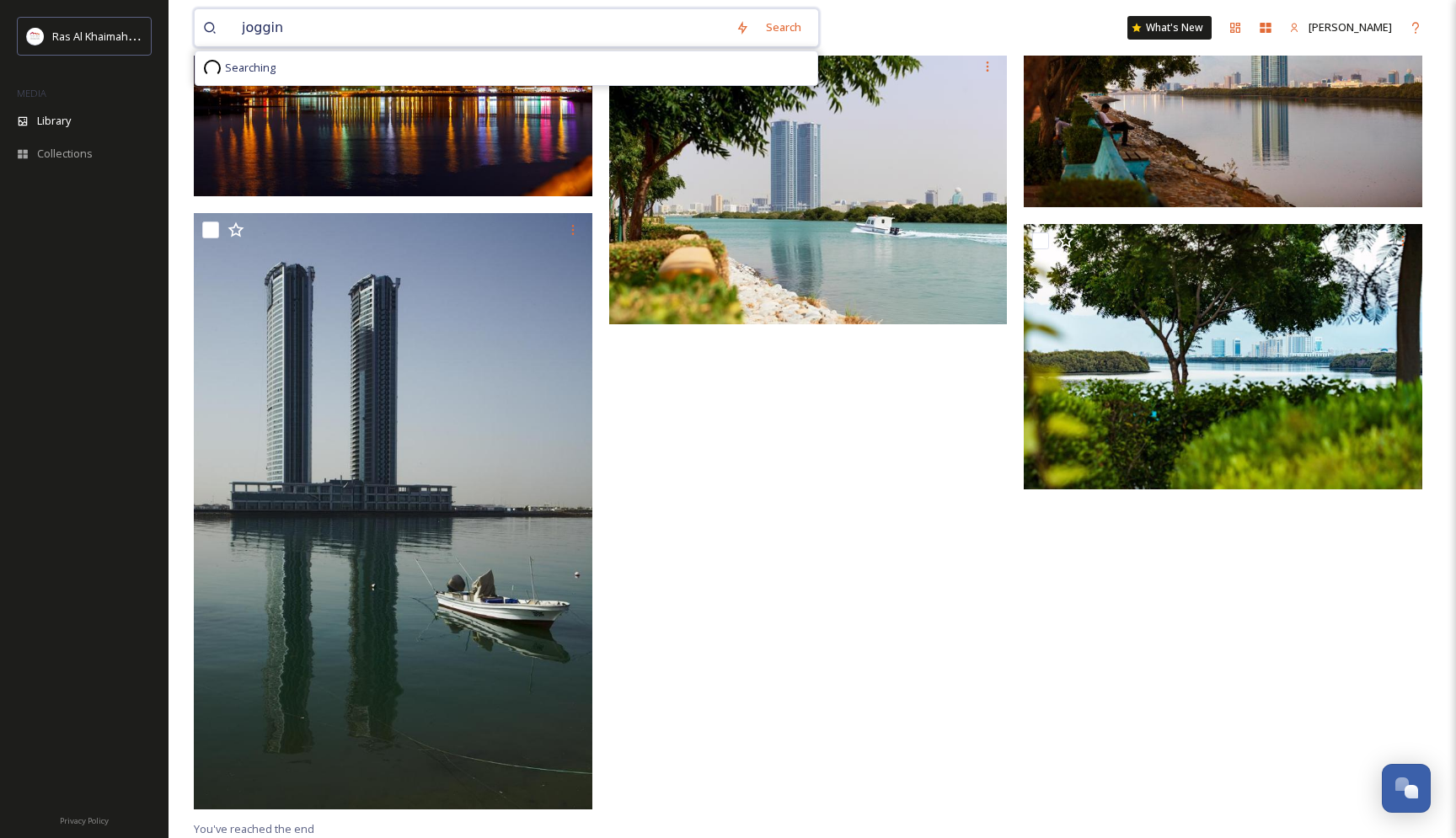
type input "jogging"
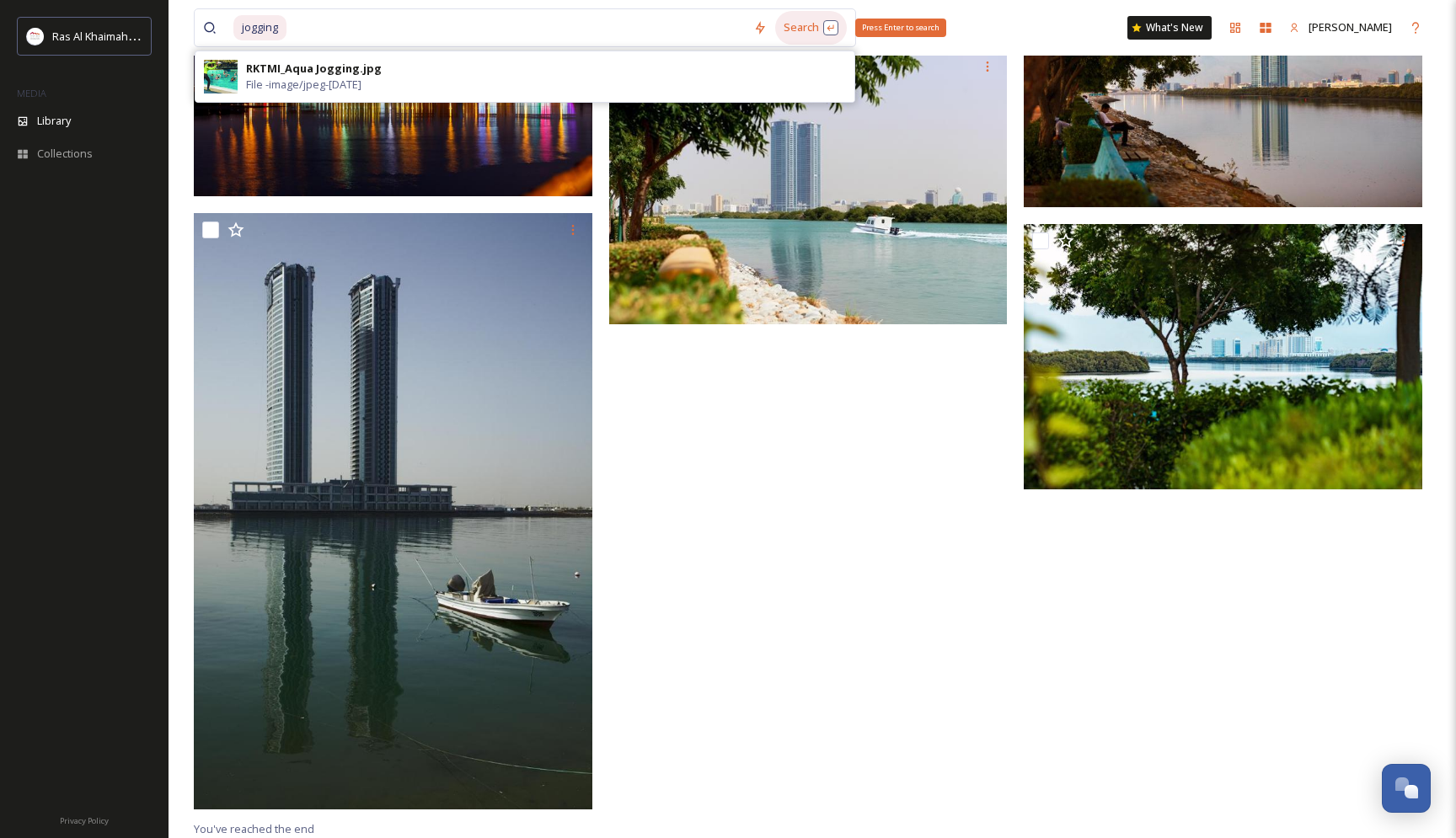
click at [811, 22] on div "Search Press Enter to search" at bounding box center [810, 28] width 71 height 33
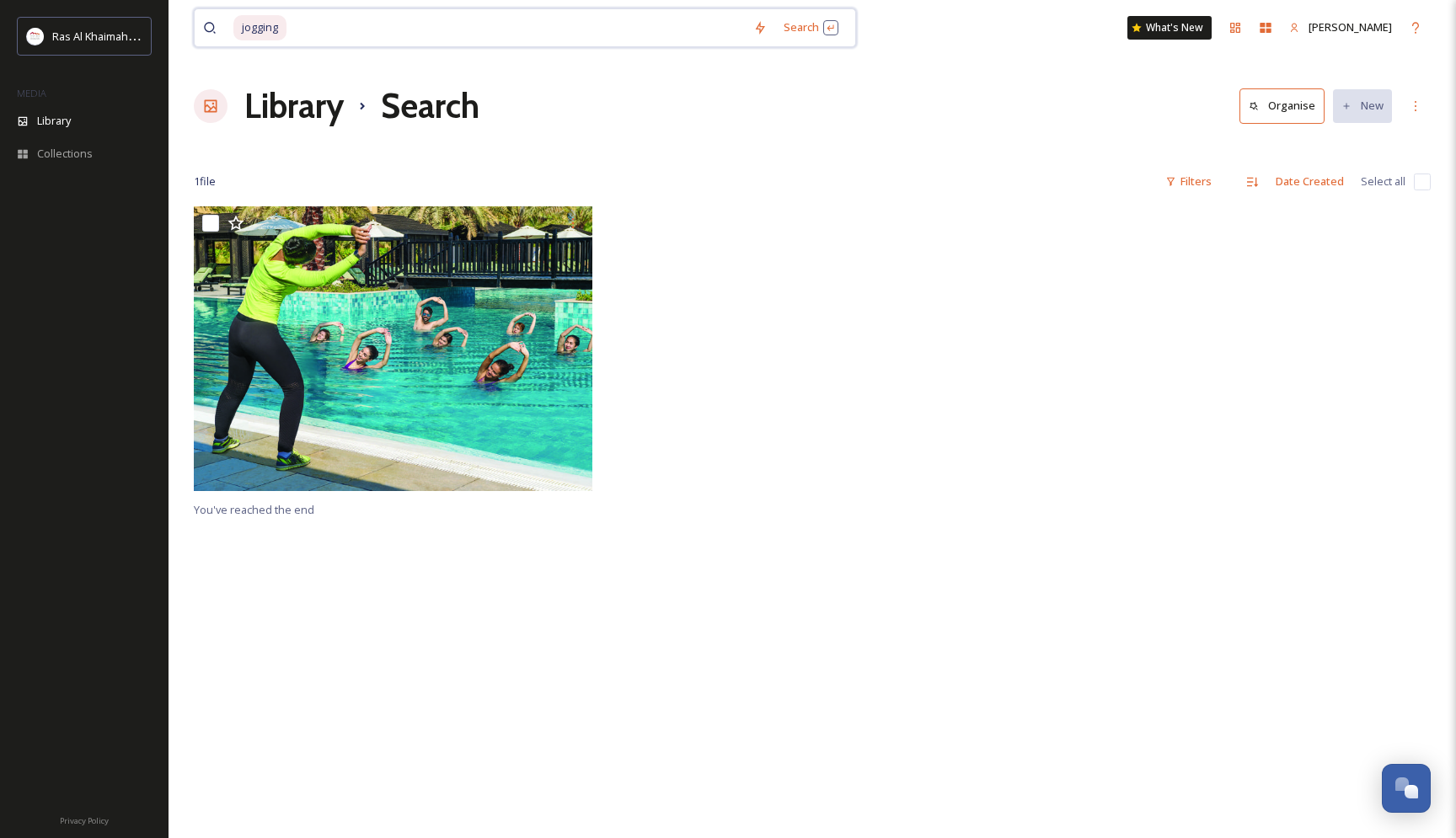
click at [414, 19] on input at bounding box center [517, 28] width 457 height 37
type input "jog"
click at [788, 30] on div "Search Press Enter to search" at bounding box center [800, 28] width 71 height 33
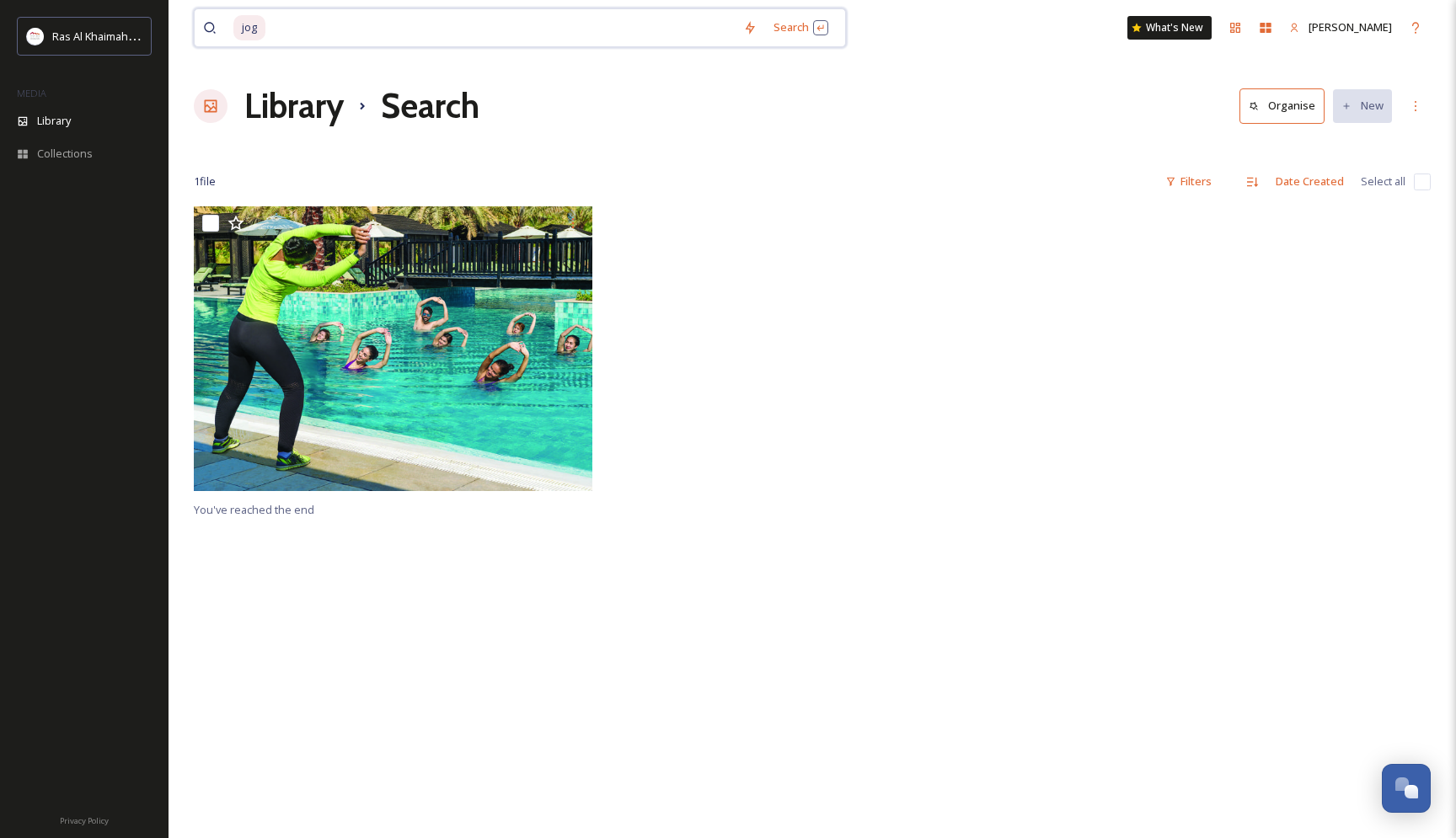
click at [570, 45] on input at bounding box center [501, 28] width 467 height 37
type input "j"
type input "run"
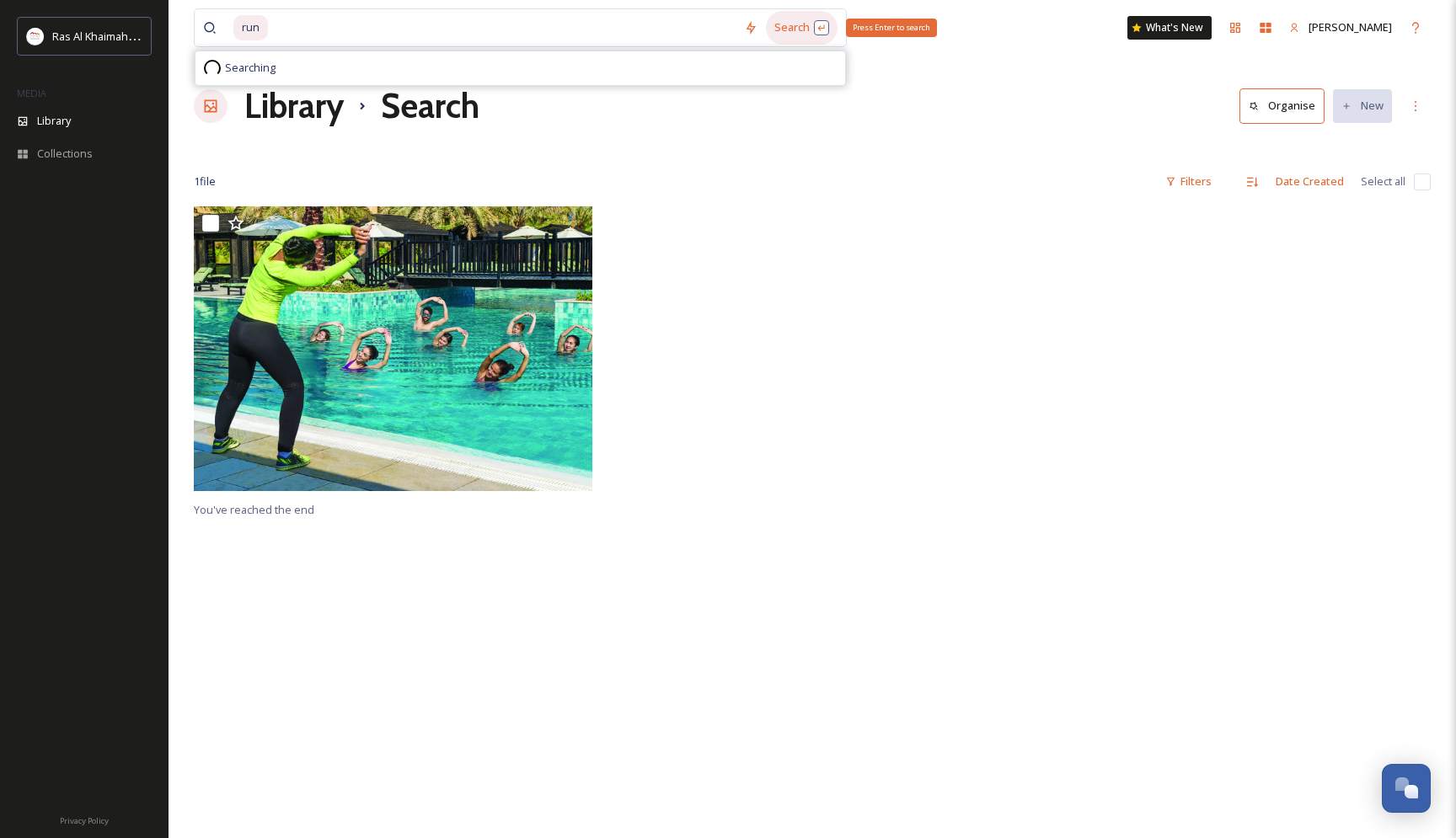
click at [808, 27] on div "Search Press Enter to search" at bounding box center [801, 28] width 71 height 33
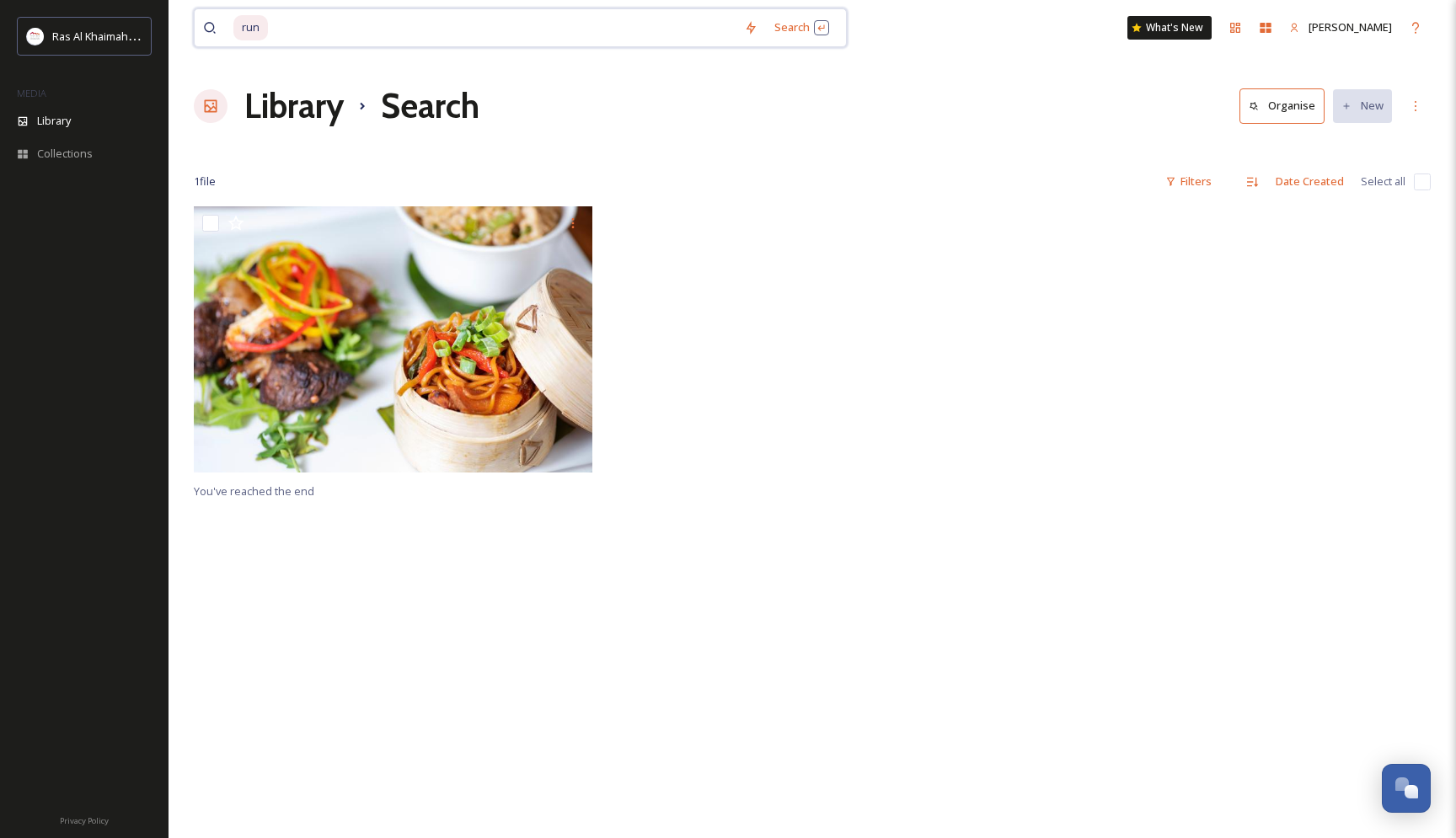
click at [445, 17] on input at bounding box center [502, 28] width 466 height 37
type input "r"
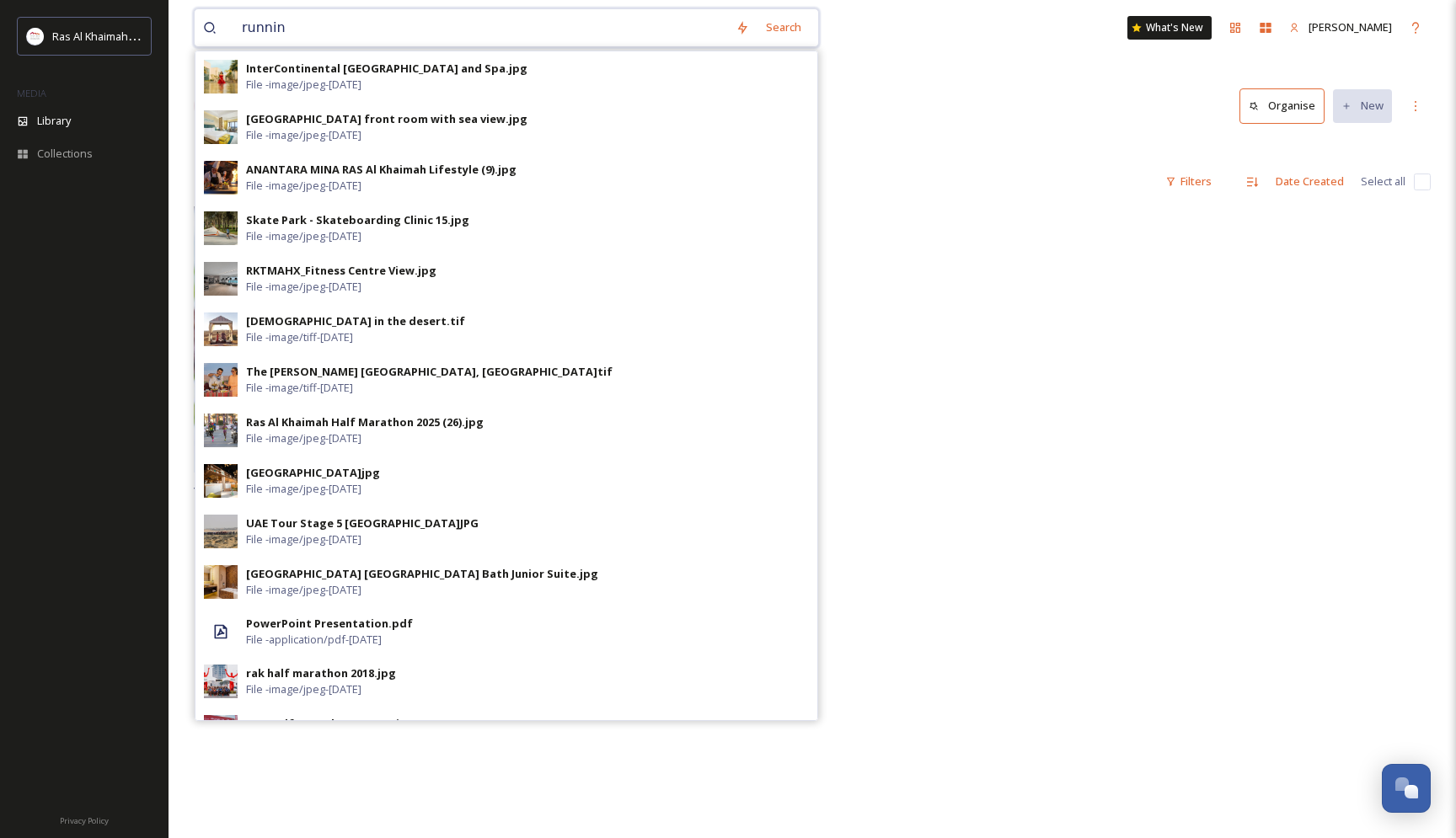
type input "running"
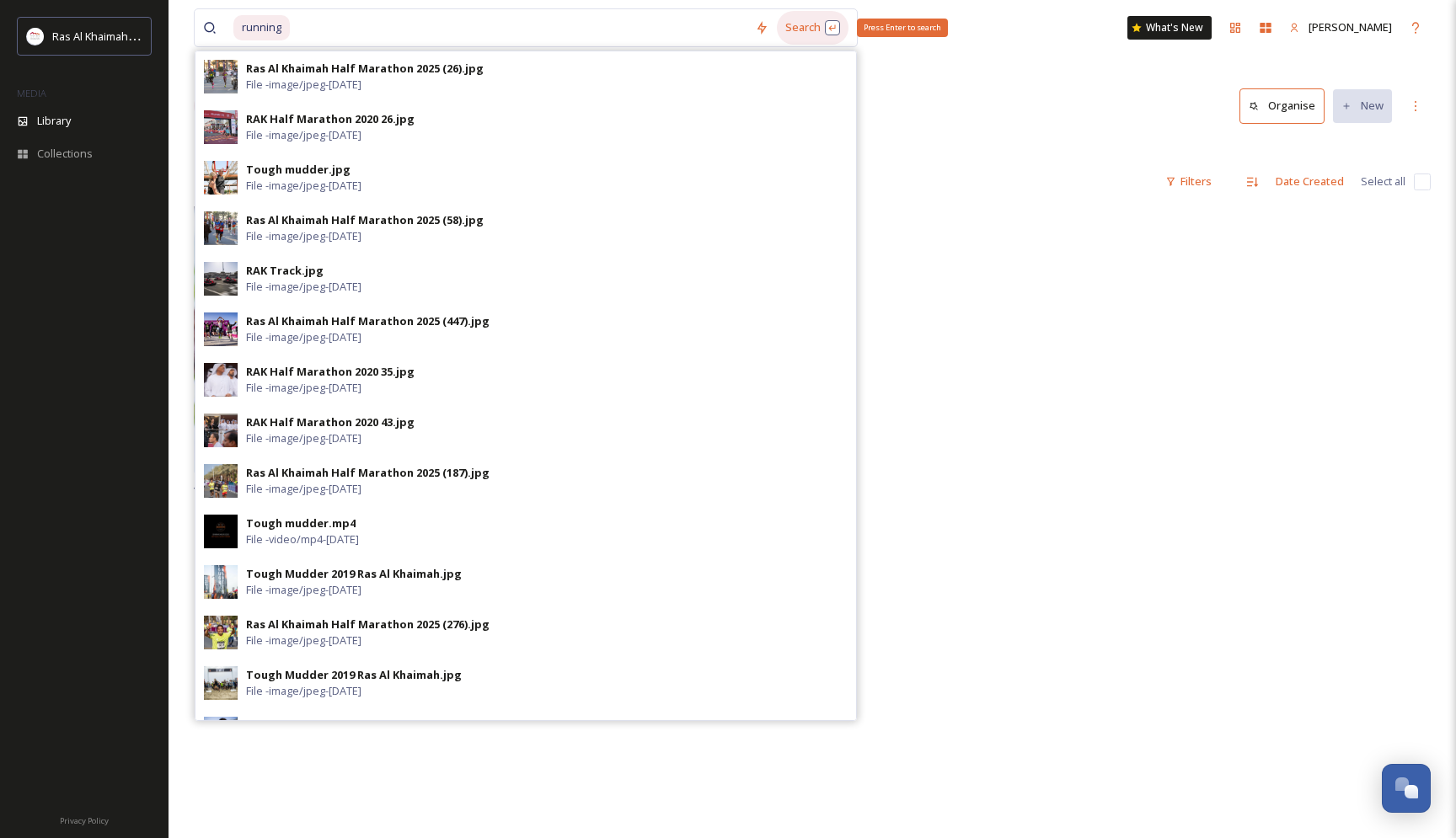
click at [812, 32] on div "Search Press Enter to search" at bounding box center [812, 28] width 71 height 33
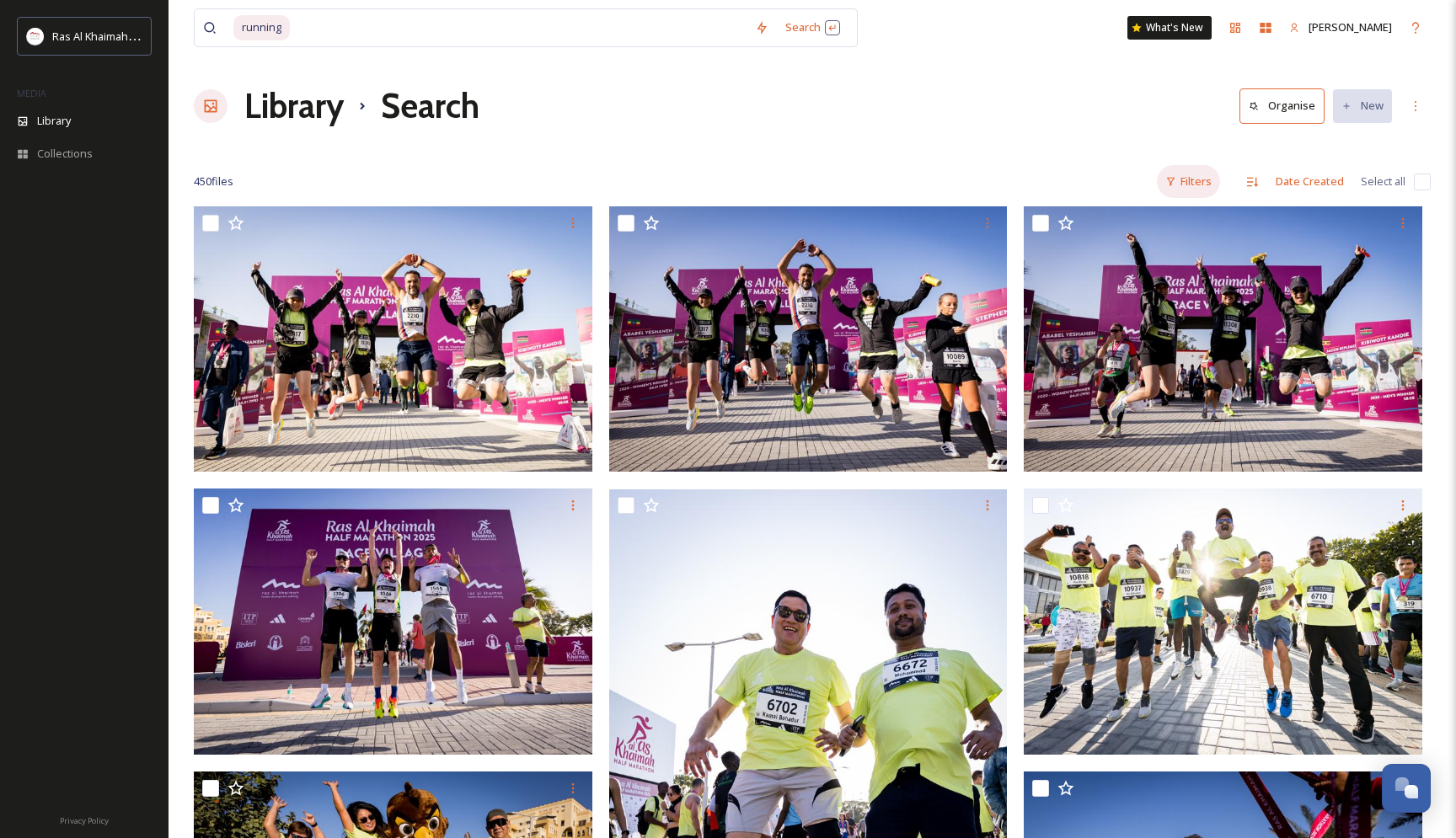
click at [1195, 191] on div "Filters" at bounding box center [1188, 181] width 63 height 33
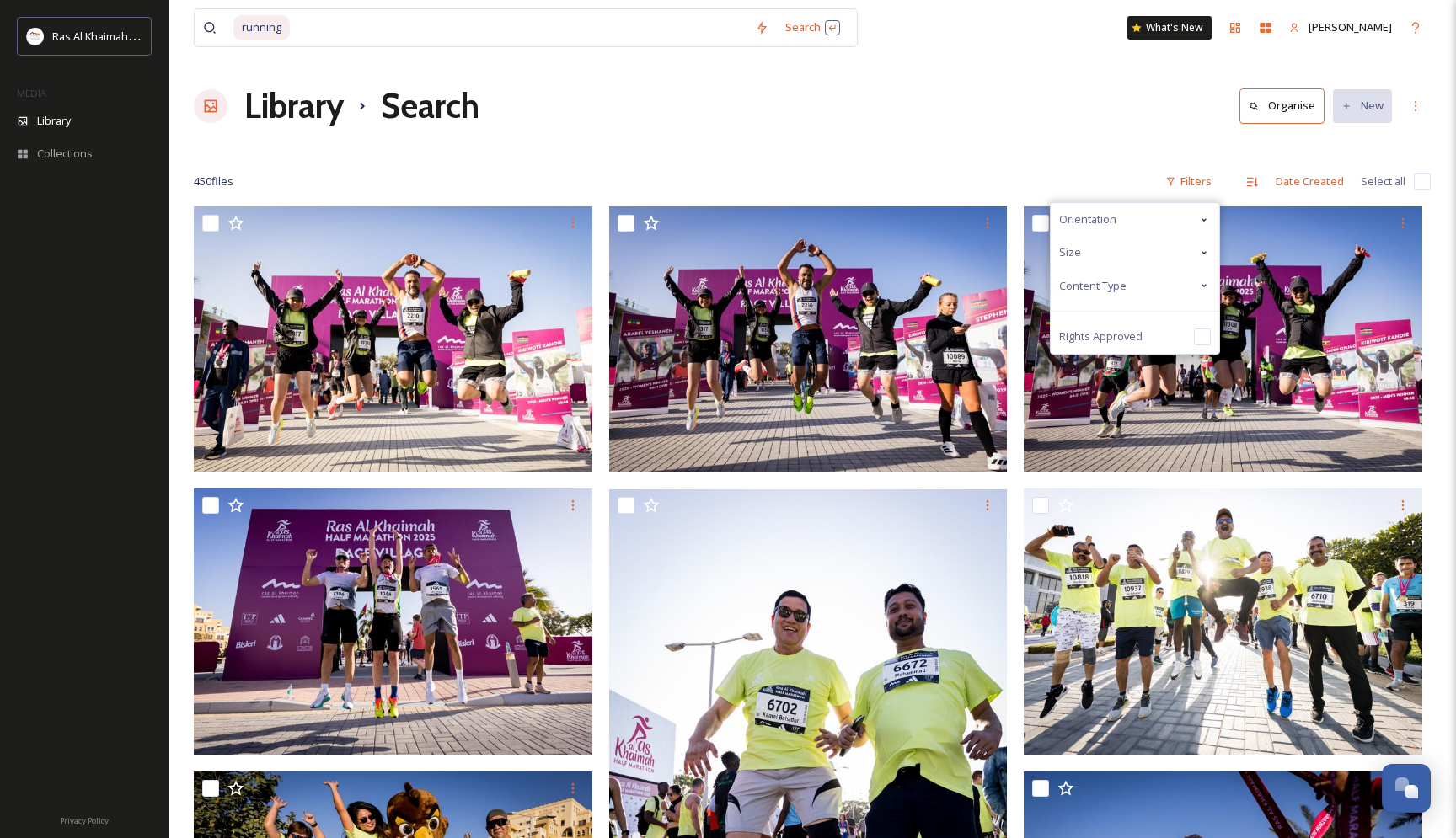
click at [1187, 283] on div "Content Type" at bounding box center [1134, 285] width 168 height 33
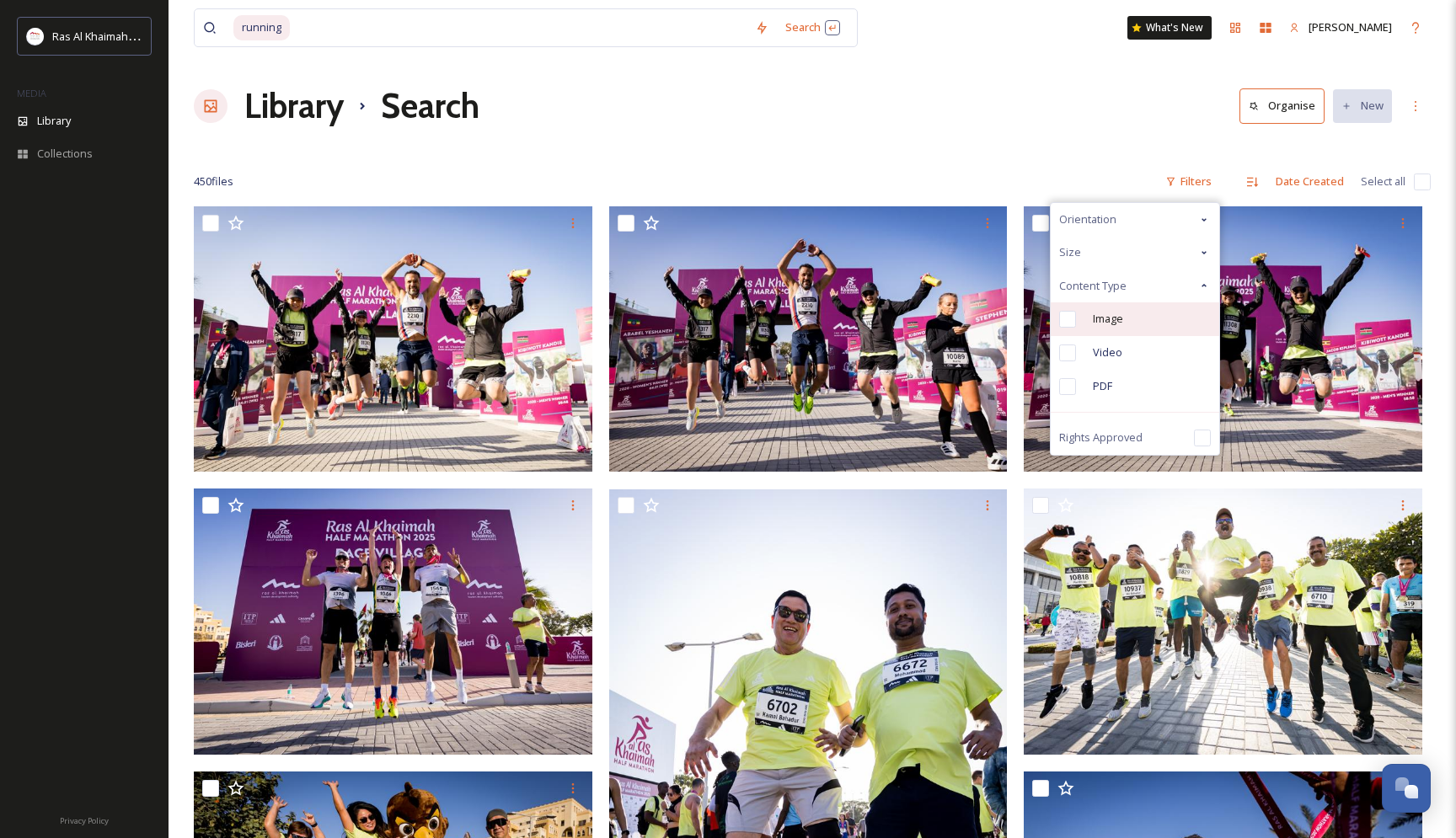
click at [1136, 304] on div "Image" at bounding box center [1134, 319] width 168 height 33
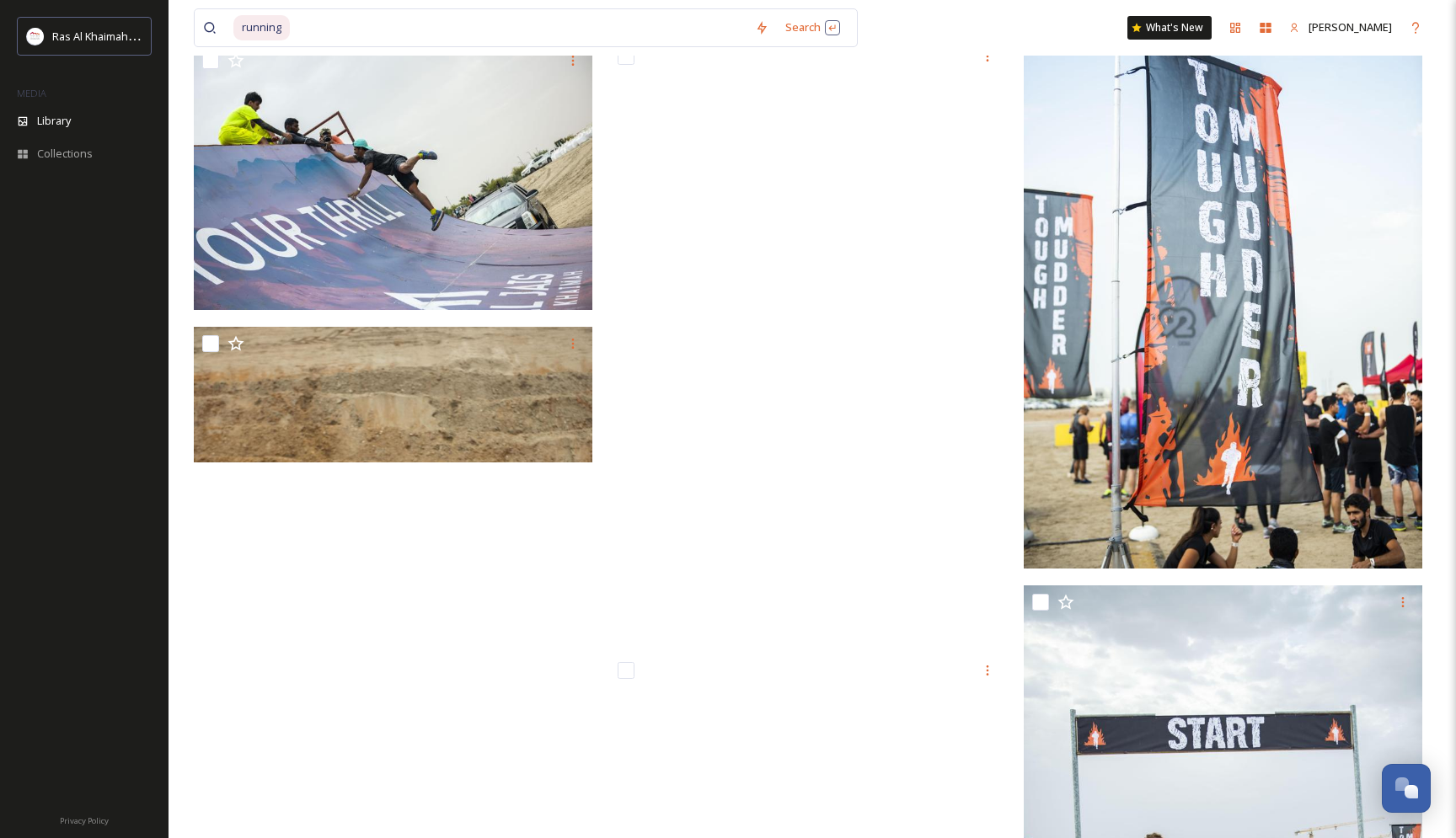
scroll to position [46492, 0]
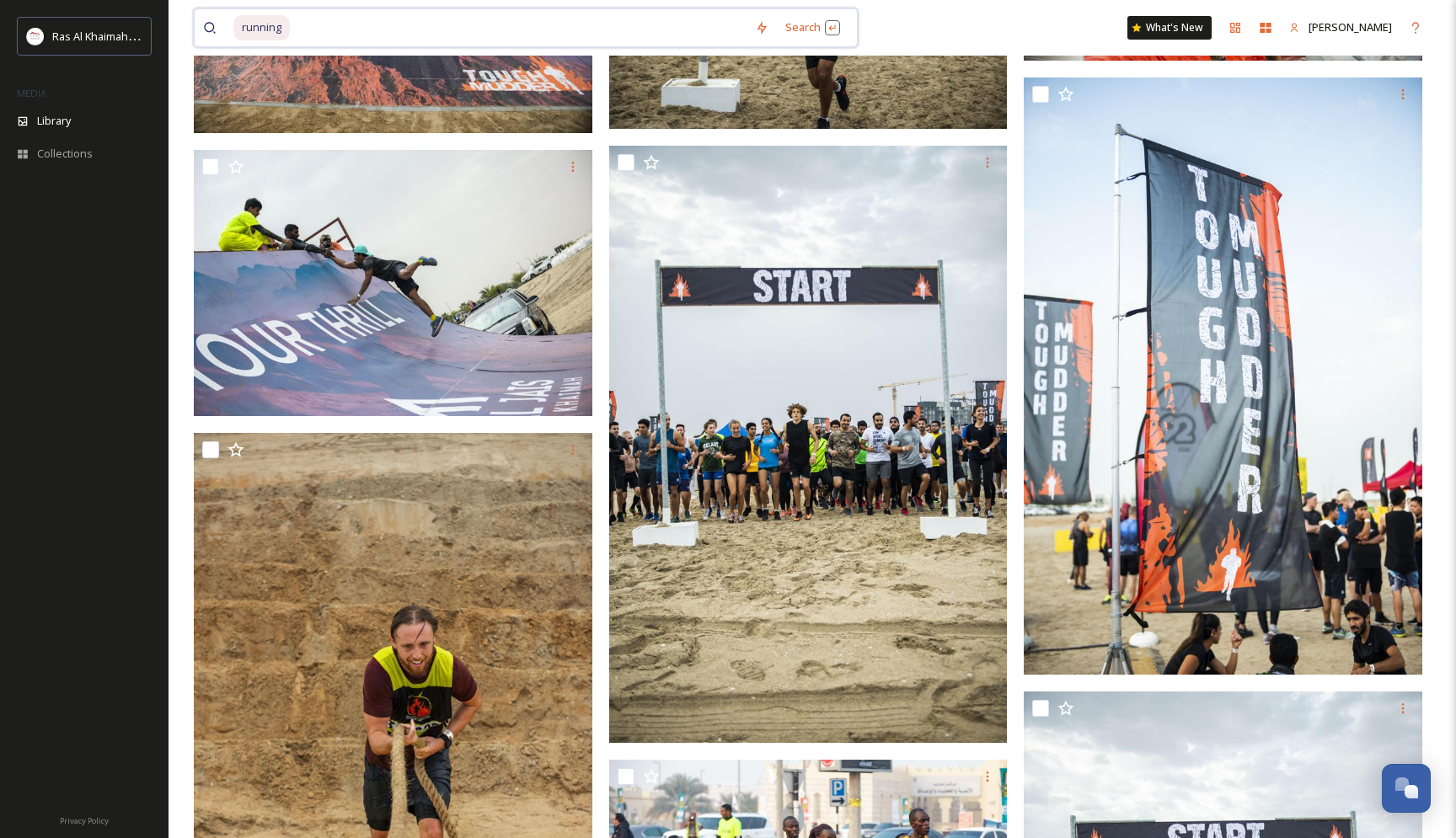
click at [358, 26] on input at bounding box center [519, 28] width 455 height 37
type input "r"
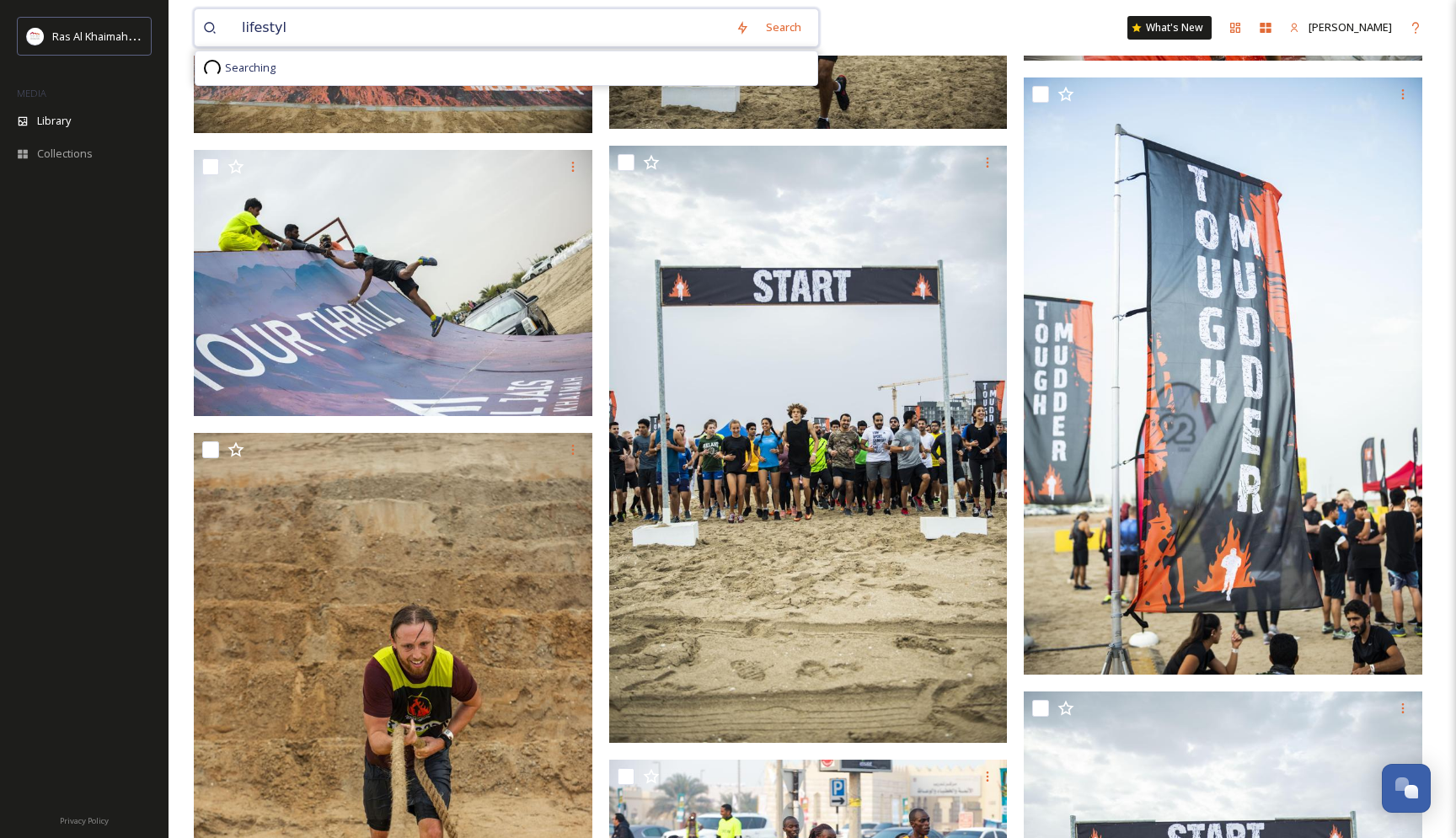
type input "lifestyle"
click at [801, 28] on div "Search Press Enter to search" at bounding box center [812, 28] width 71 height 33
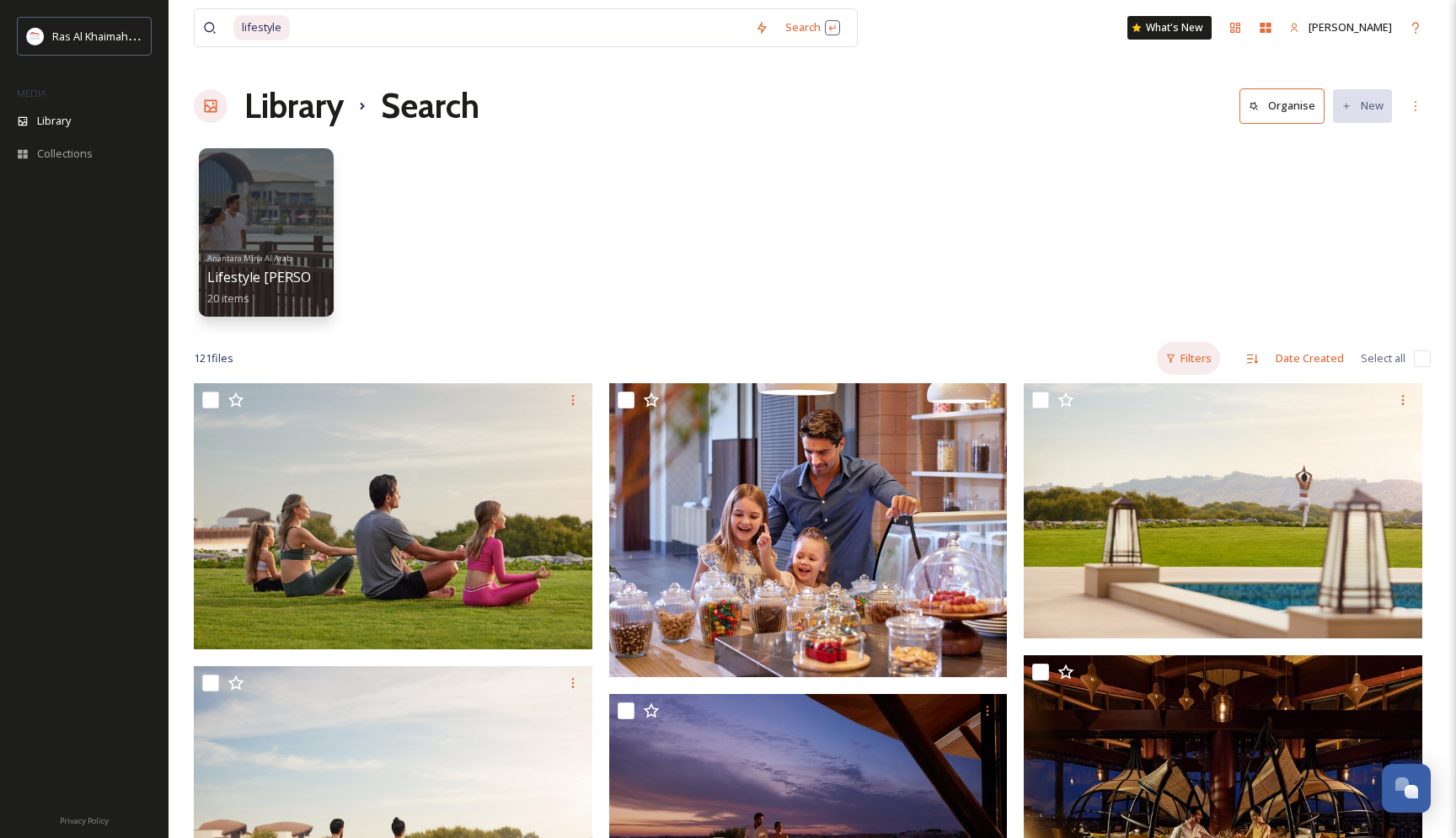
click at [1206, 361] on div "Filters" at bounding box center [1188, 358] width 63 height 33
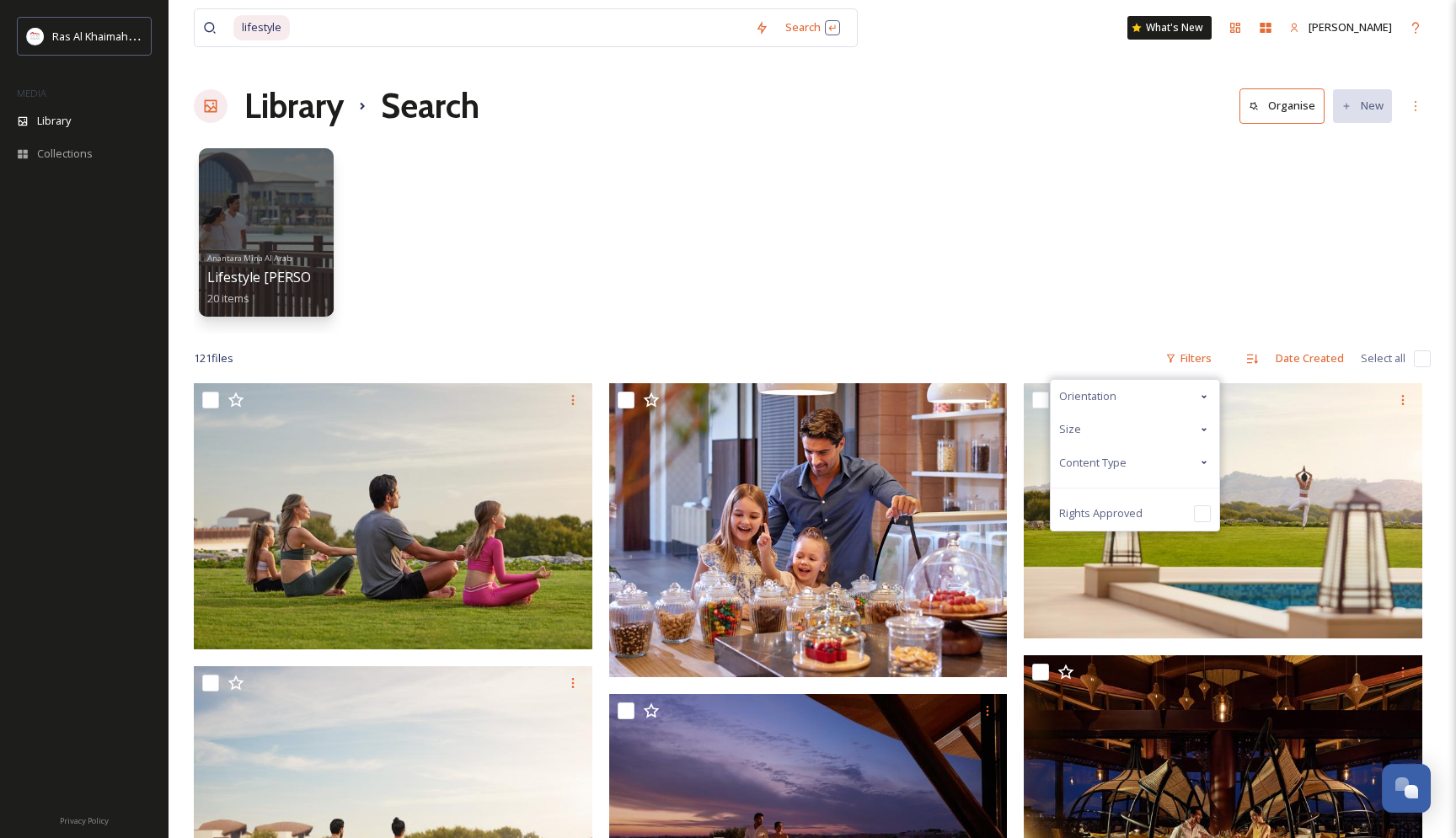
click at [1150, 461] on div "Content Type" at bounding box center [1134, 462] width 168 height 33
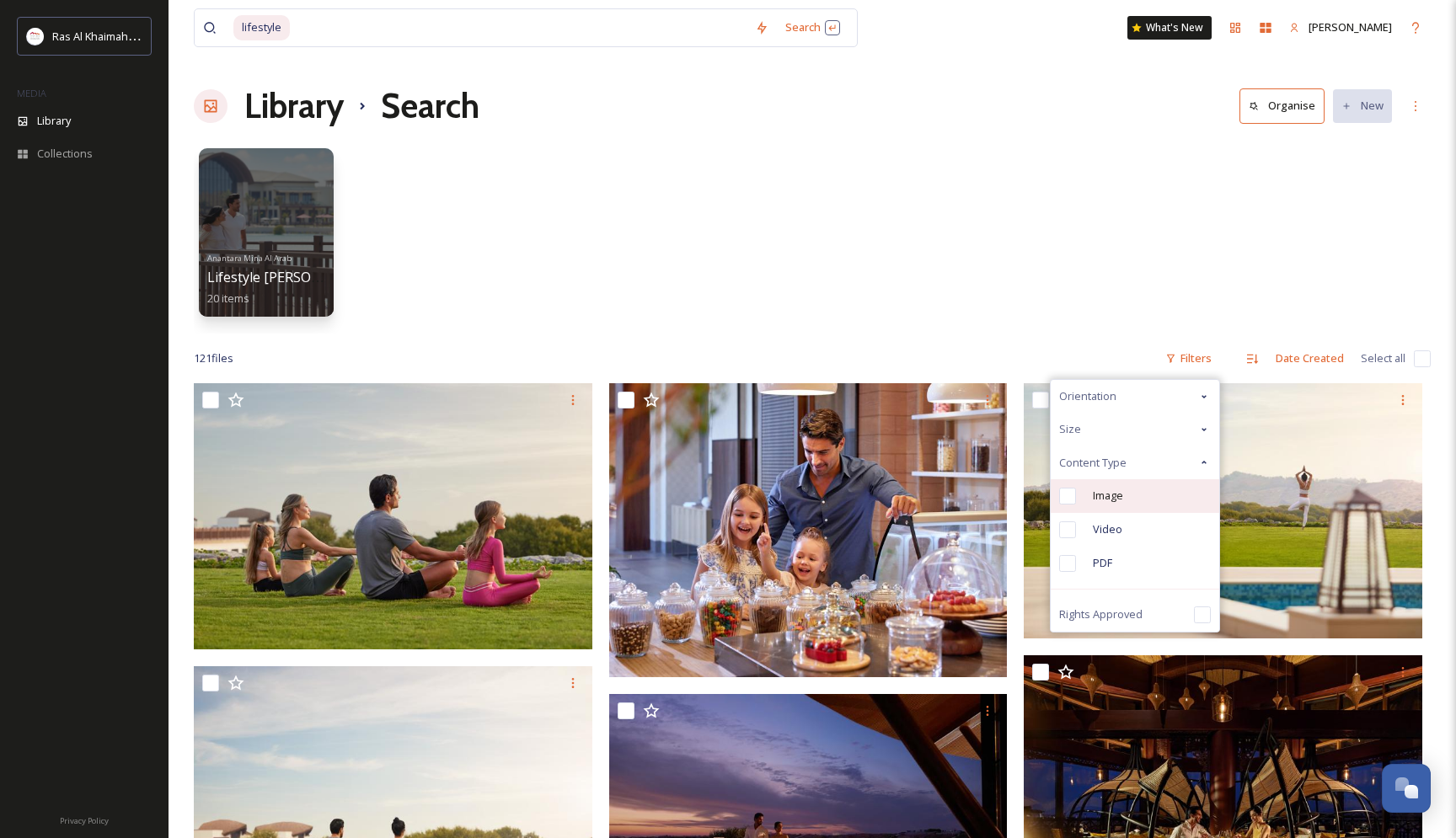
click at [1126, 500] on div "Image" at bounding box center [1134, 496] width 168 height 33
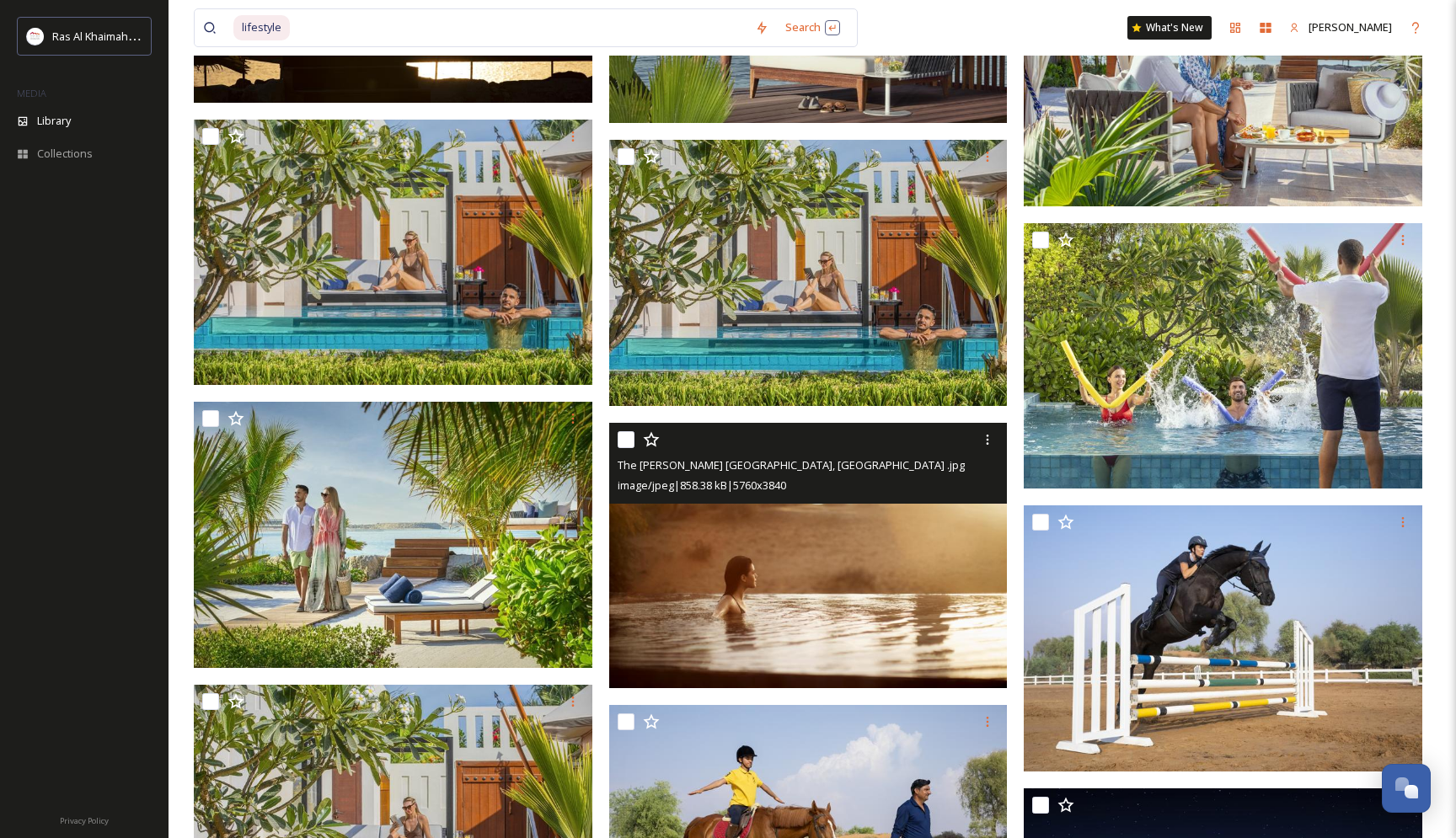
scroll to position [5626, 0]
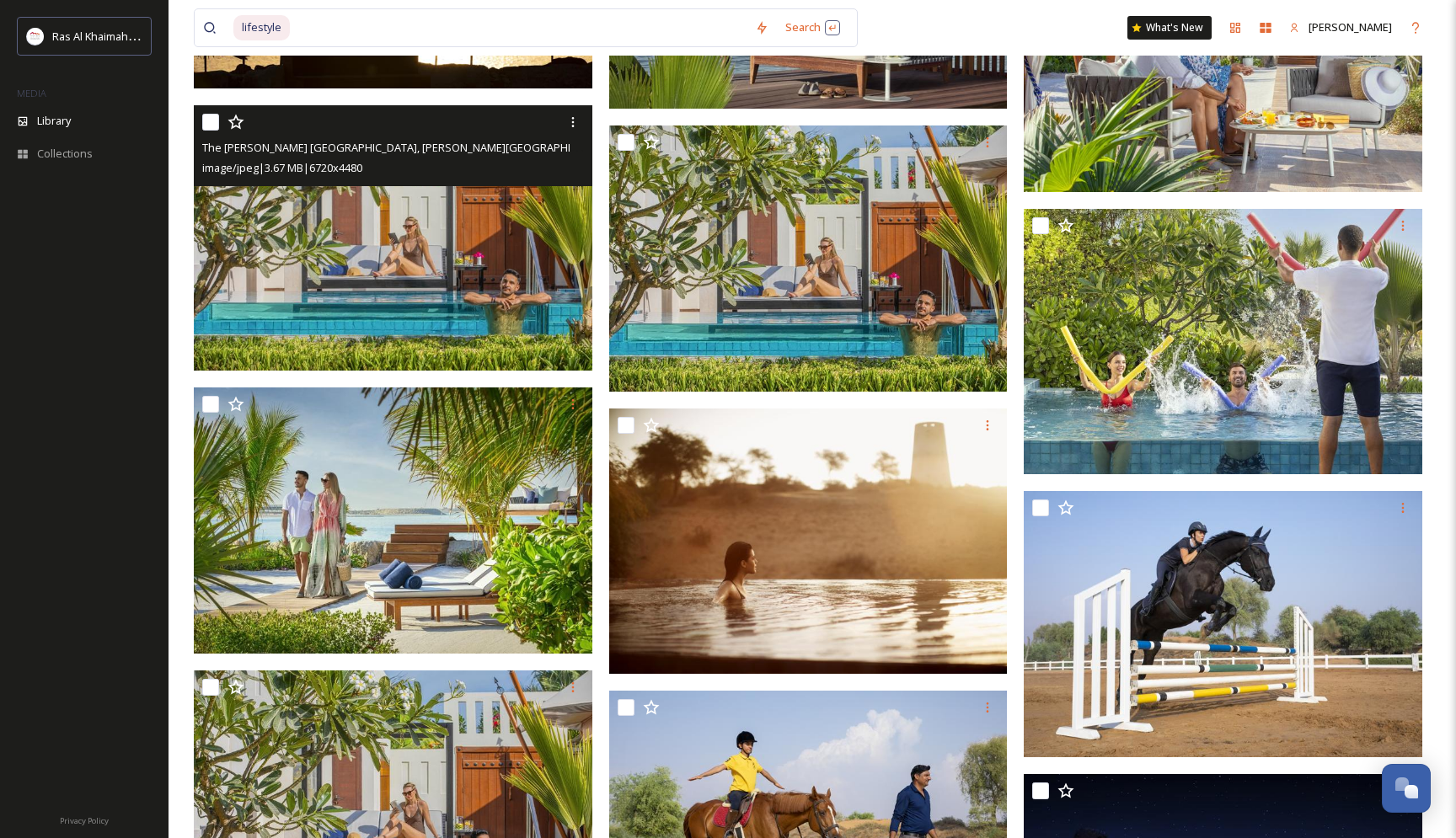
click at [434, 188] on img at bounding box center [393, 239] width 399 height 266
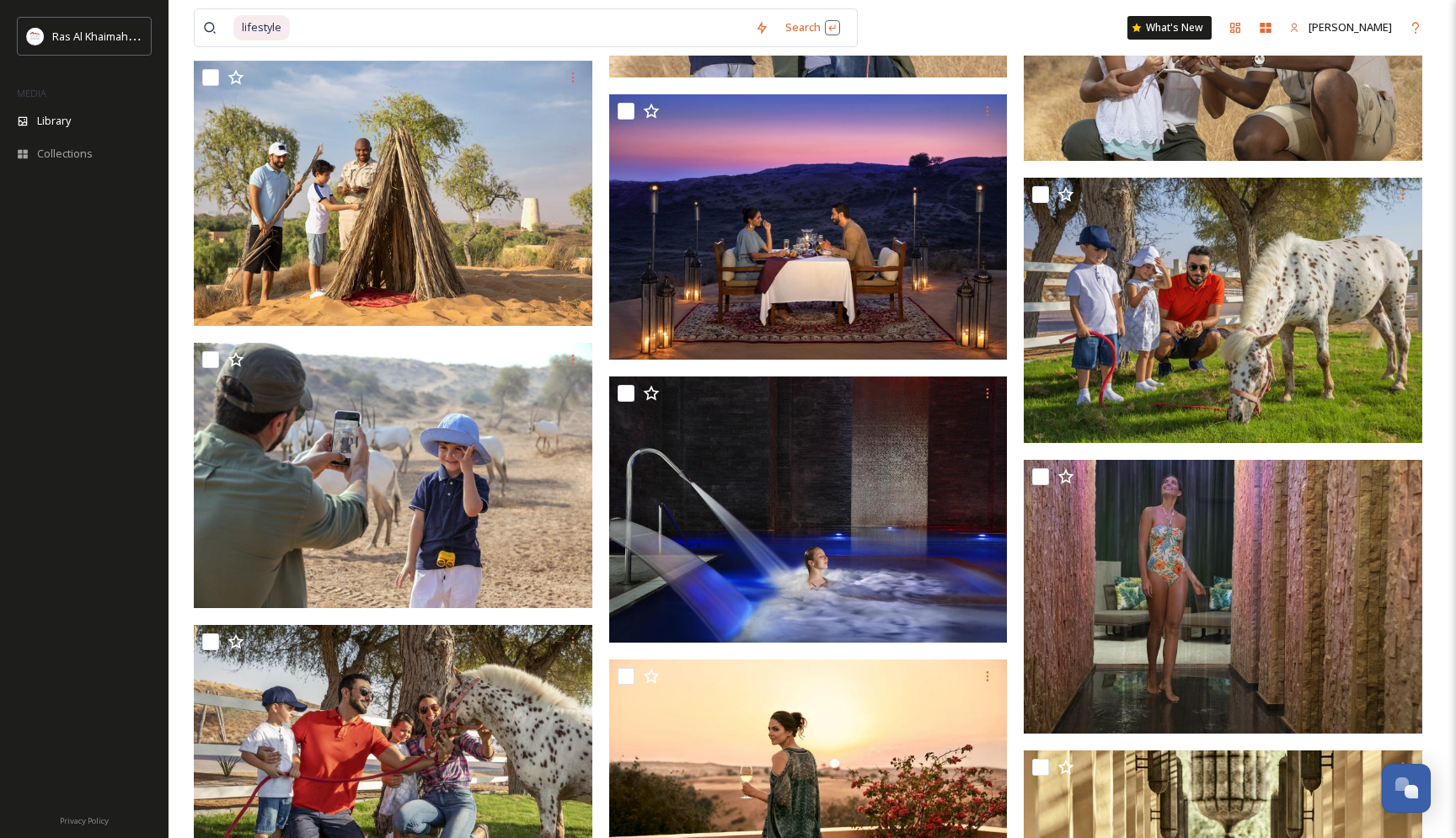
scroll to position [6379, 0]
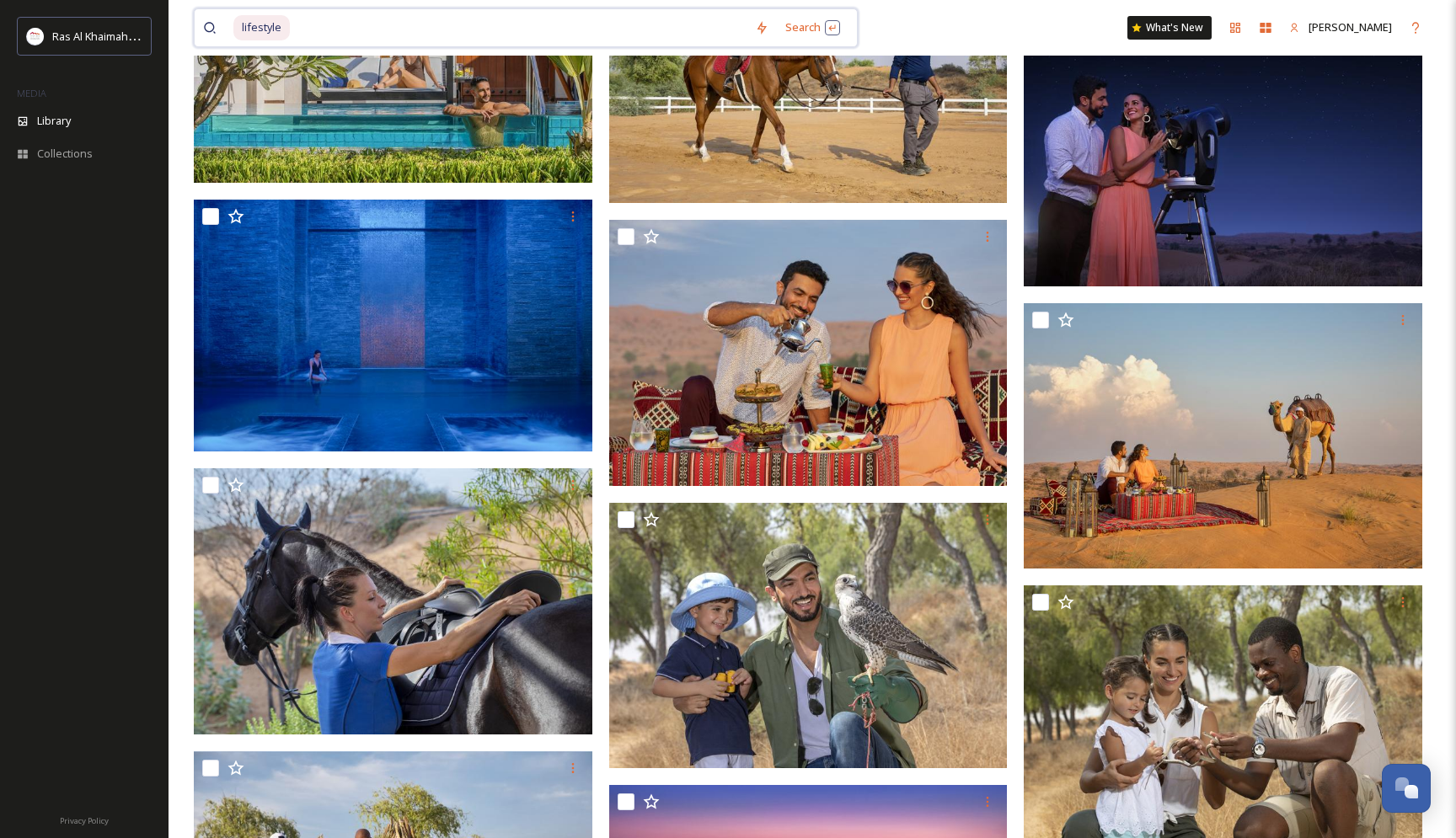
click at [450, 34] on input at bounding box center [519, 28] width 455 height 37
type input "l"
type input "sport"
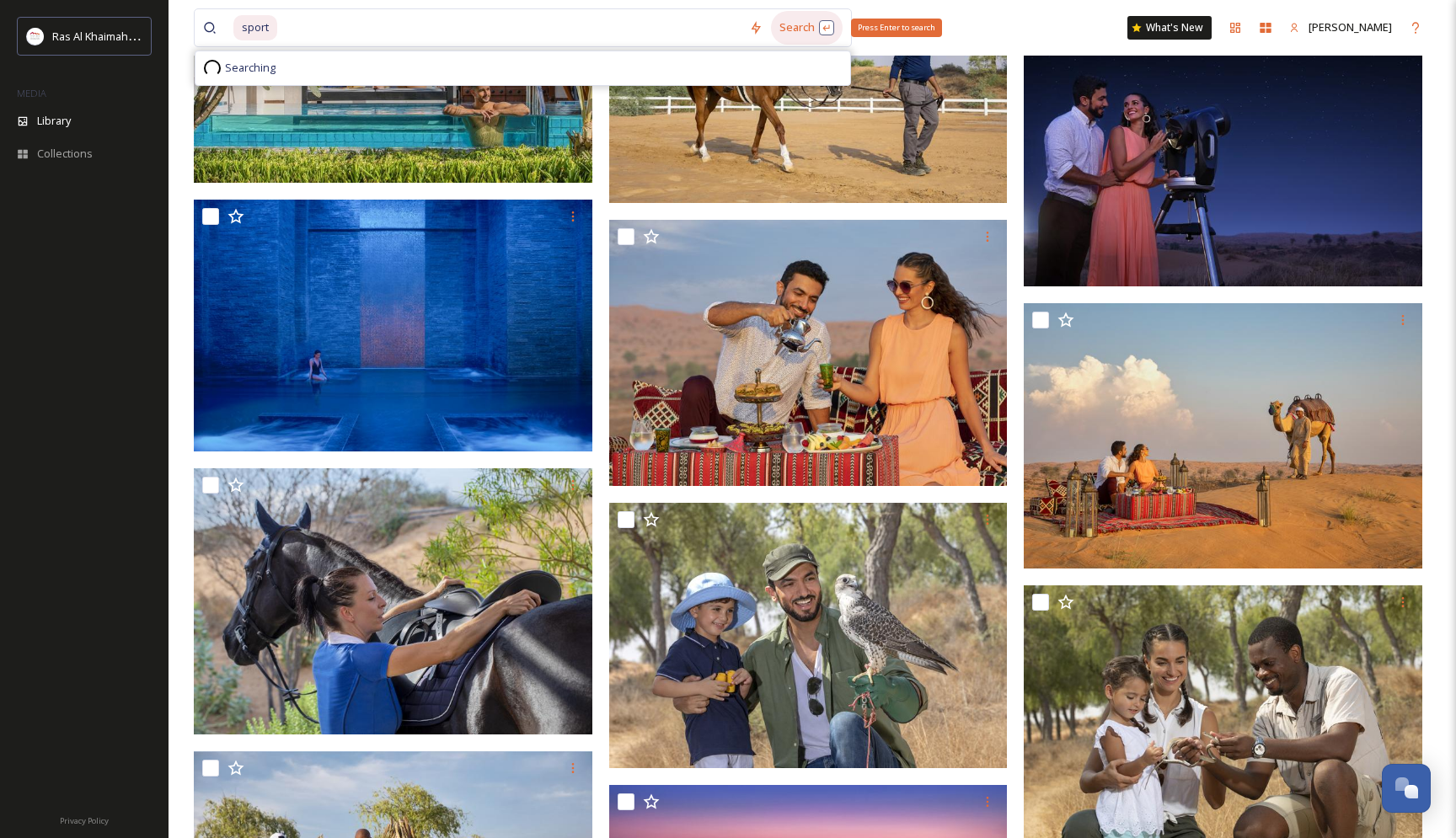
click at [793, 31] on div "Search Press Enter to search" at bounding box center [806, 28] width 71 height 33
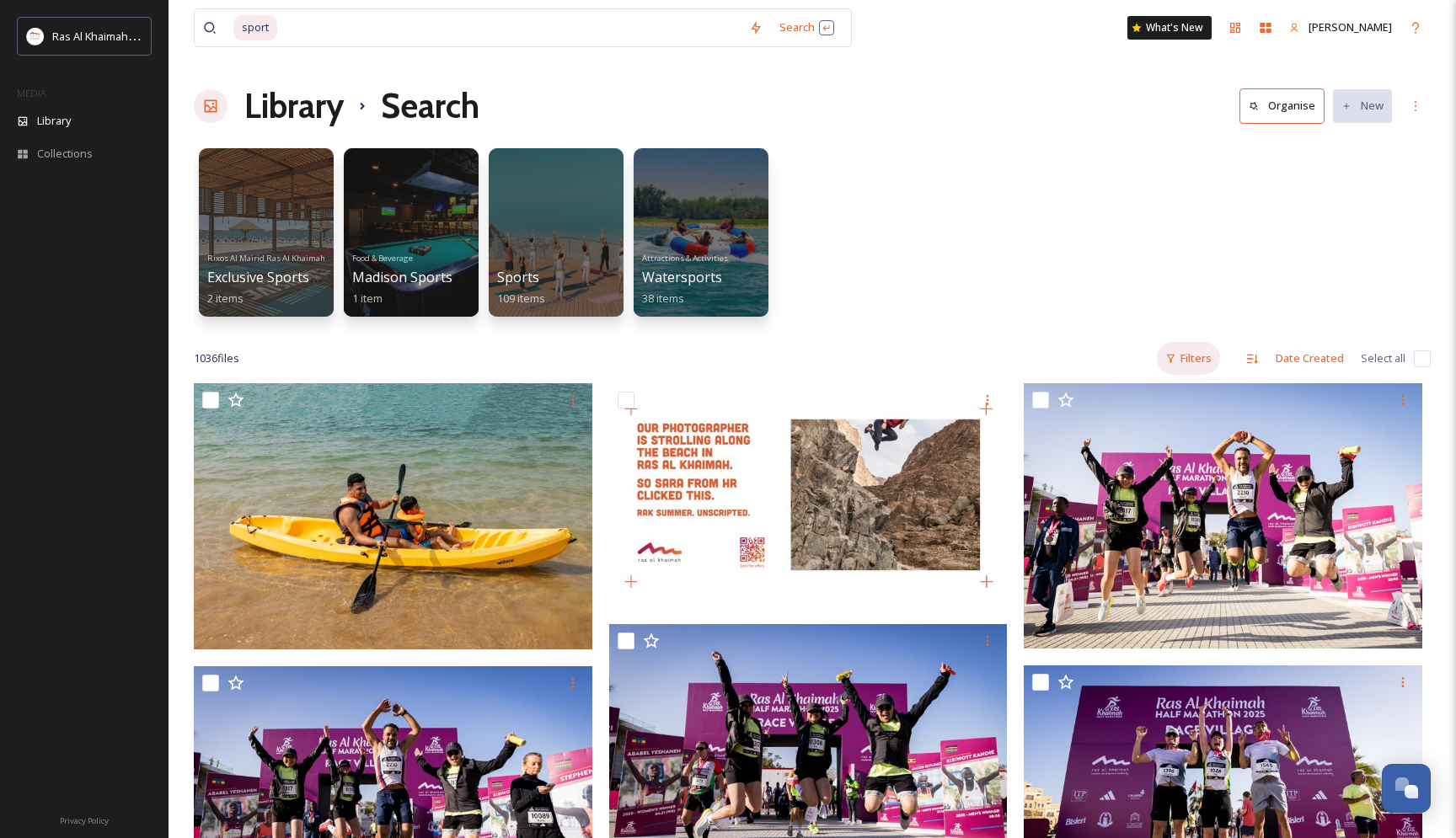
click at [1207, 363] on div "Filters" at bounding box center [1188, 358] width 63 height 33
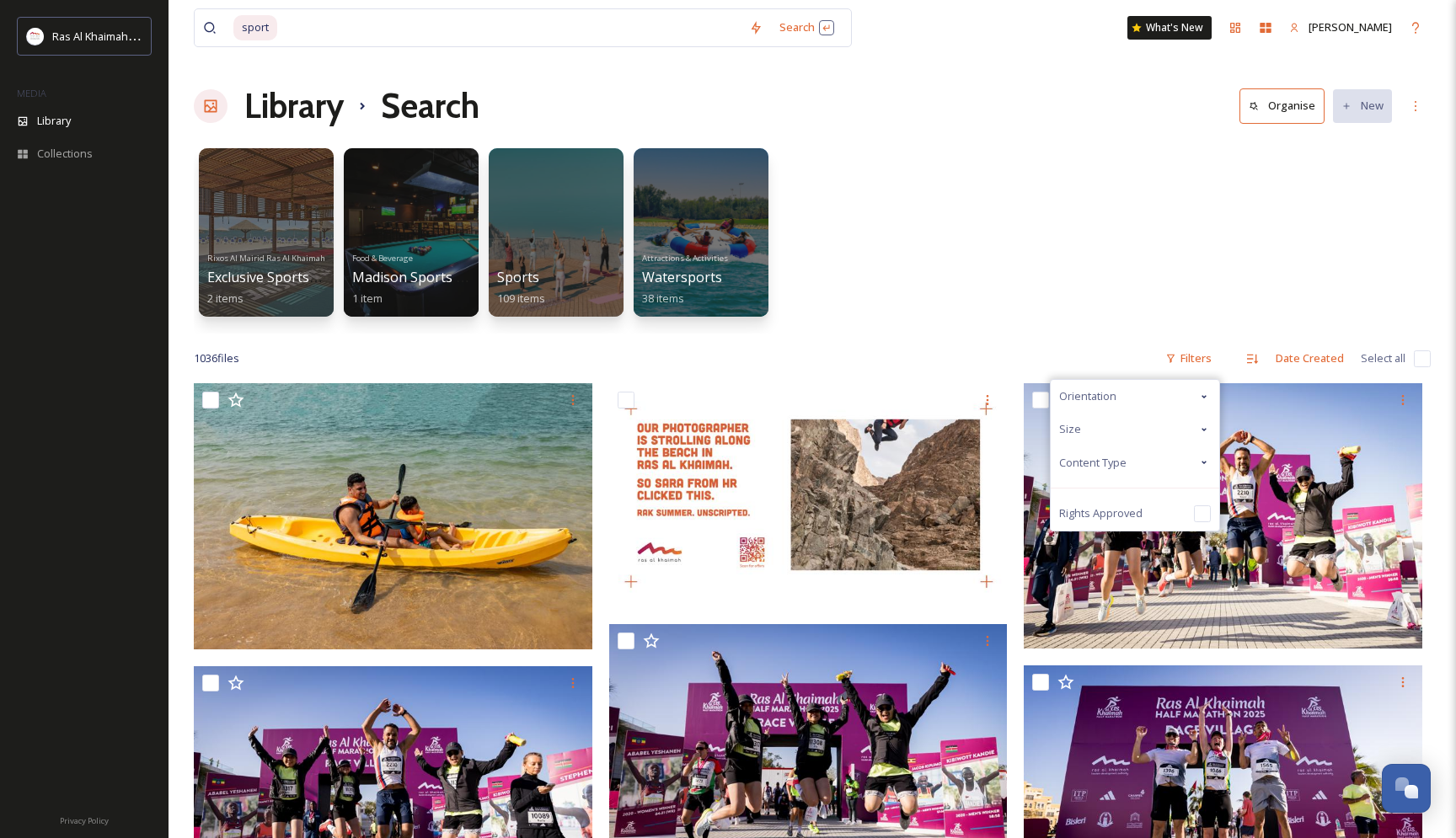
click at [1171, 461] on div "Content Type" at bounding box center [1134, 462] width 168 height 33
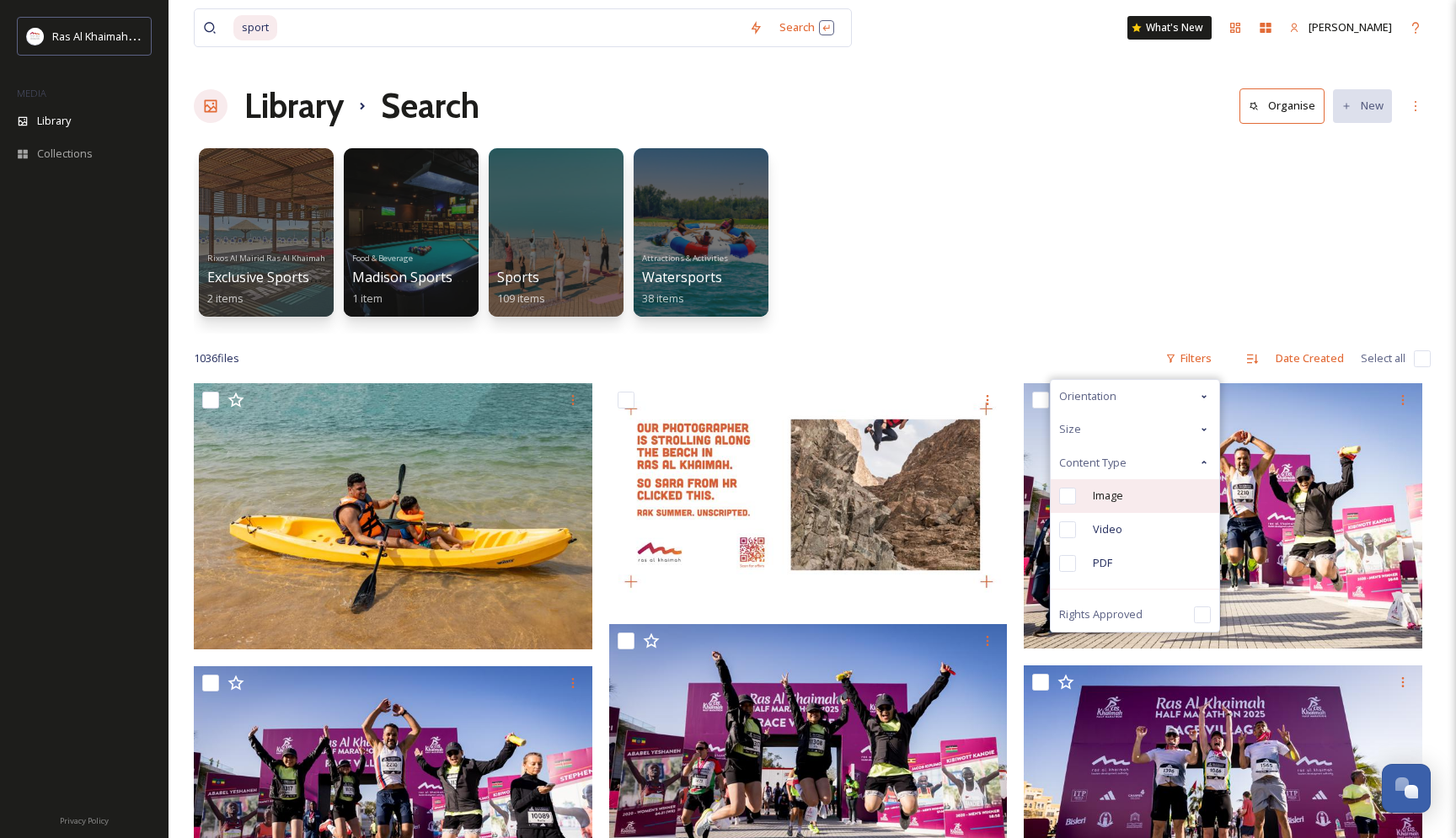
click at [1120, 504] on div "Image" at bounding box center [1134, 496] width 168 height 33
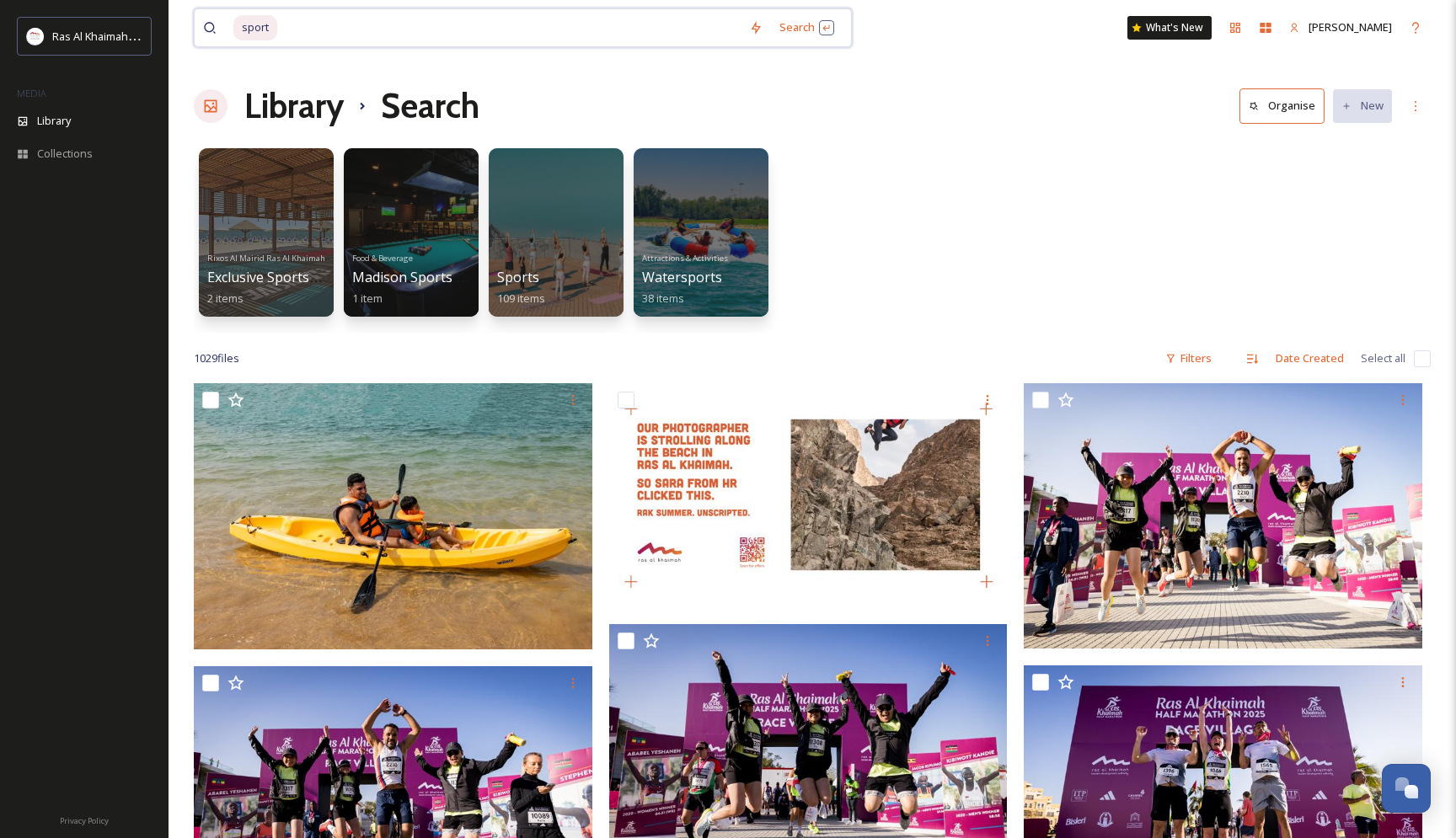
click at [474, 33] on input at bounding box center [509, 28] width 462 height 37
type input "s"
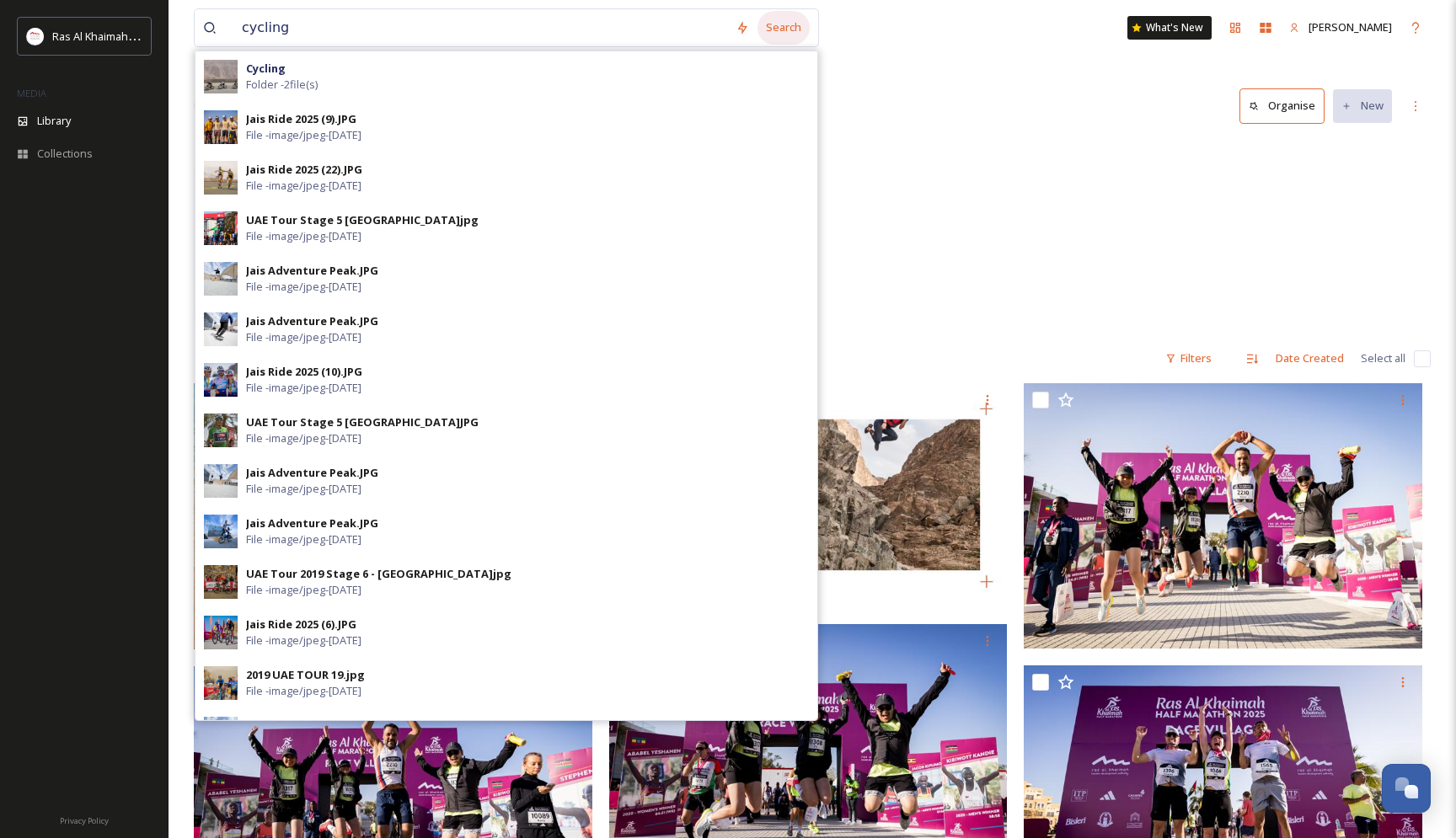
click at [777, 30] on div "Search" at bounding box center [783, 28] width 52 height 33
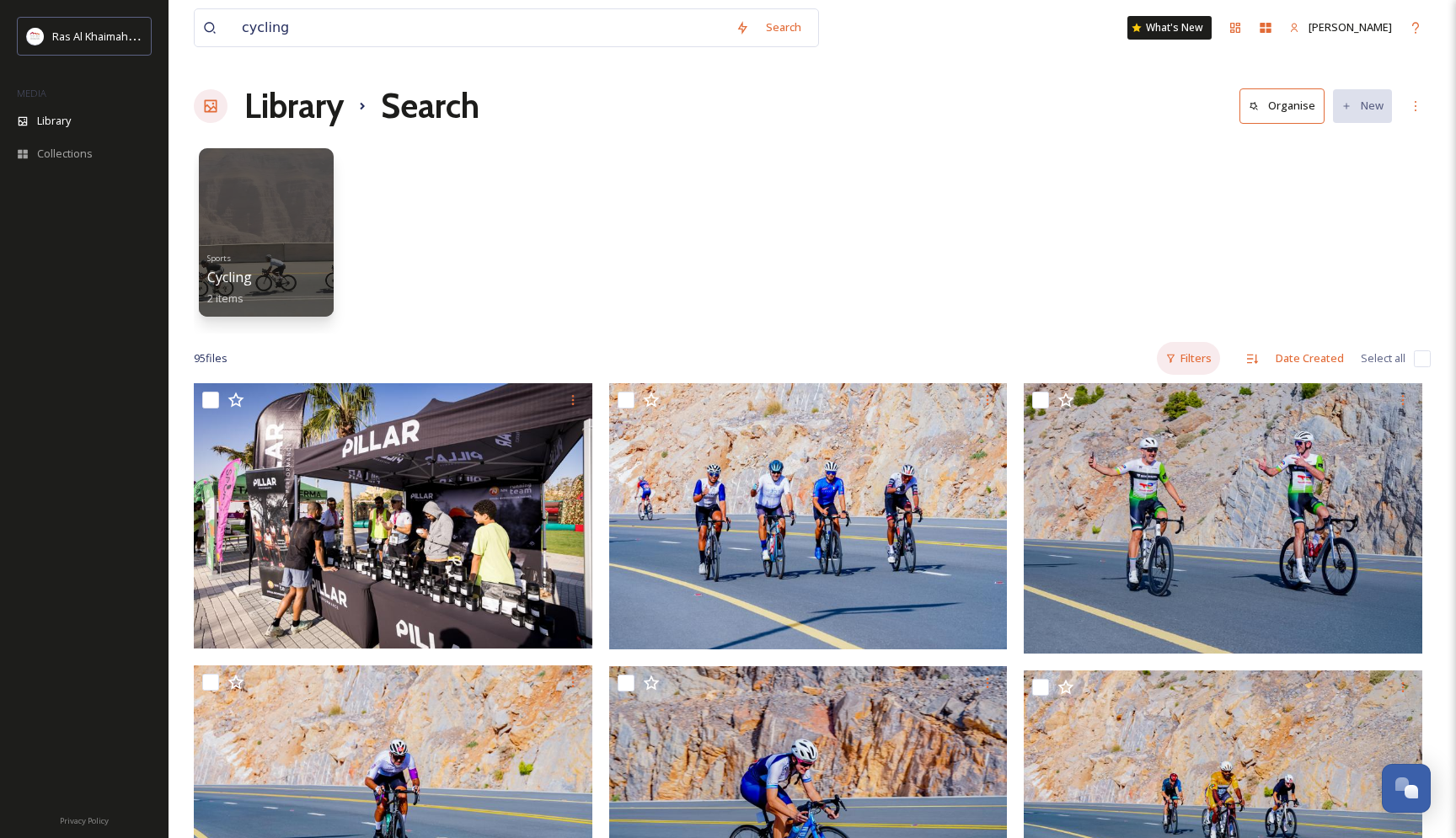
click at [1200, 354] on div "Filters" at bounding box center [1188, 358] width 63 height 33
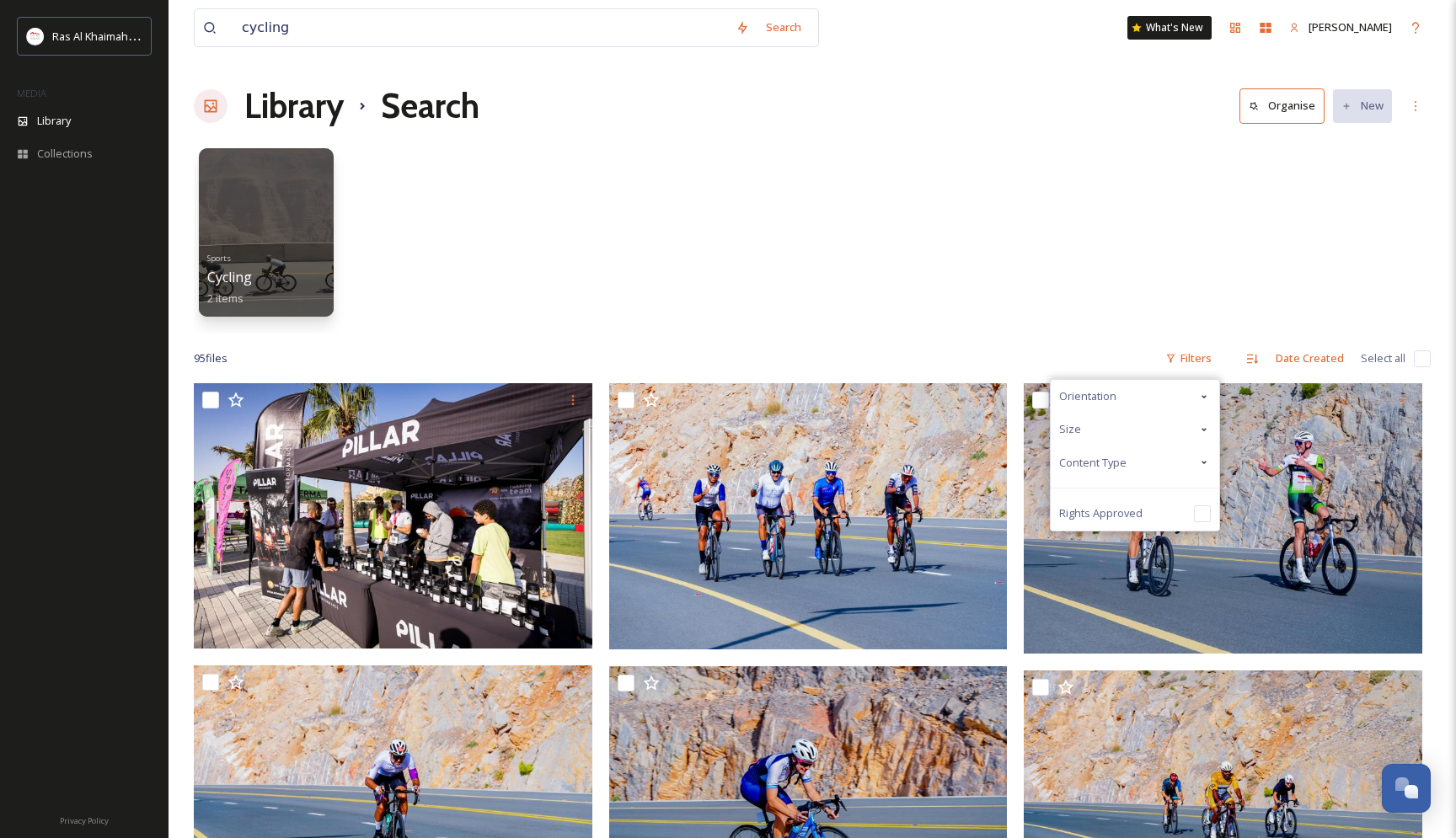
click at [1163, 426] on div "Size" at bounding box center [1134, 429] width 168 height 33
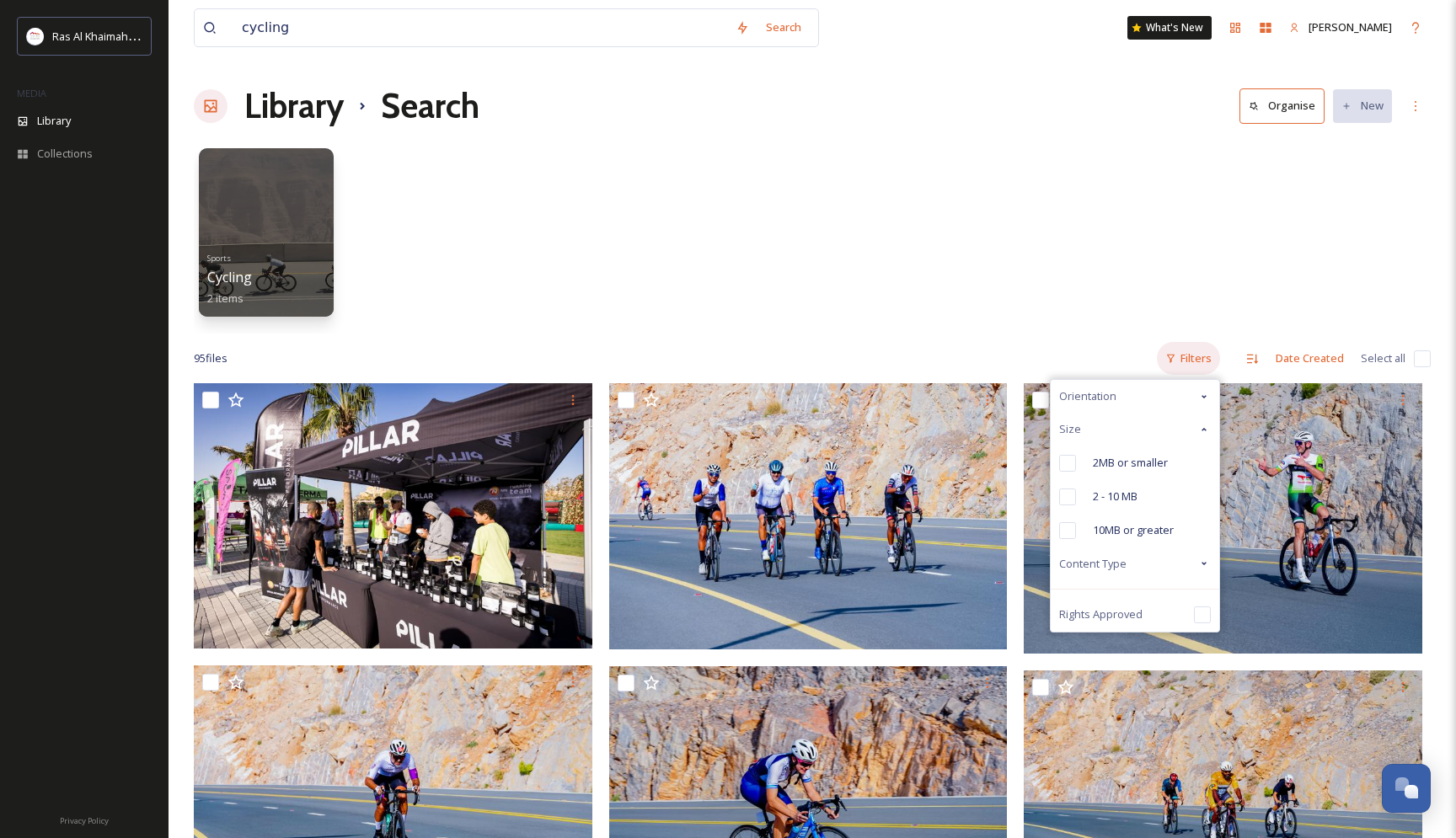
click at [1192, 358] on div "Filters" at bounding box center [1188, 358] width 63 height 33
click at [1192, 297] on div "Sports Cycling 2 items" at bounding box center [812, 237] width 1236 height 194
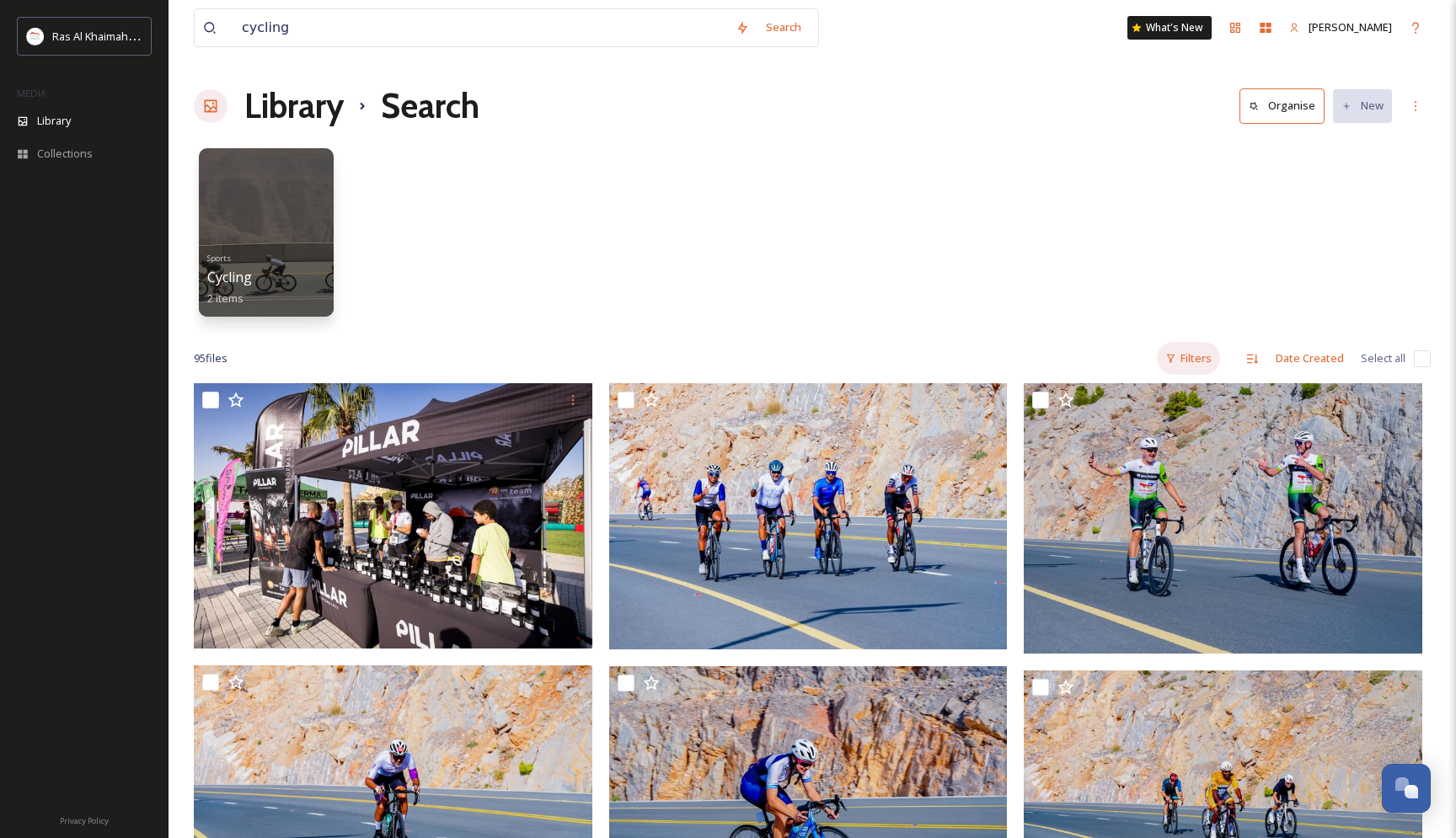
click at [1207, 364] on div "Filters" at bounding box center [1188, 358] width 63 height 33
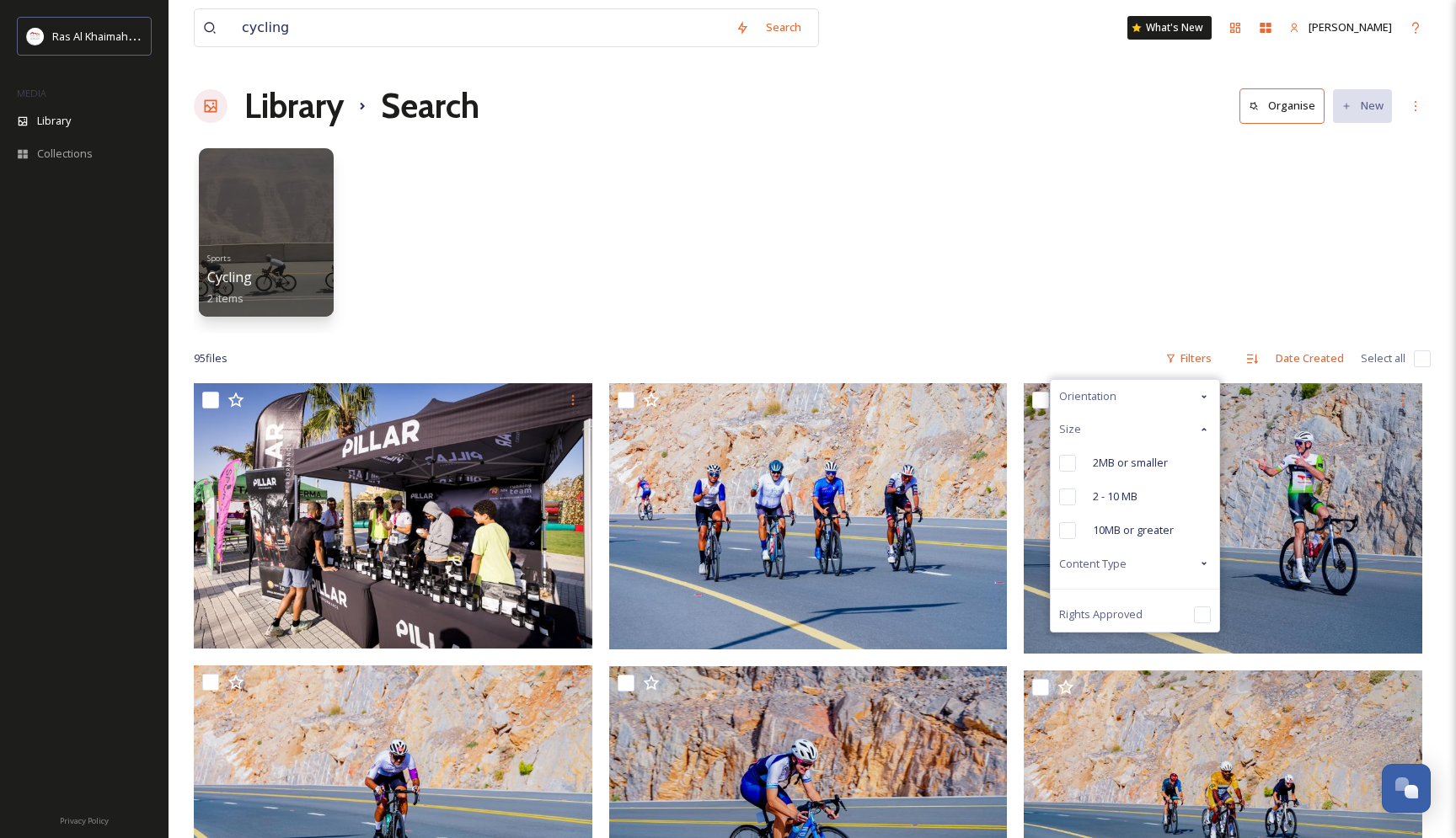
click at [1151, 562] on div "Content Type" at bounding box center [1134, 563] width 168 height 33
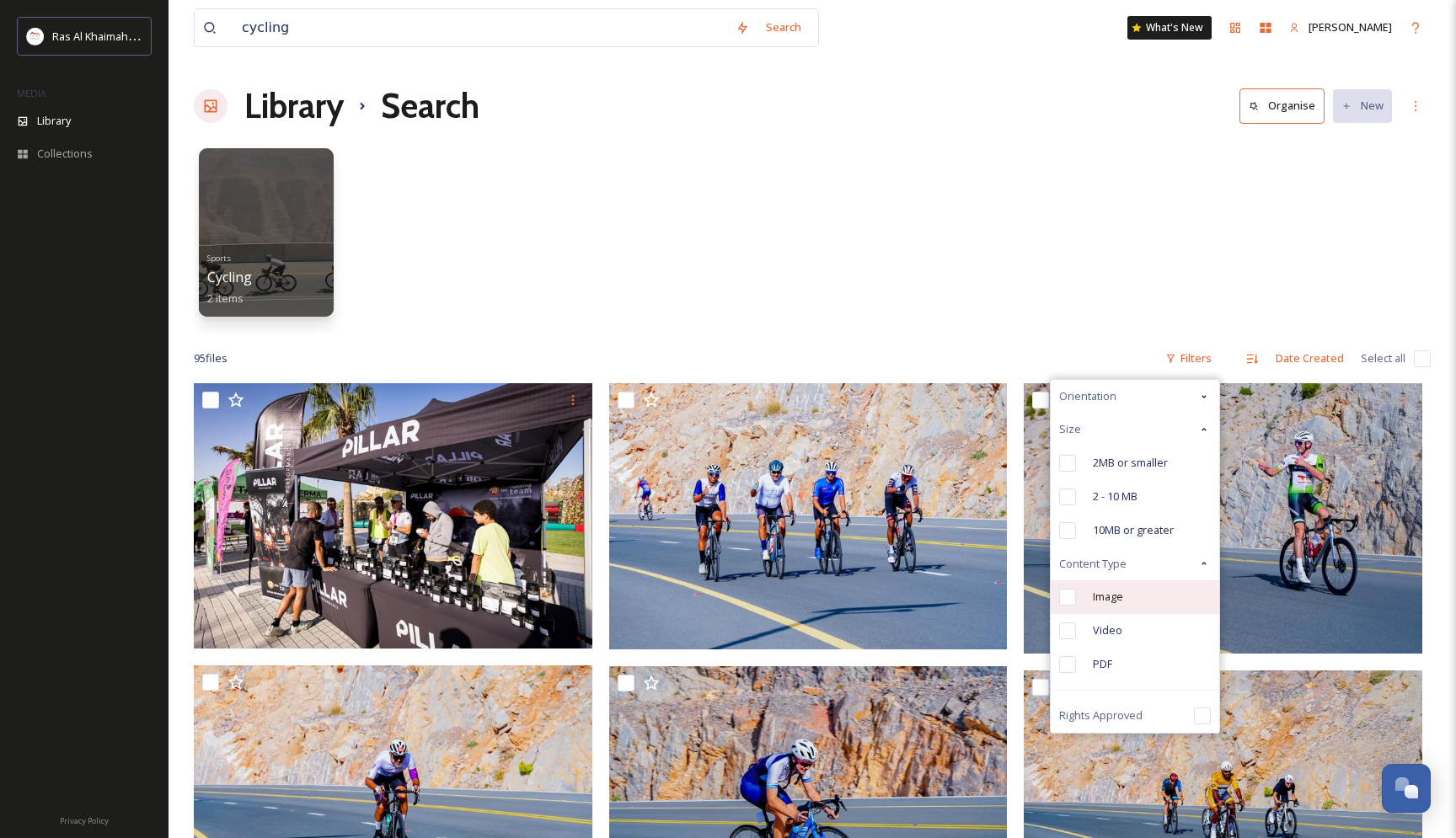
click at [1129, 594] on div "Image" at bounding box center [1134, 596] width 168 height 33
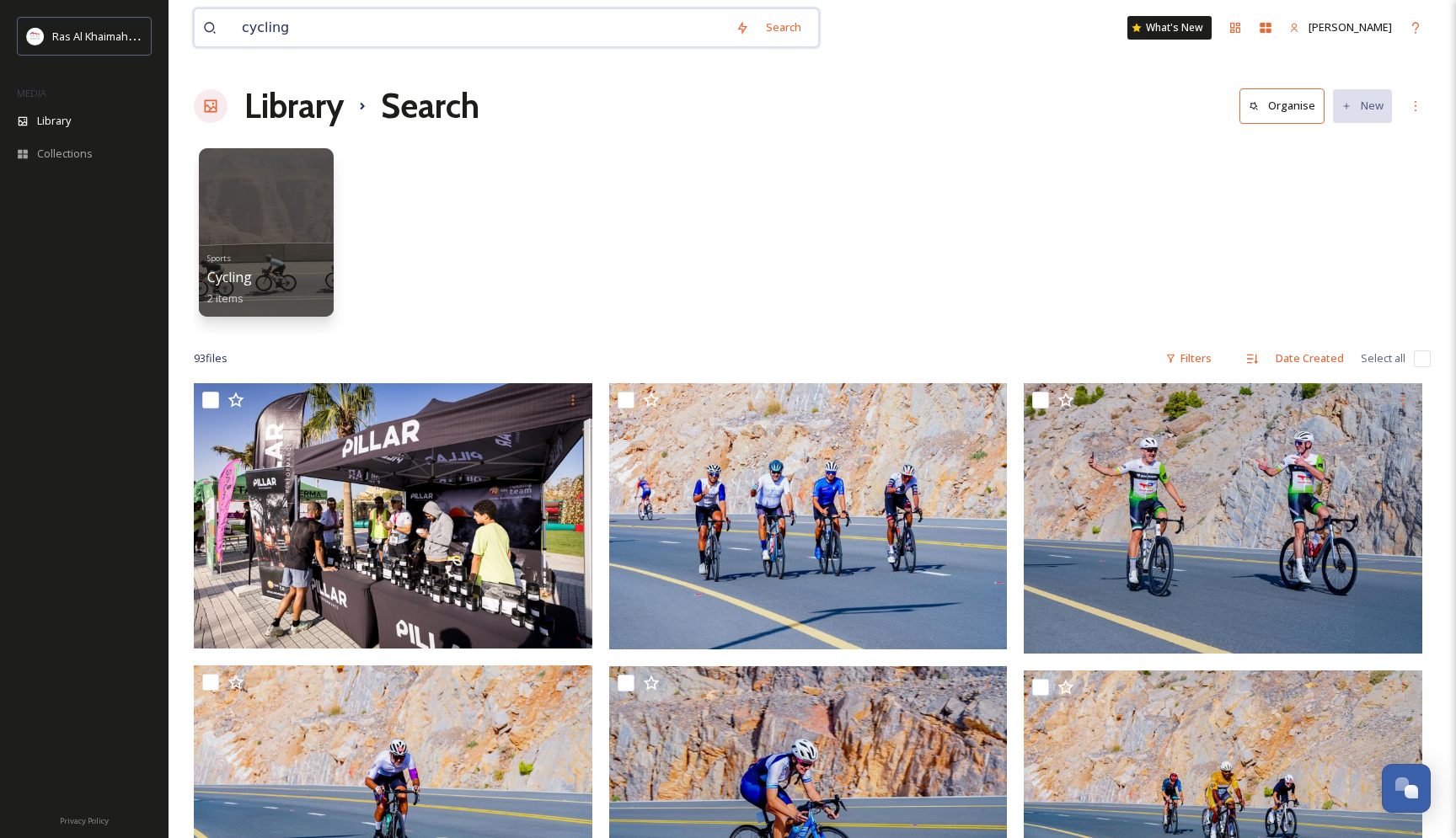
click at [384, 36] on input "cycling" at bounding box center [480, 28] width 494 height 37
paste input "ommunity"
type input "community"
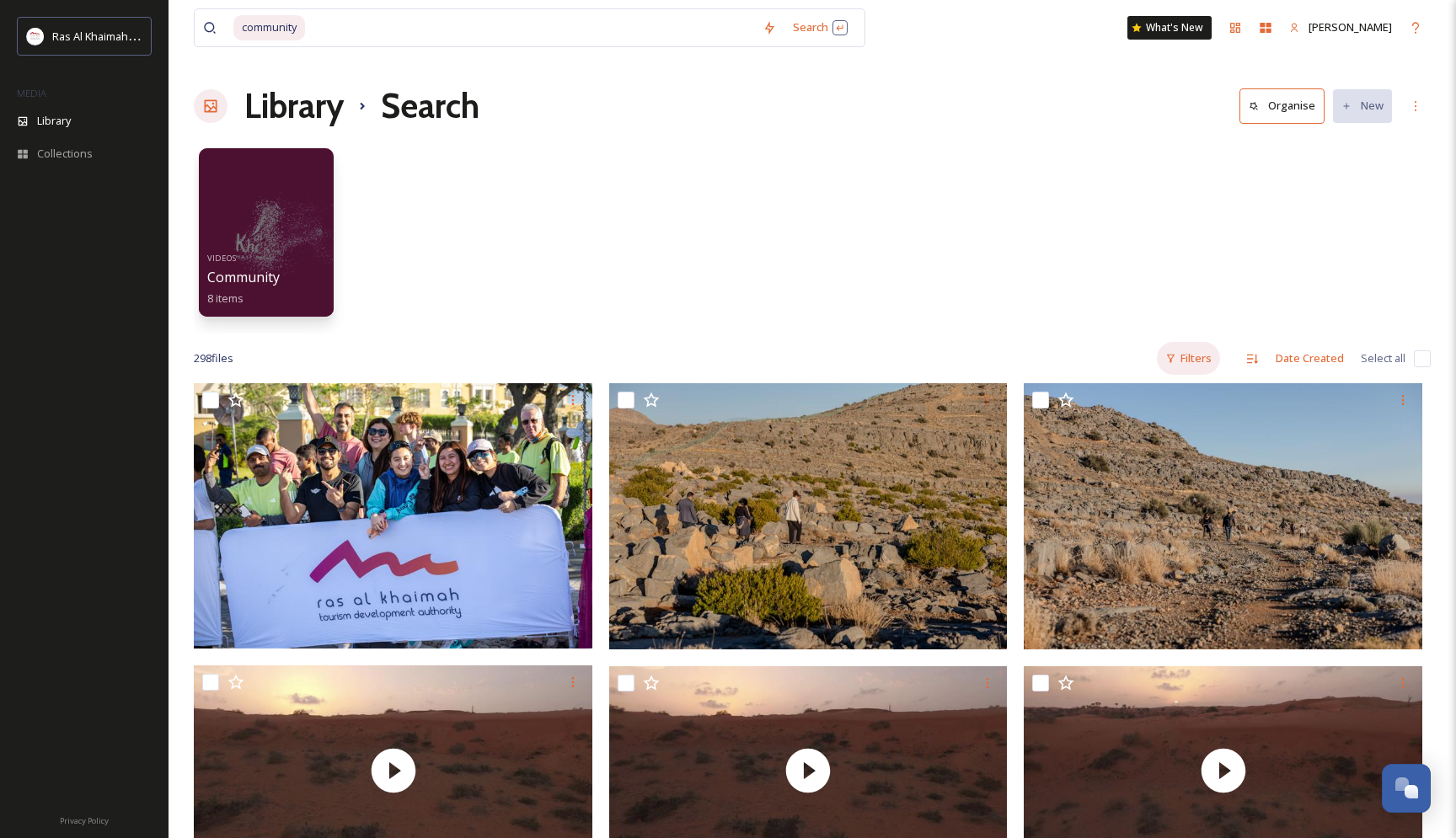
click at [1185, 362] on div "Filters" at bounding box center [1188, 358] width 63 height 33
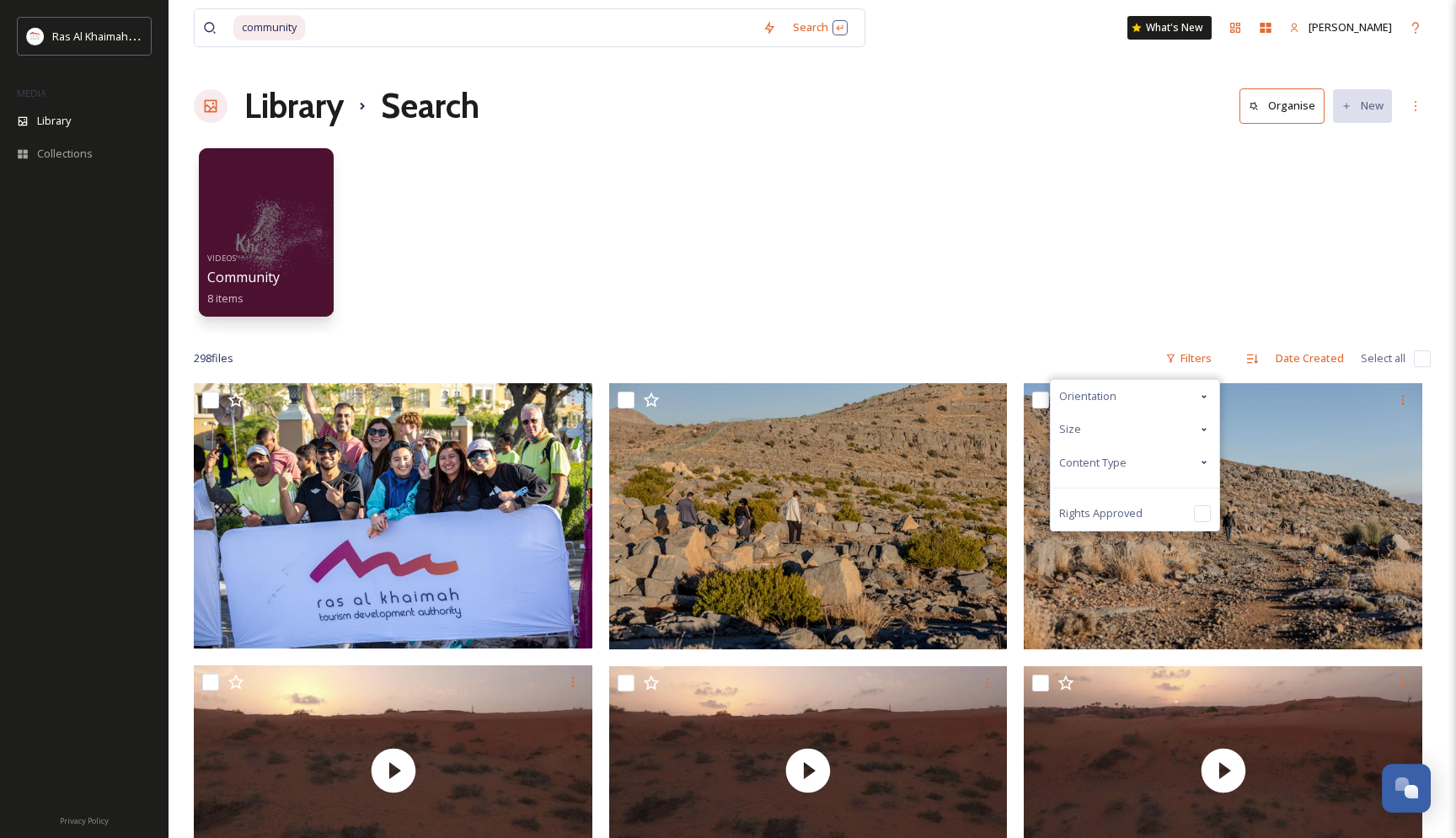
click at [1163, 461] on div "Content Type" at bounding box center [1134, 462] width 168 height 33
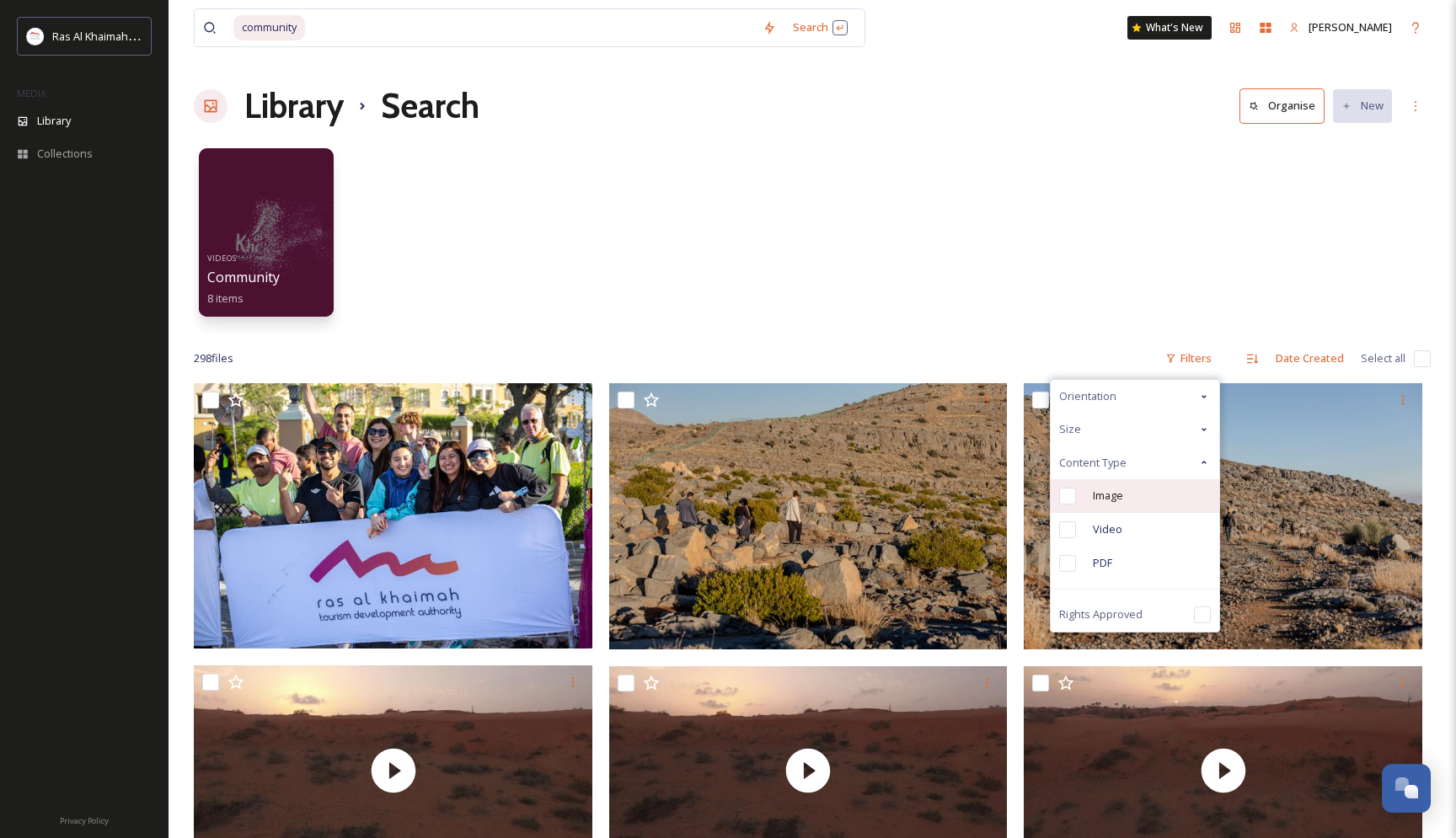
click at [1123, 498] on span "Image" at bounding box center [1108, 496] width 30 height 16
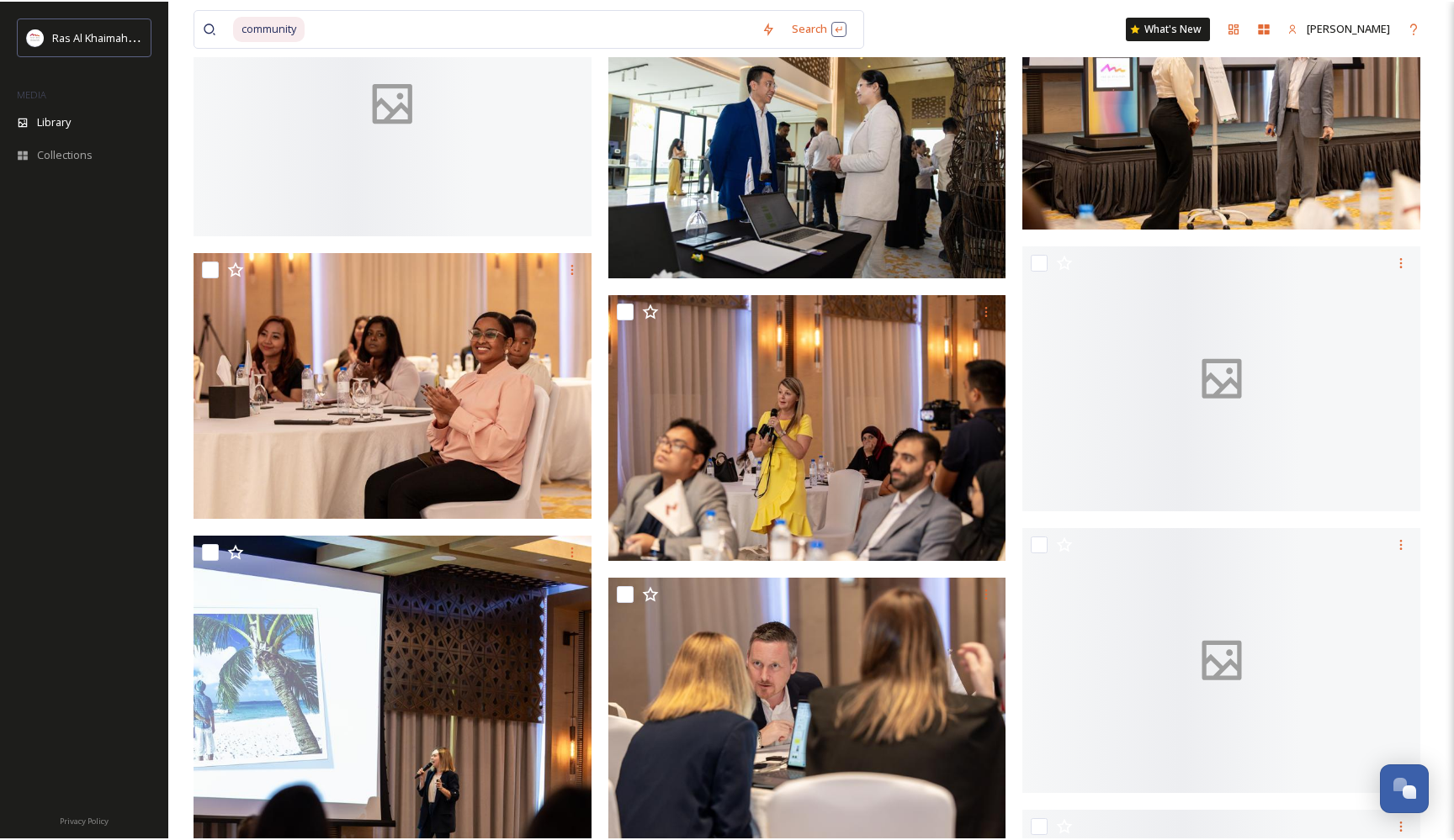
scroll to position [3552, 0]
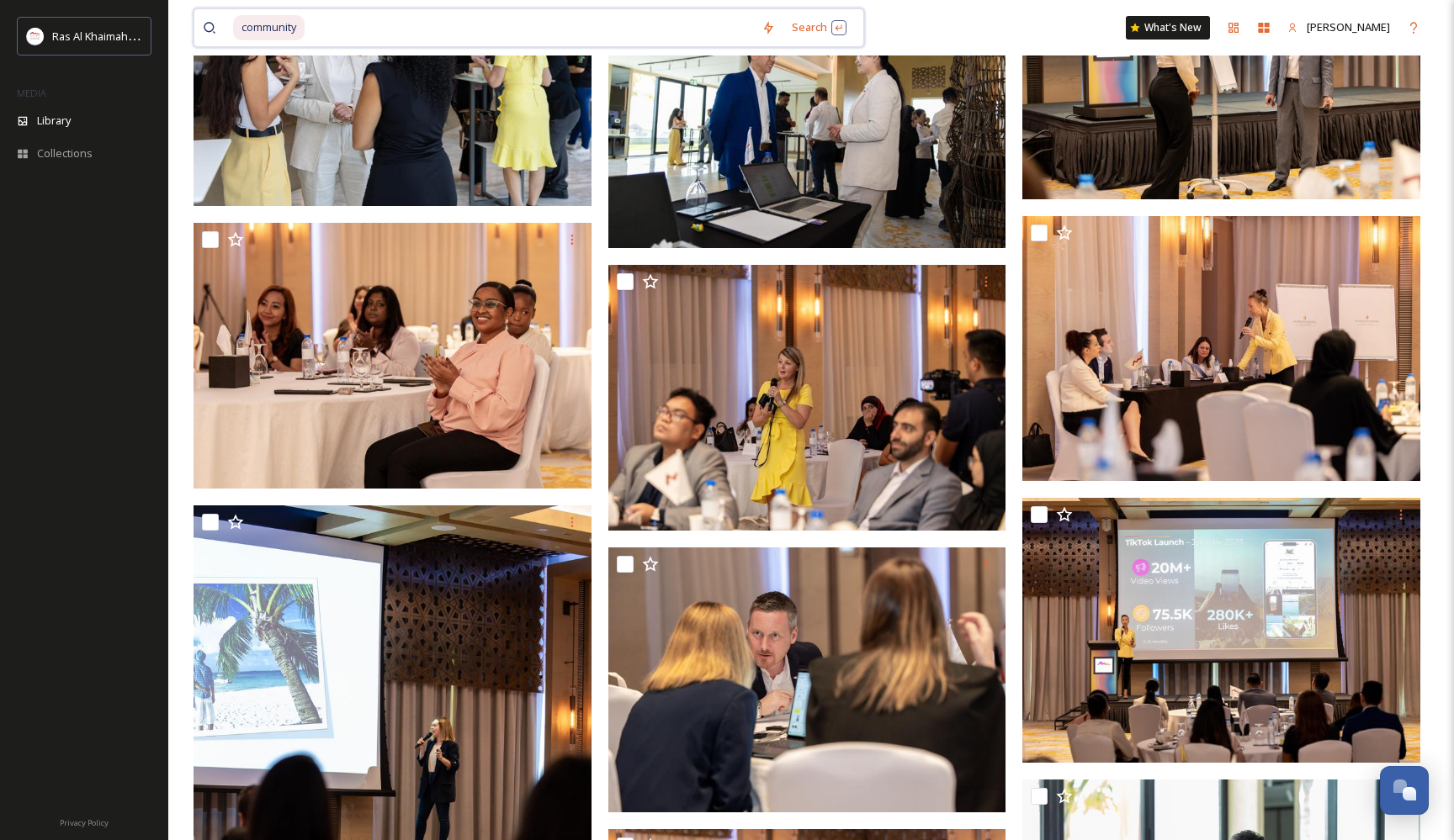
click at [348, 35] on input at bounding box center [529, 28] width 447 height 37
type input "c"
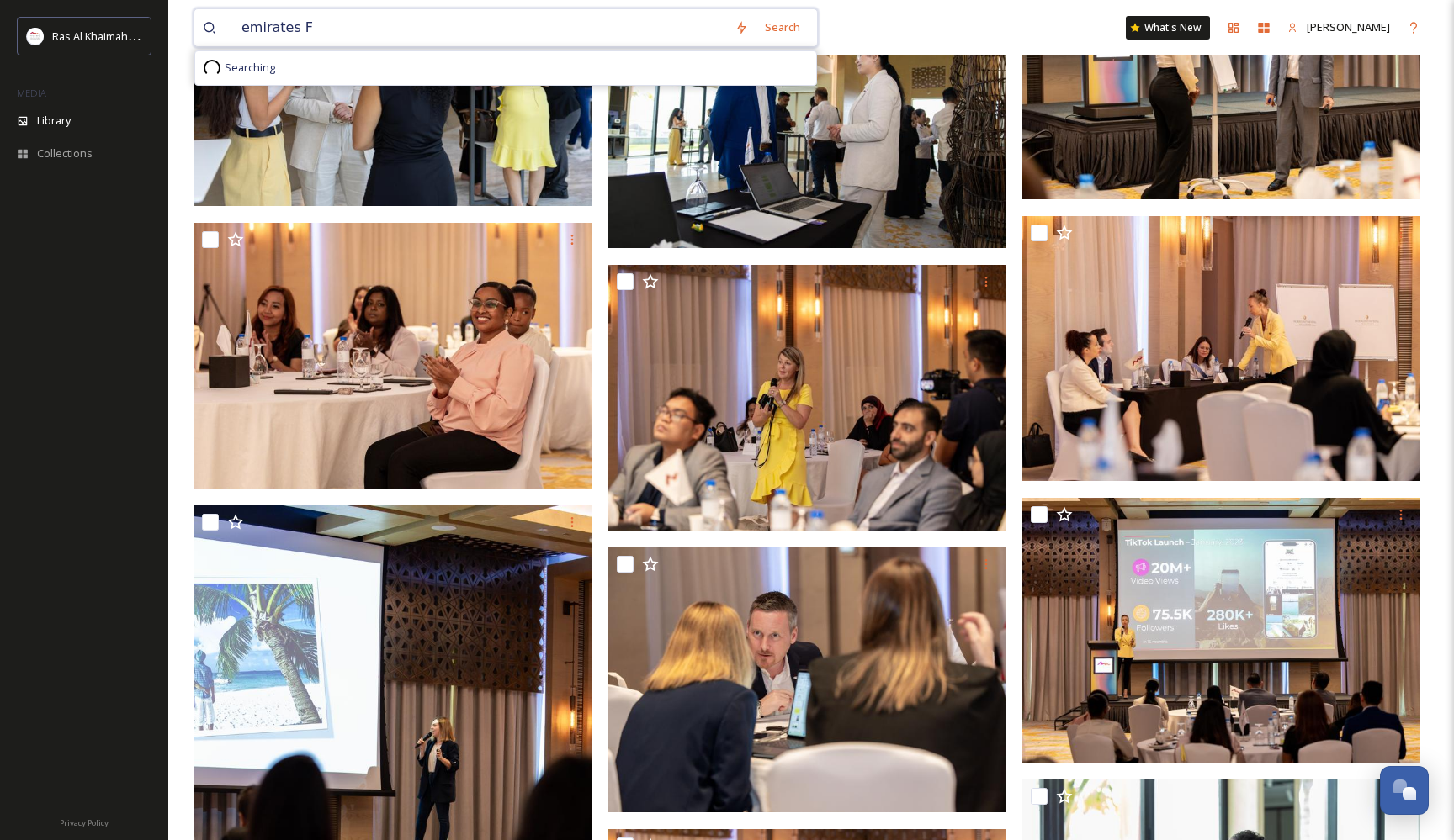
type input "emirates FC"
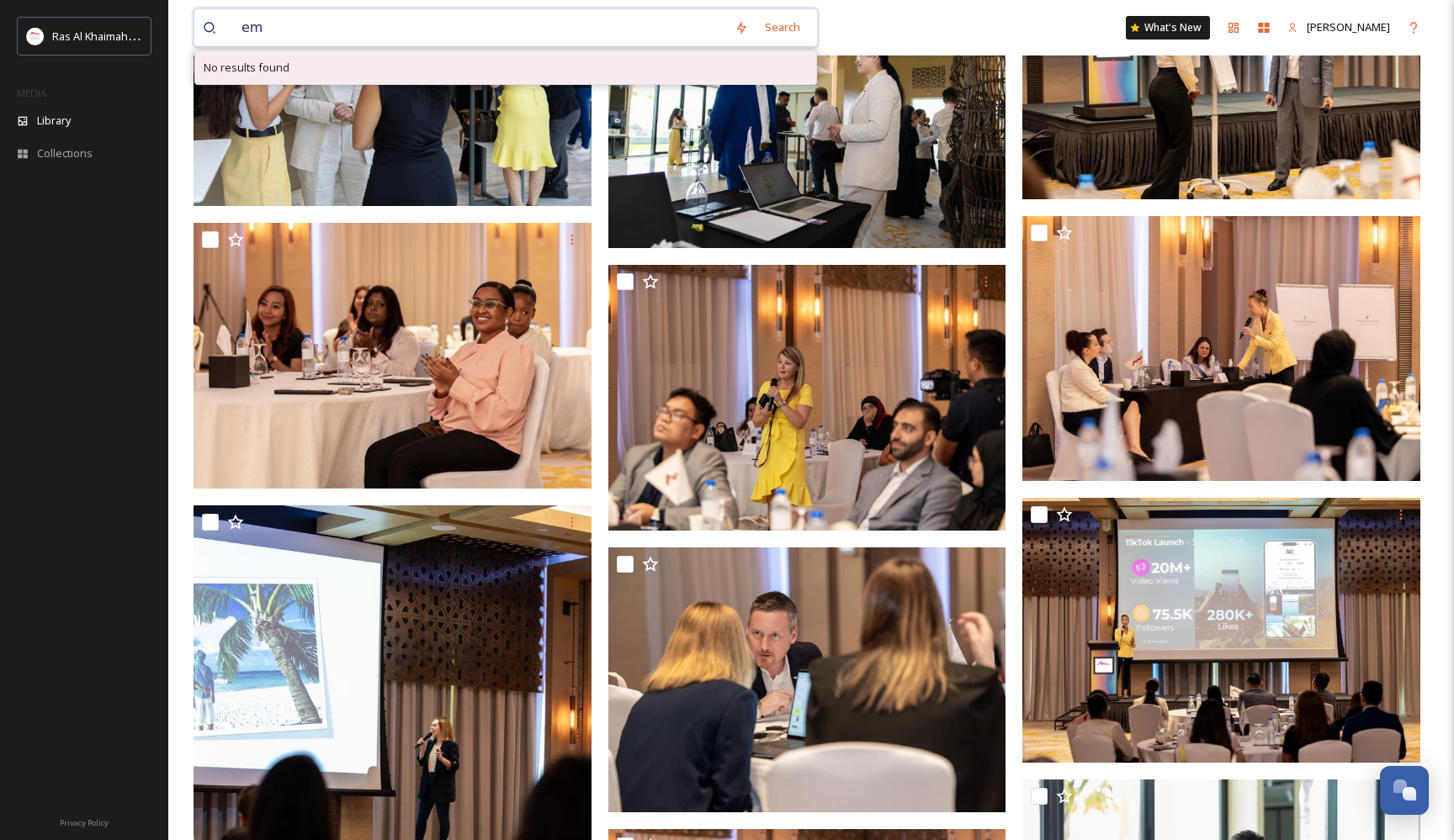
type input "e"
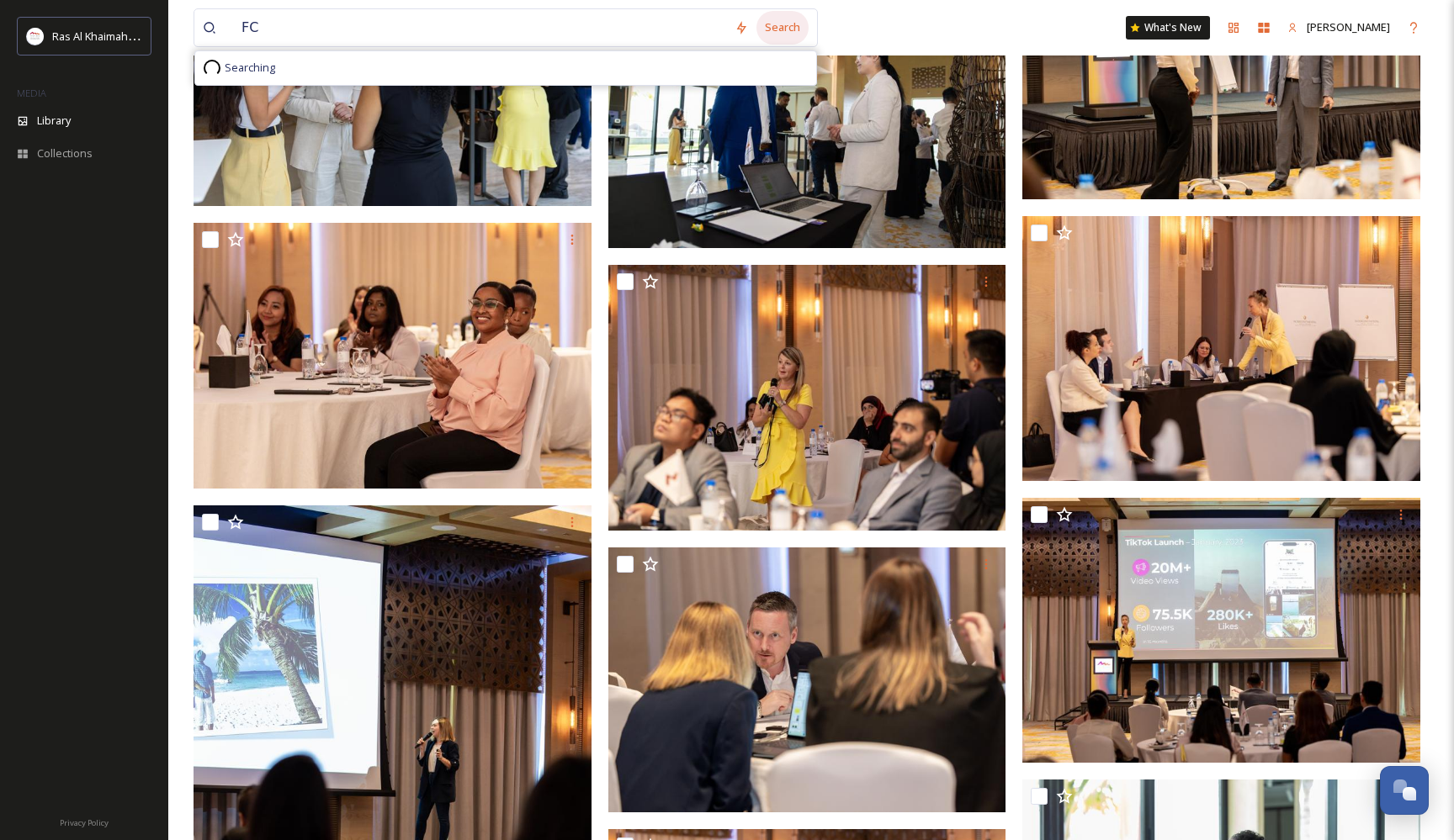
click at [779, 30] on div "Search" at bounding box center [782, 28] width 52 height 33
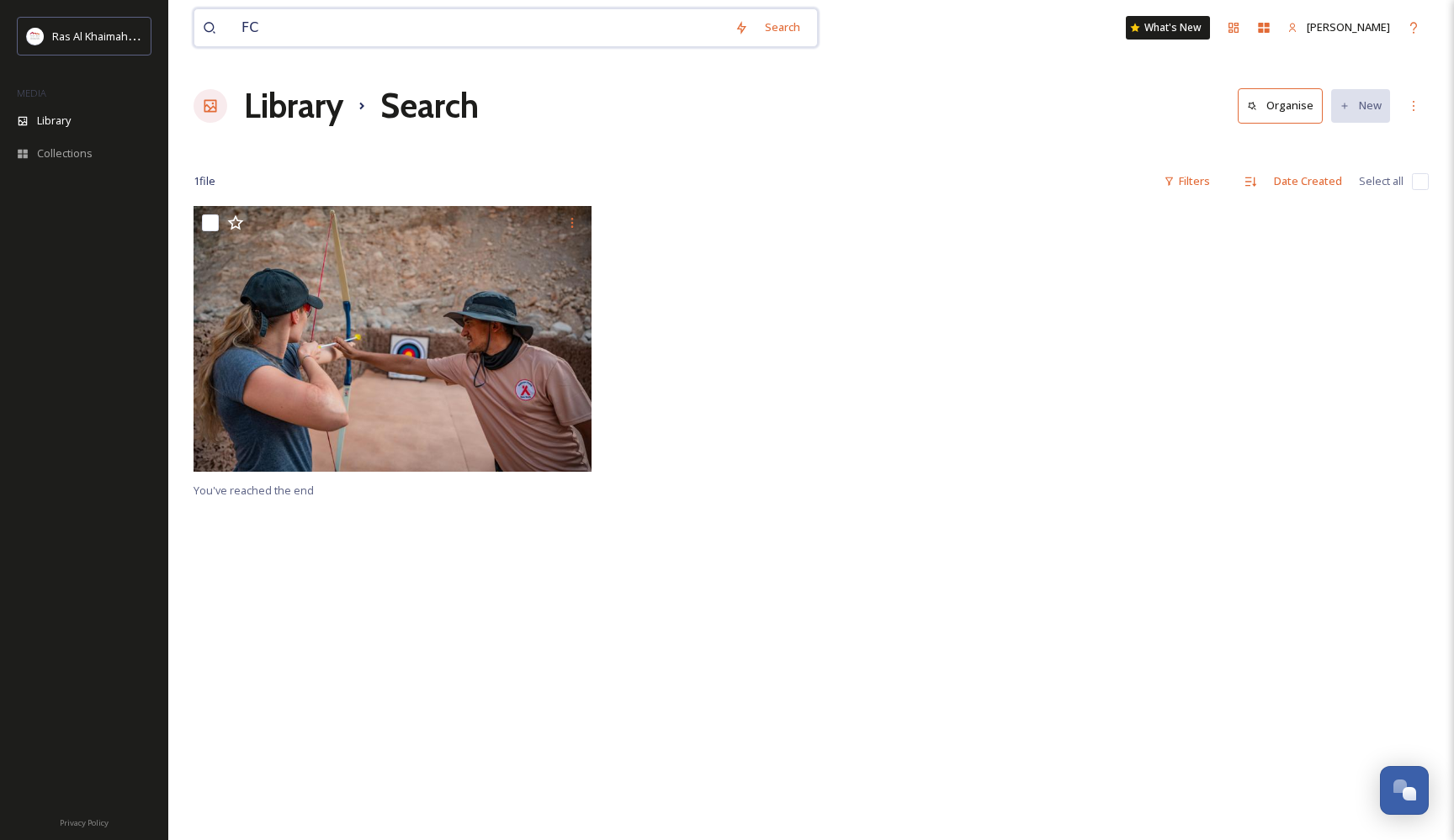
click at [317, 31] on input "FC" at bounding box center [479, 28] width 493 height 37
type input "r"
click at [32, 48] on div "Ras Al Khaimah Tourism Development Authority" at bounding box center [85, 36] width 135 height 39
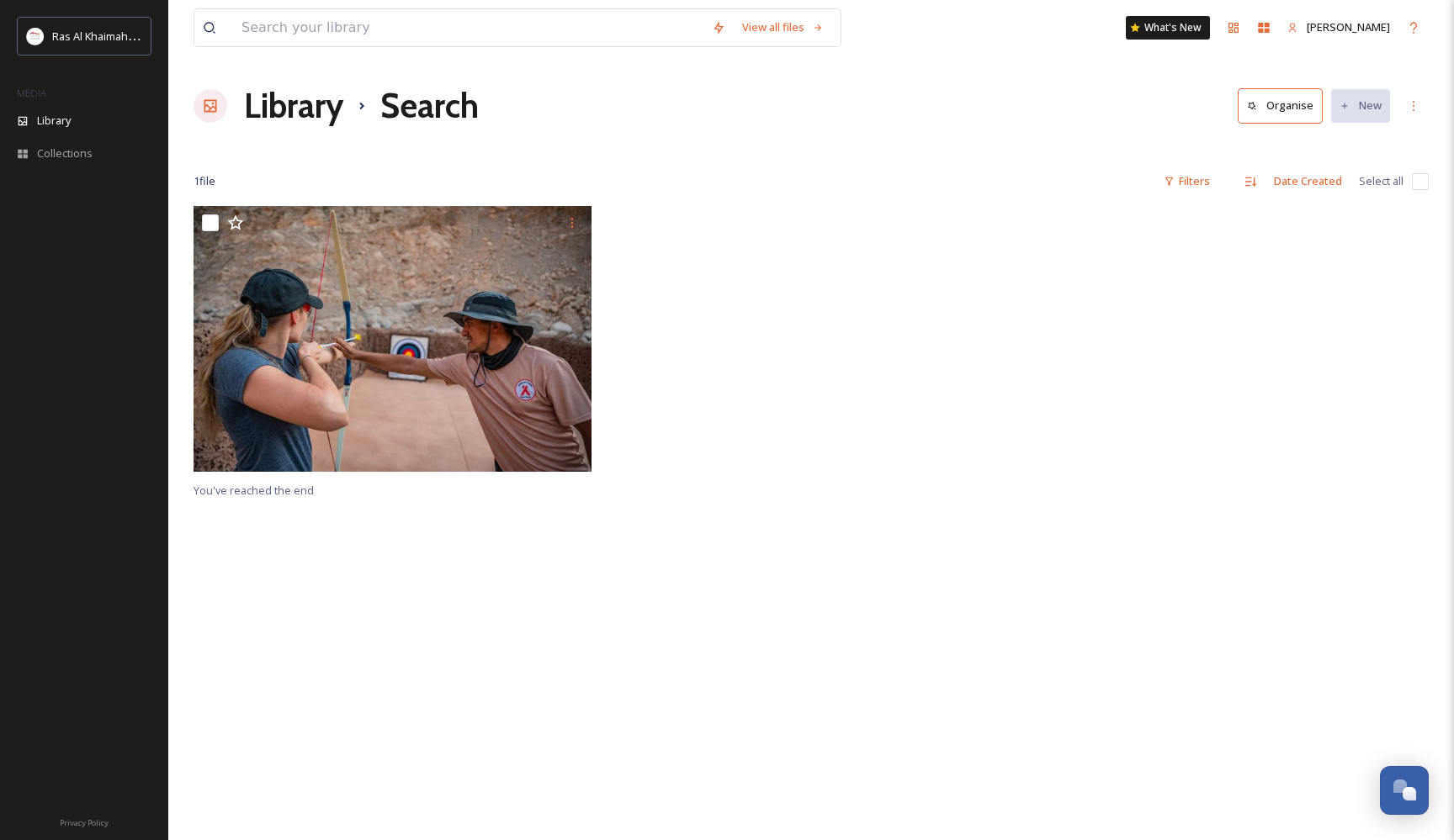
click at [725, 254] on div at bounding box center [812, 343] width 407 height 274
click at [269, 112] on h1 "Library" at bounding box center [294, 105] width 99 height 50
